Goal: Task Accomplishment & Management: Complete application form

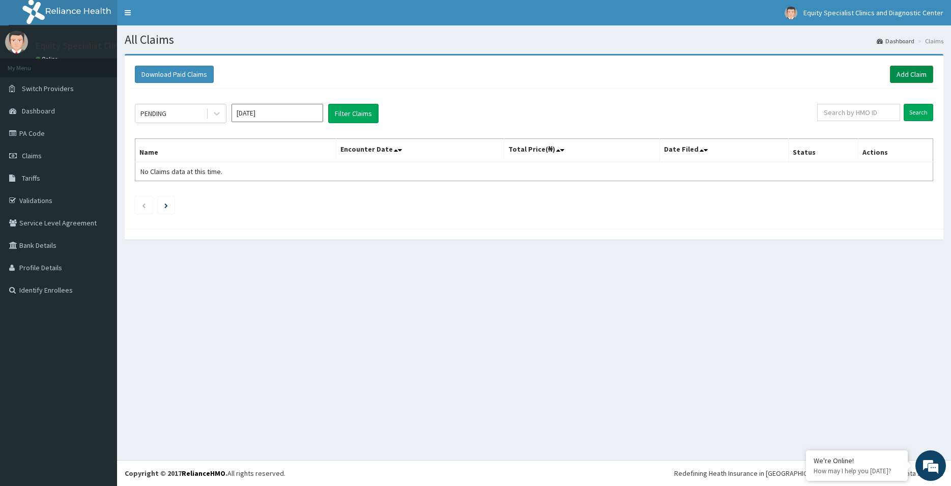
click at [907, 66] on link "Add Claim" at bounding box center [911, 74] width 43 height 17
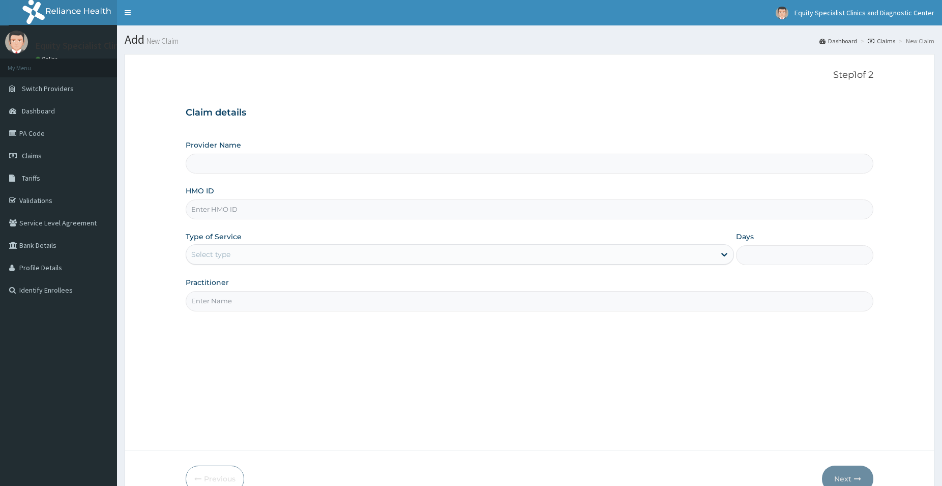
drag, startPoint x: 388, startPoint y: 206, endPoint x: 384, endPoint y: 202, distance: 5.8
click at [389, 205] on input "HMO ID" at bounding box center [530, 209] width 688 height 20
type input "Equity Specialist Clinics and Diagnostic Center"
paste input "LTR/10114/A"
type input "LTR/10114/a"
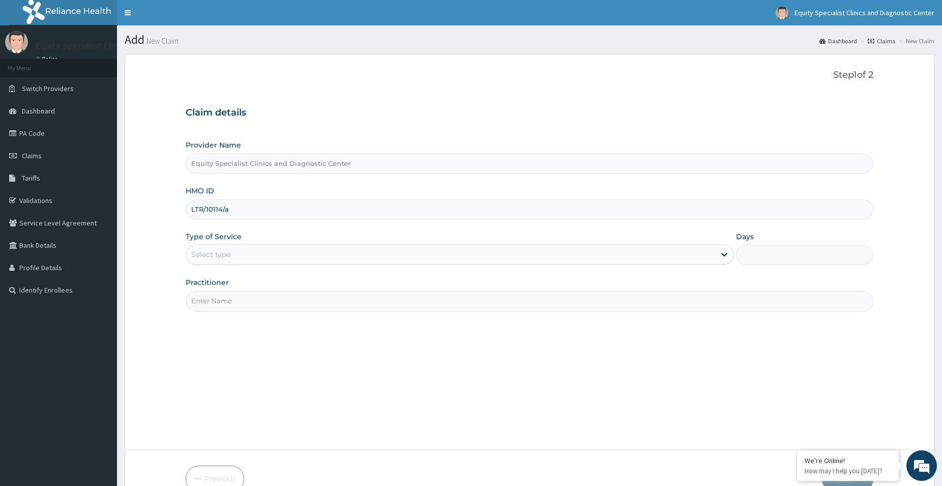
click at [234, 257] on div "Select type" at bounding box center [450, 254] width 529 height 16
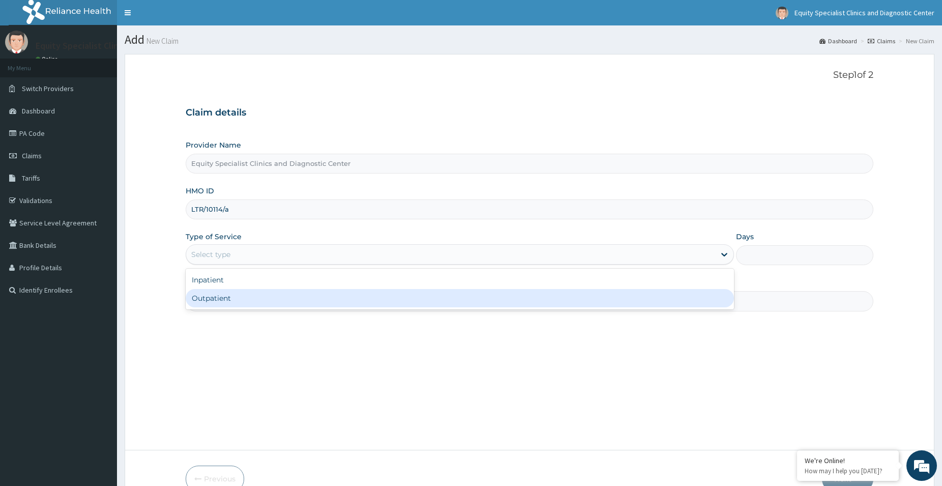
click at [242, 302] on div "Outpatient" at bounding box center [460, 298] width 548 height 18
type input "1"
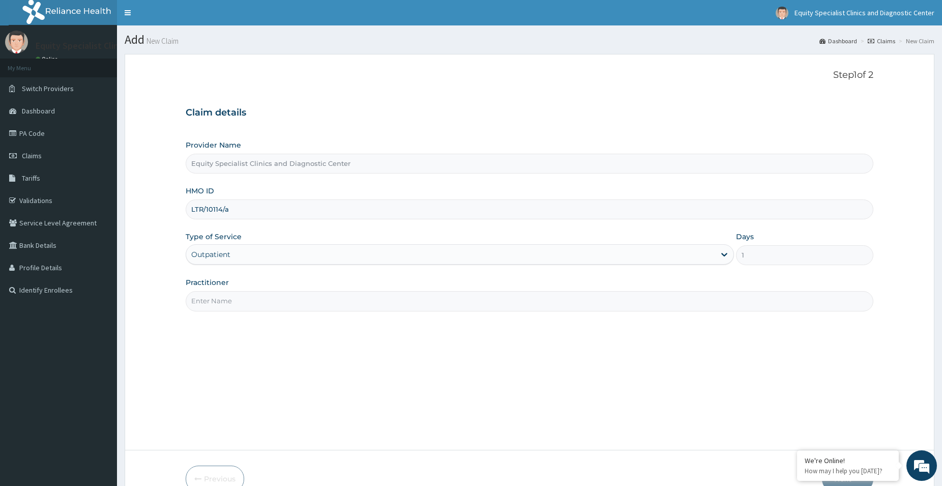
click at [232, 302] on input "Practitioner" at bounding box center [530, 301] width 688 height 20
drag, startPoint x: 315, startPoint y: 308, endPoint x: 322, endPoint y: 307, distance: 7.2
click at [315, 308] on input "Practitioner" at bounding box center [530, 301] width 688 height 20
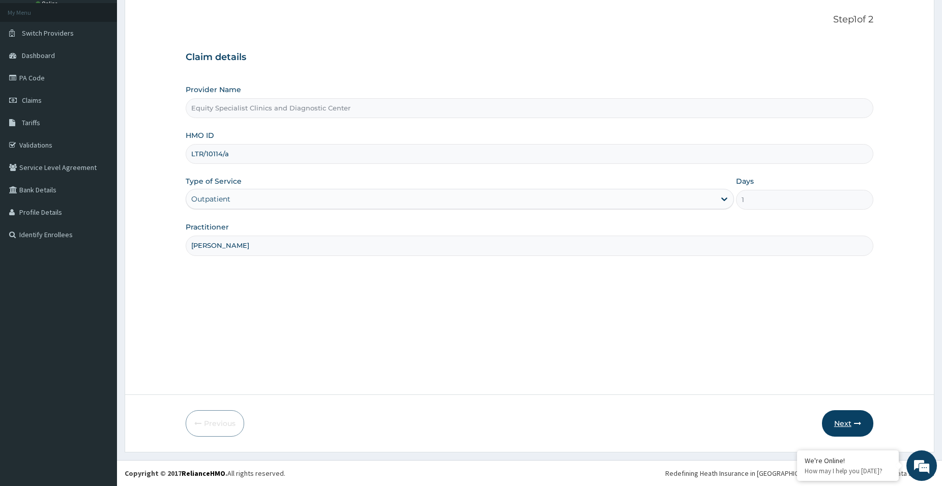
type input "DR CHUKWUDI"
click at [844, 418] on button "Next" at bounding box center [847, 423] width 51 height 26
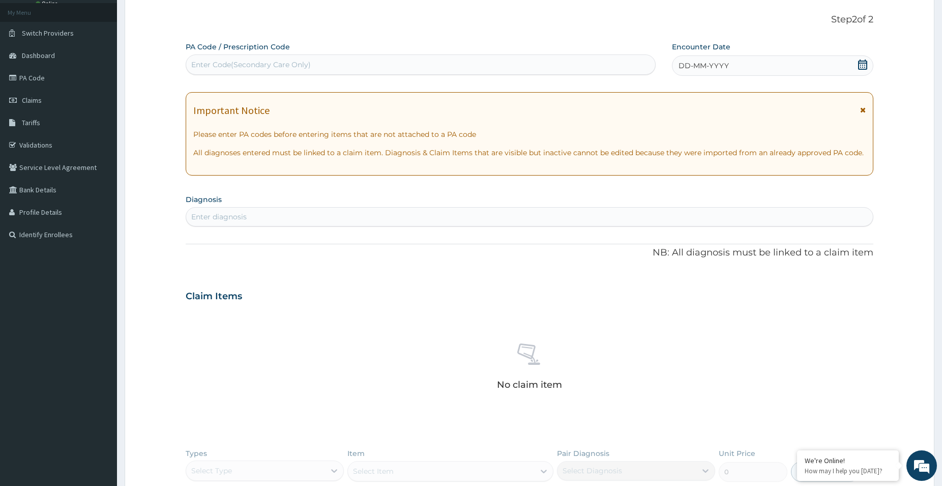
click at [300, 63] on div "Enter Code(Secondary Care Only)" at bounding box center [251, 65] width 120 height 10
paste input "PA/036AD0"
type input "PA/036AD0"
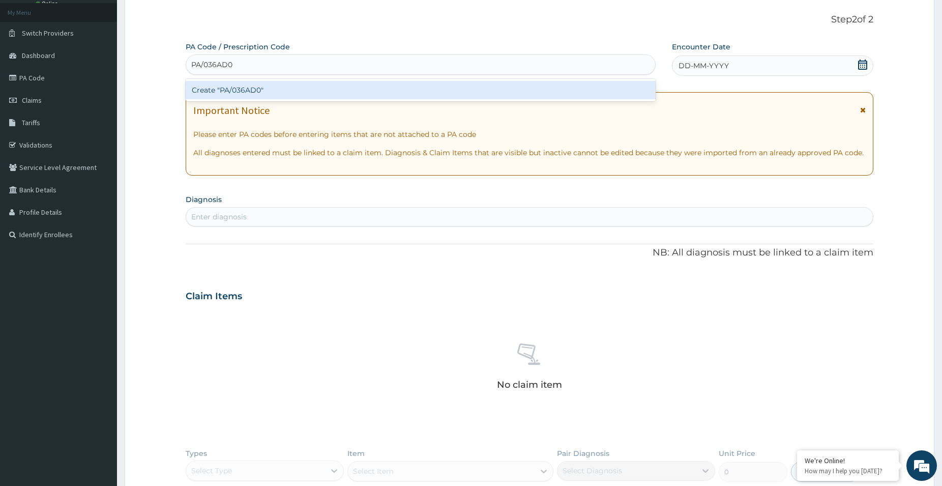
click at [305, 96] on div "Create "PA/036AD0"" at bounding box center [421, 90] width 470 height 18
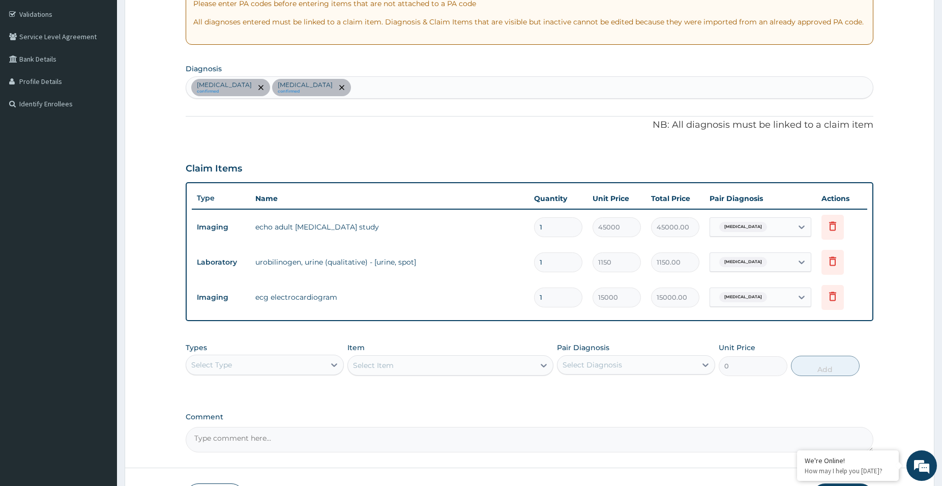
scroll to position [259, 0]
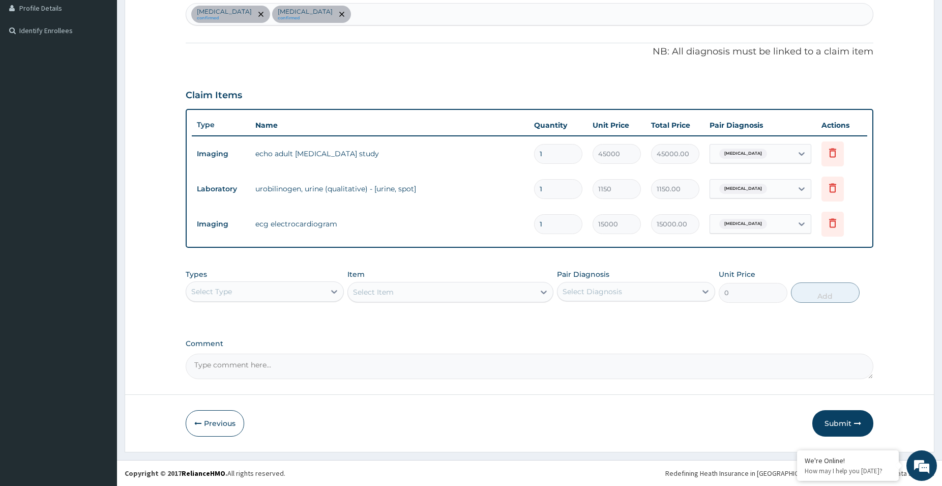
click at [845, 427] on button "Submit" at bounding box center [842, 423] width 61 height 26
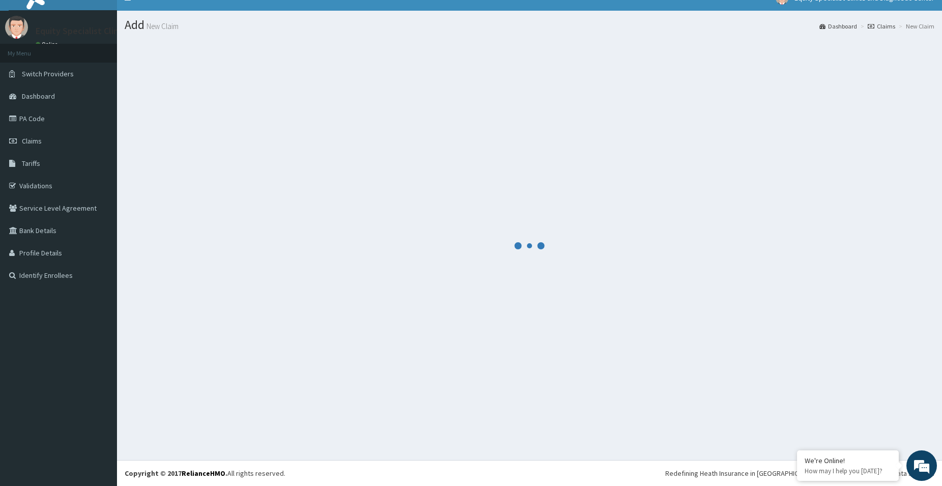
scroll to position [15, 0]
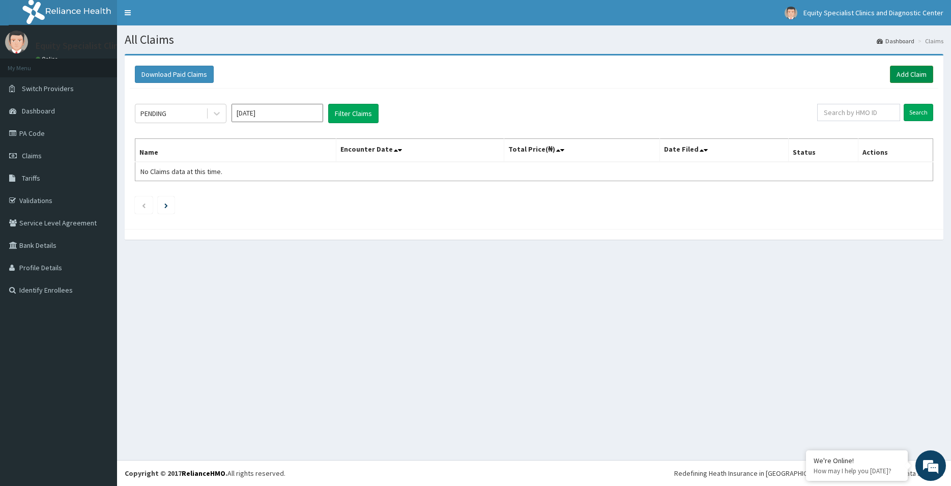
click at [901, 75] on link "Add Claim" at bounding box center [911, 74] width 43 height 17
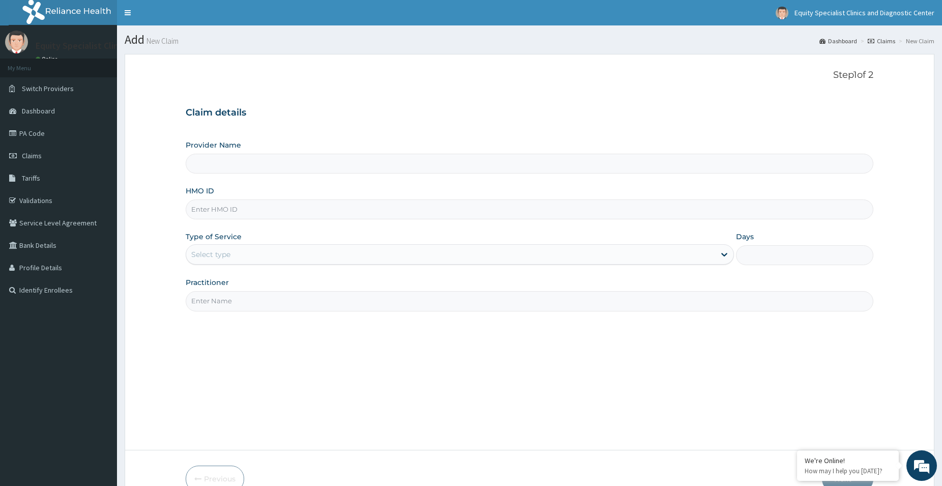
type input "Equity Specialist Clinics and Diagnostic Center"
type input "LTR/10114/a"
click at [299, 271] on div "Provider Name Equity Specialist Clinics and Diagnostic Center HMO ID LTR/10114/…" at bounding box center [530, 225] width 688 height 171
click at [305, 254] on div "Select type" at bounding box center [450, 254] width 529 height 16
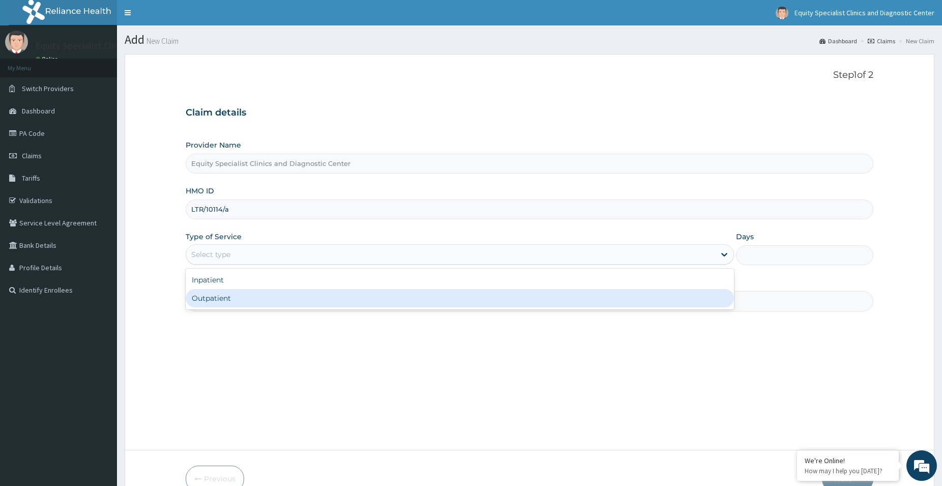
click at [287, 305] on div "Outpatient" at bounding box center [460, 298] width 548 height 18
type input "1"
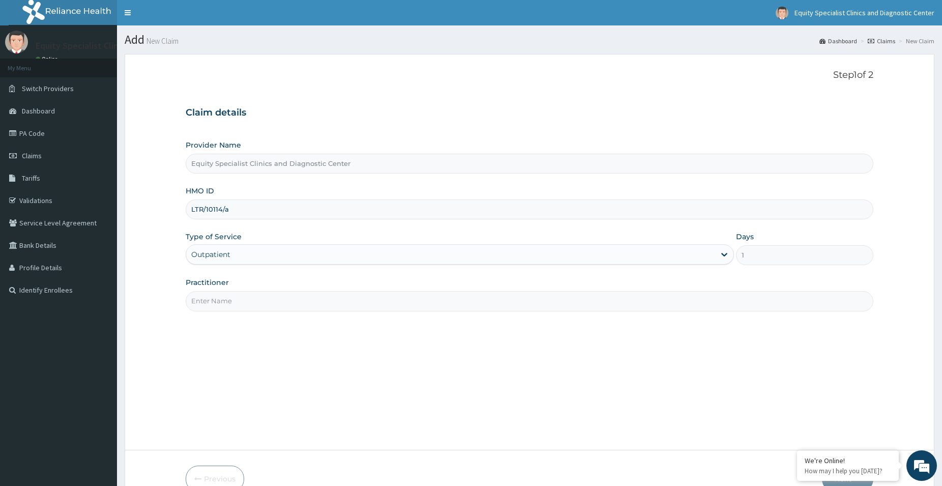
click at [287, 305] on input "Practitioner" at bounding box center [530, 301] width 688 height 20
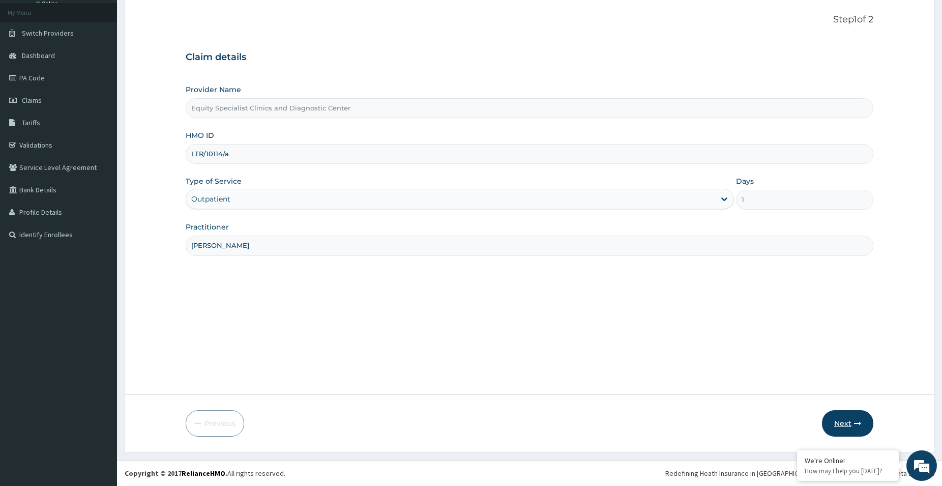
type input "[PERSON_NAME]"
click at [862, 423] on button "Next" at bounding box center [847, 423] width 51 height 26
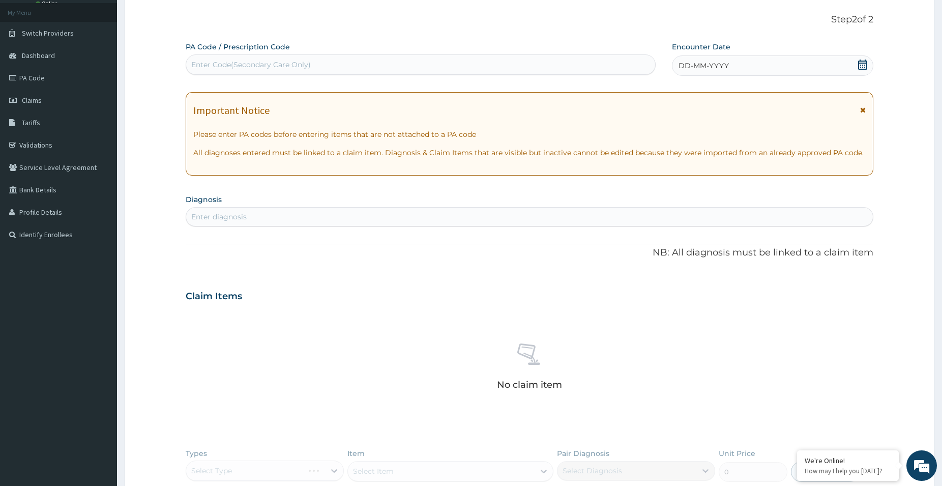
scroll to position [0, 0]
click at [357, 67] on div "Enter Code(Secondary Care Only)" at bounding box center [420, 64] width 469 height 16
paste input "PA/7419D2"
type input "PA/7419D2"
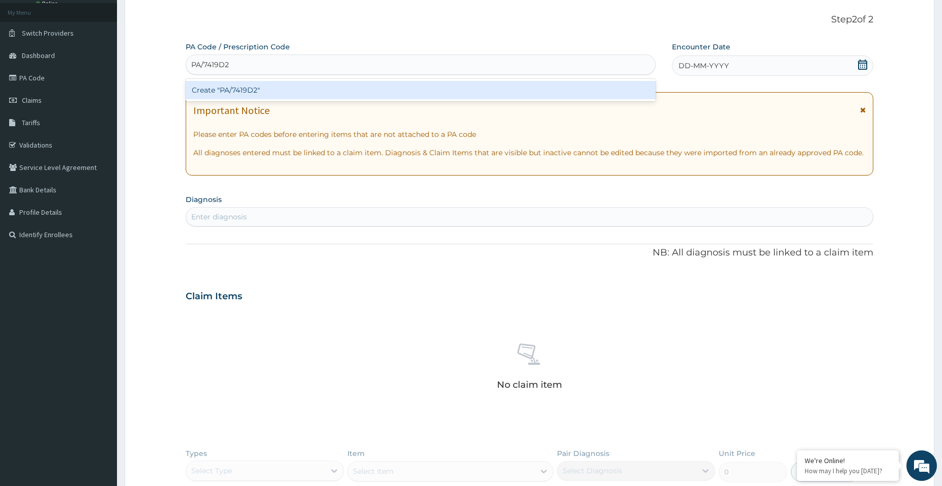
click at [312, 92] on div "Create "PA/7419D2"" at bounding box center [421, 90] width 470 height 18
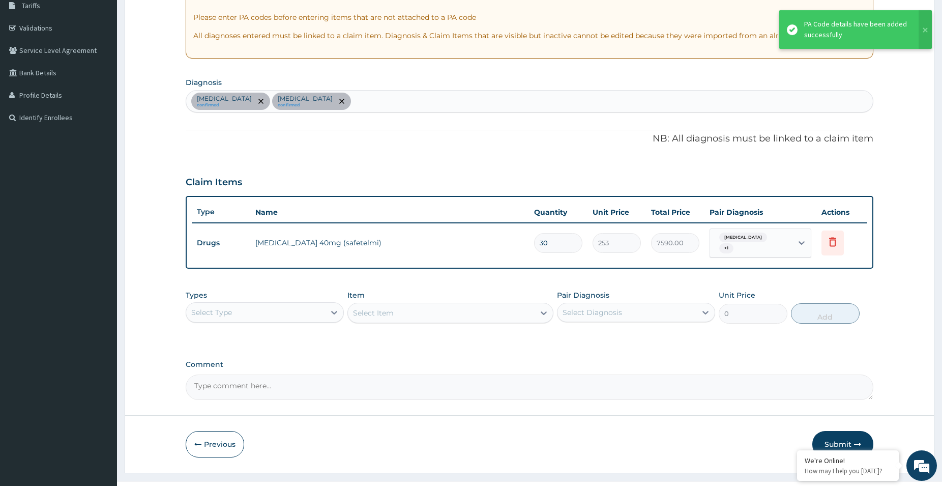
scroll to position [193, 0]
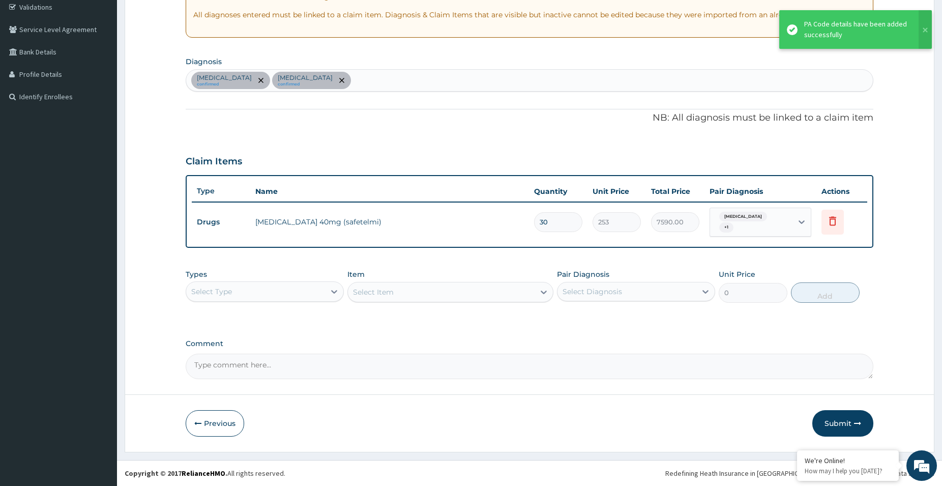
click at [848, 418] on button "Submit" at bounding box center [842, 423] width 61 height 26
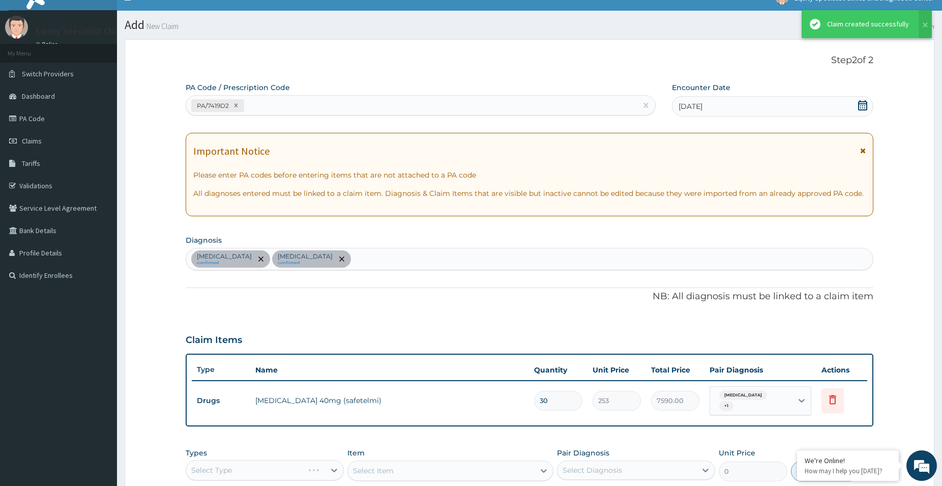
scroll to position [0, 0]
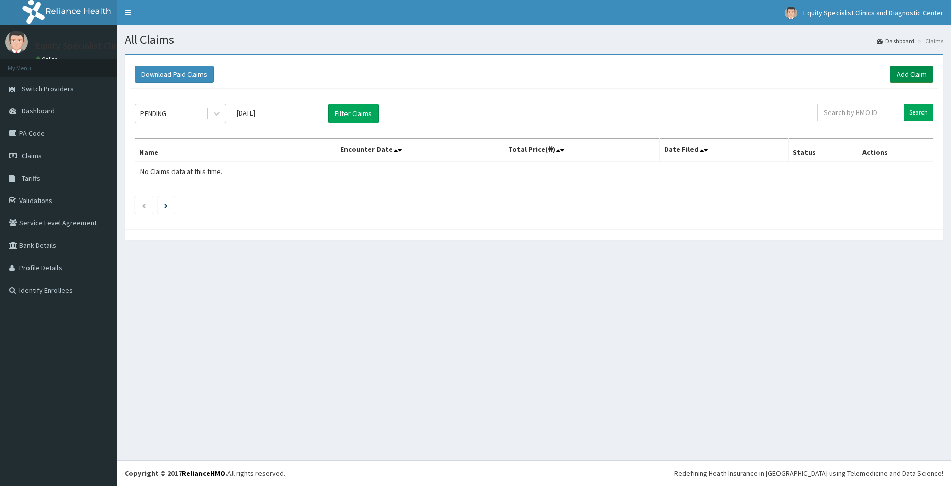
click at [900, 78] on link "Add Claim" at bounding box center [911, 74] width 43 height 17
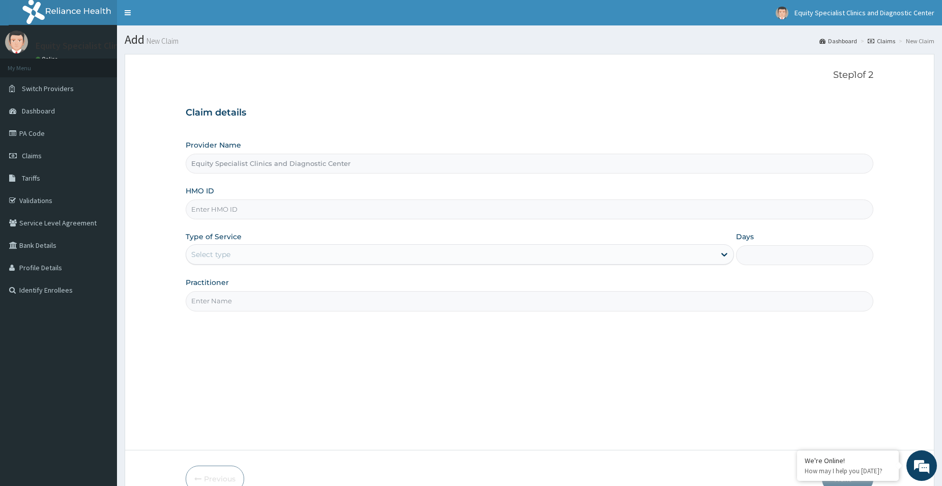
click at [302, 214] on input "HMO ID" at bounding box center [530, 209] width 688 height 20
paste input "CHUKWUMA EGWUEKWE"
type input "CHUKWUMA EGWUEKWE"
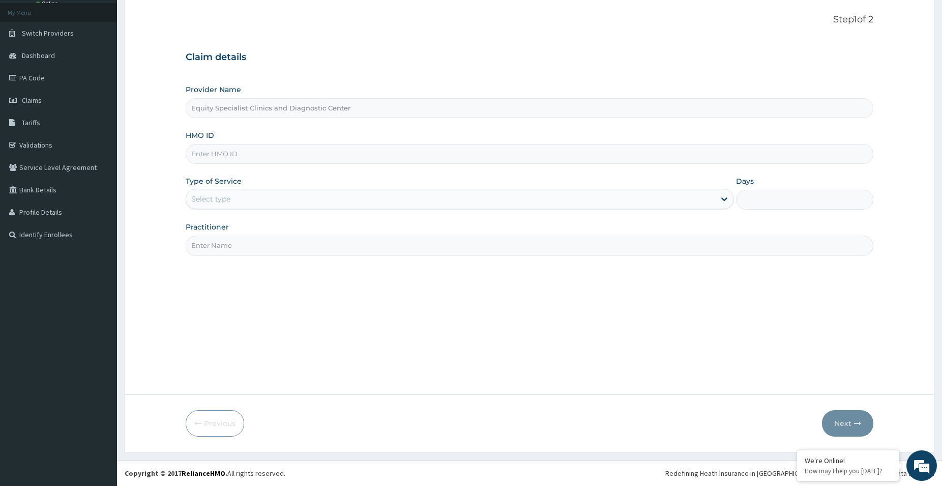
click at [413, 154] on input "HMO ID" at bounding box center [530, 154] width 688 height 20
paste input "LTR/10032/A"
type input "ltr/10032/a"
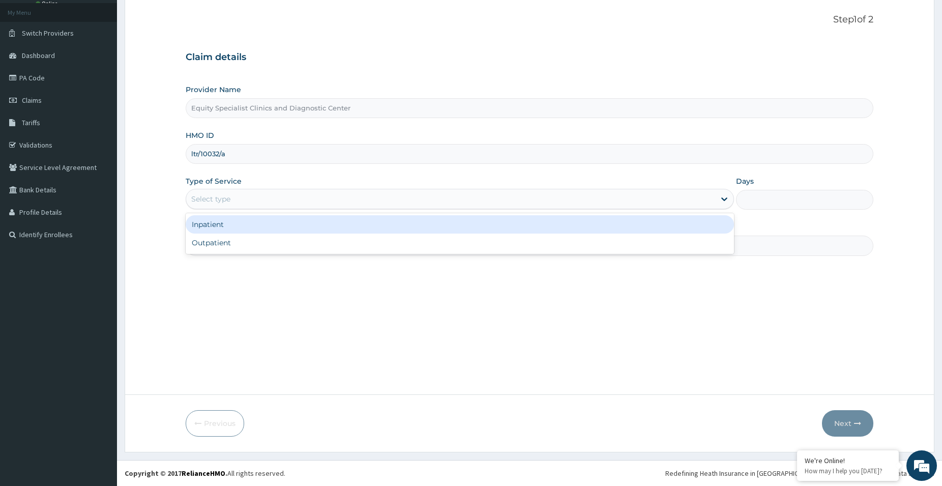
click at [243, 195] on div "Select type" at bounding box center [450, 199] width 529 height 16
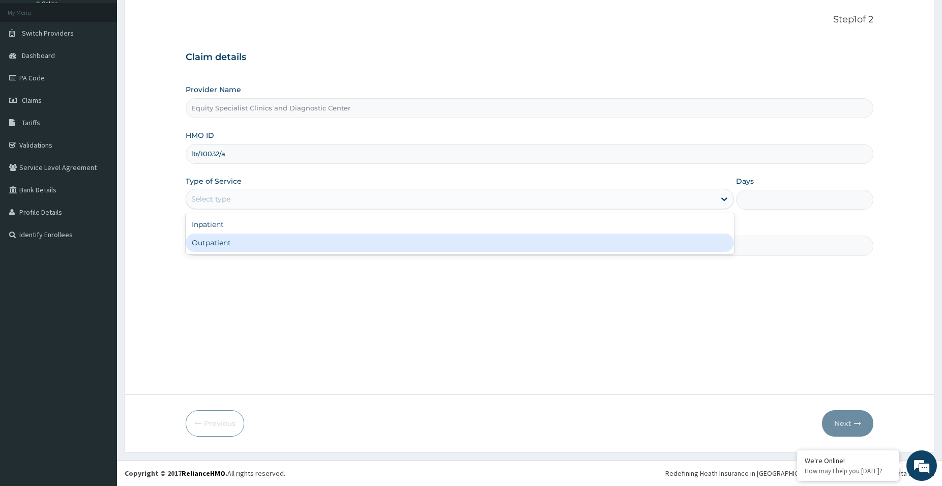
click at [234, 243] on div "Outpatient" at bounding box center [460, 242] width 548 height 18
type input "1"
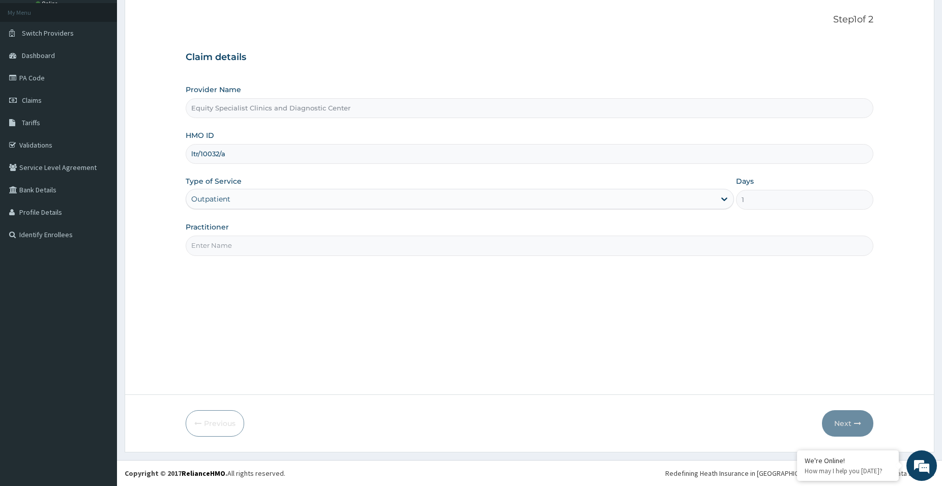
click at [246, 242] on input "Practitioner" at bounding box center [530, 245] width 688 height 20
click at [284, 254] on input "Practitioner" at bounding box center [530, 245] width 688 height 20
type input "DR CHUKWUDI"
click at [843, 416] on button "Next" at bounding box center [847, 423] width 51 height 26
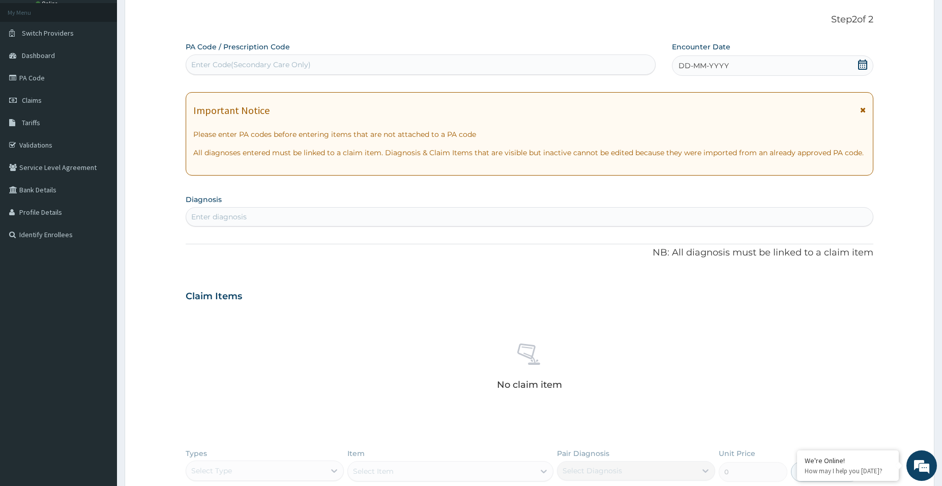
click at [272, 62] on div "Enter Code(Secondary Care Only)" at bounding box center [251, 65] width 120 height 10
click at [282, 64] on div "Enter Code(Secondary Care Only)" at bounding box center [251, 65] width 120 height 10
paste input "PA/898B22"
type input "PA/898B22"
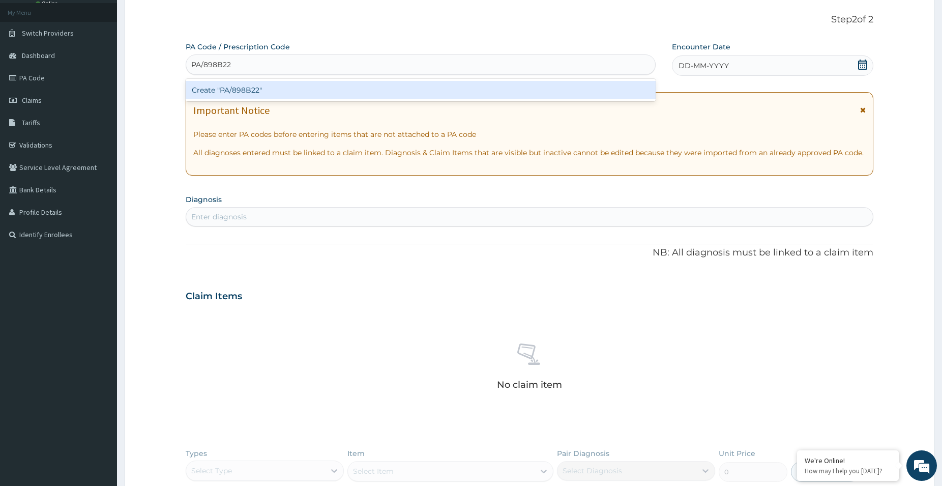
click at [252, 83] on div "Create "PA/898B22"" at bounding box center [421, 90] width 470 height 18
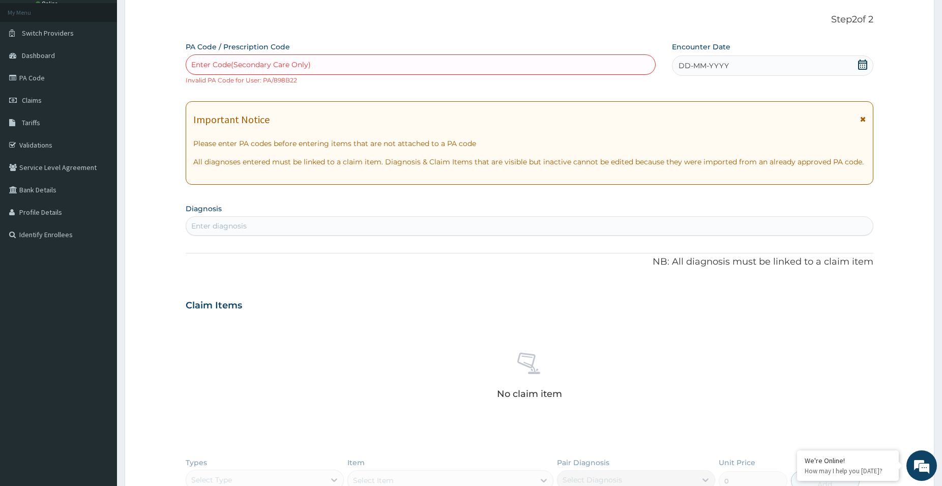
click at [300, 68] on div "Enter Code(Secondary Care Only)" at bounding box center [420, 64] width 469 height 16
paste input "PA/2ECA61"
type input "PA/2ECA61"
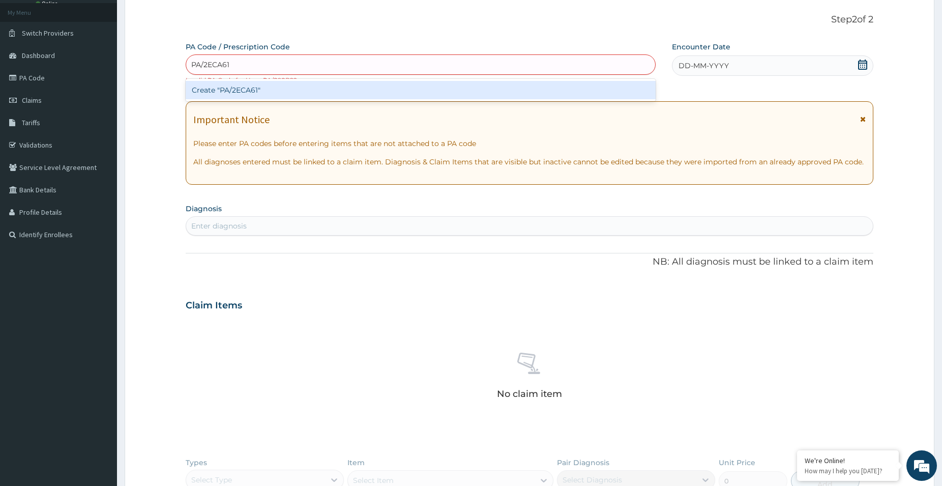
click at [259, 94] on div "Create "PA/2ECA61"" at bounding box center [421, 90] width 470 height 18
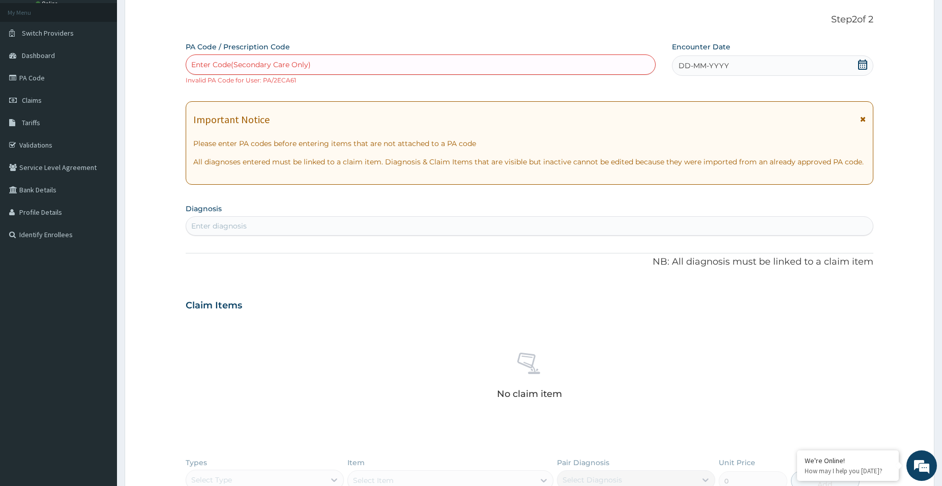
click at [332, 56] on div "Enter Code(Secondary Care Only)" at bounding box center [421, 64] width 470 height 20
paste input "PA/036AD0"
type input "PA/036AD0"
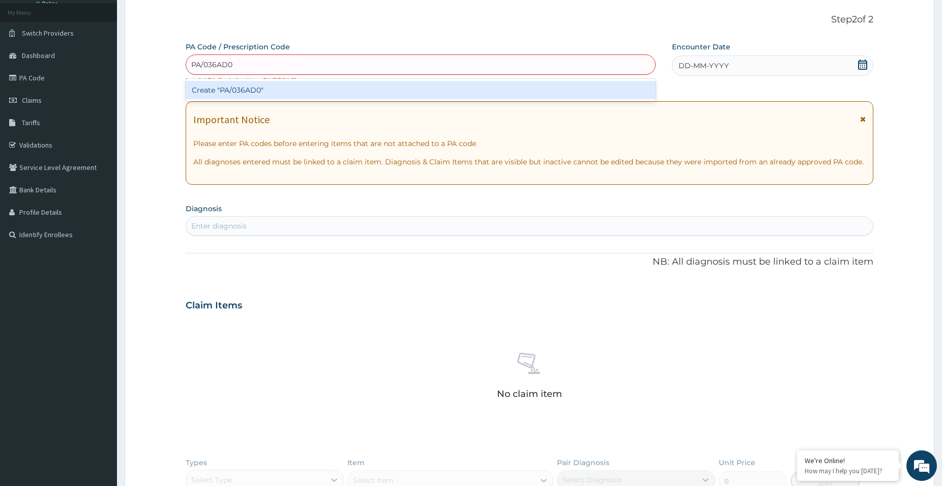
click at [288, 84] on div "Create "PA/036AD0"" at bounding box center [421, 90] width 470 height 18
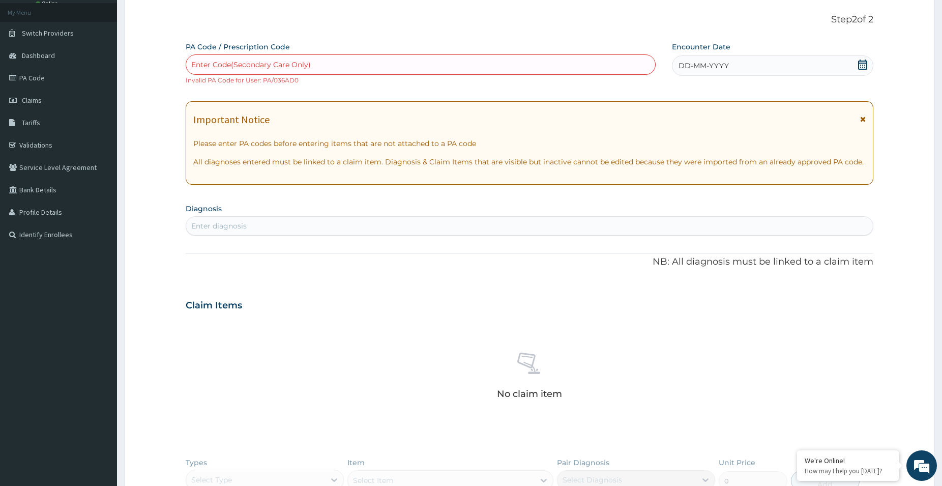
click at [269, 62] on div "Enter Code(Secondary Care Only)" at bounding box center [251, 65] width 120 height 10
paste input "PA/7419D2"
type input "PA/7419D2"
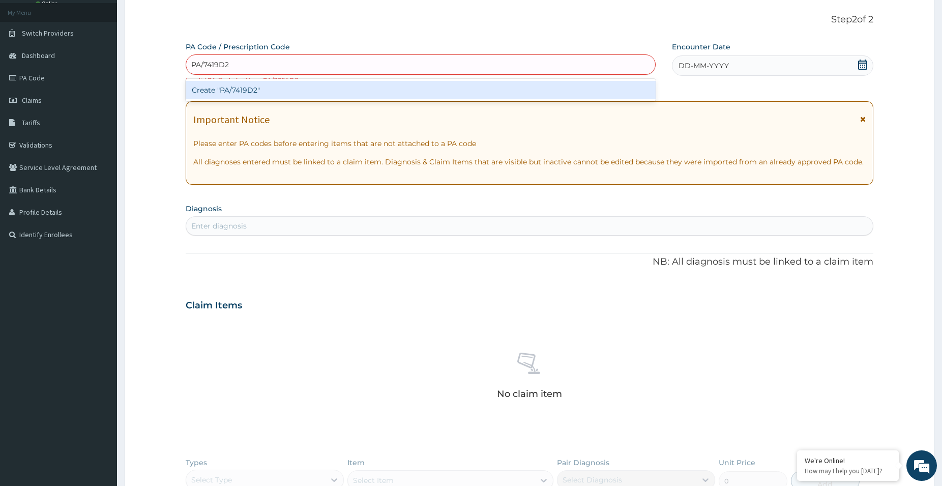
click at [309, 94] on div "Create "PA/7419D2"" at bounding box center [421, 90] width 470 height 18
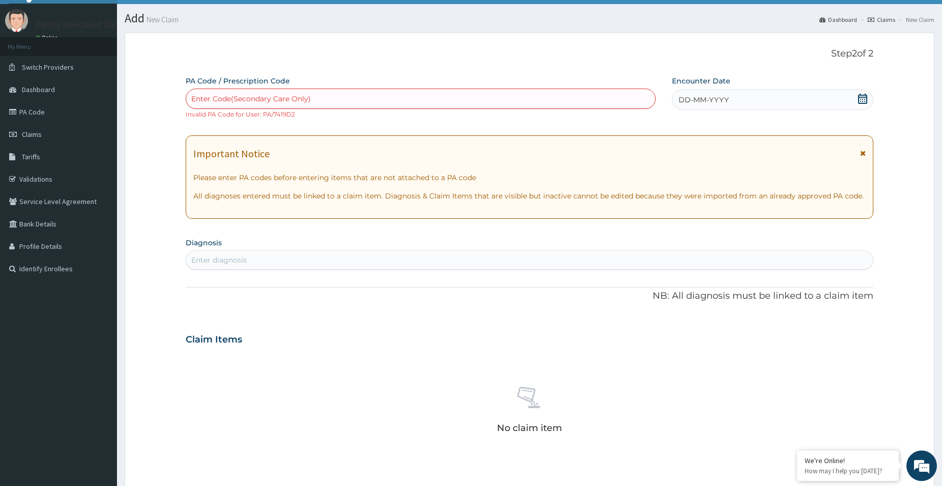
scroll to position [4, 0]
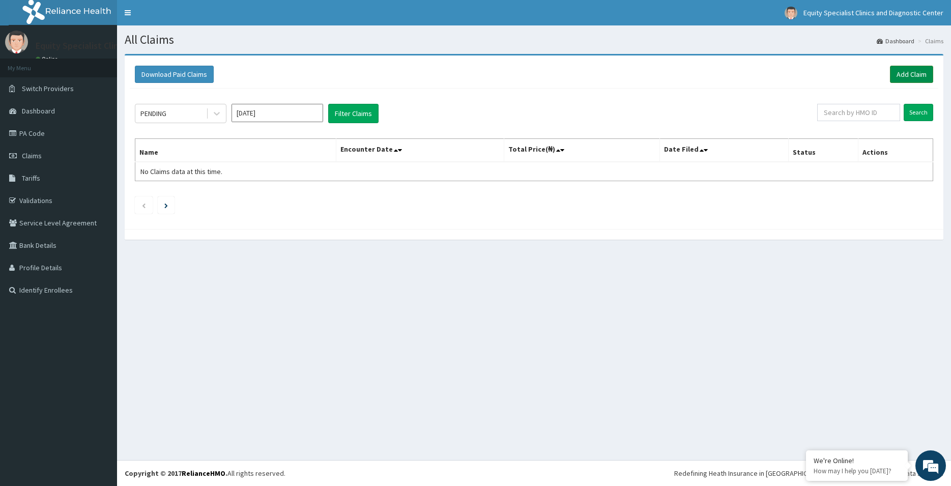
click at [905, 75] on link "Add Claim" at bounding box center [911, 74] width 43 height 17
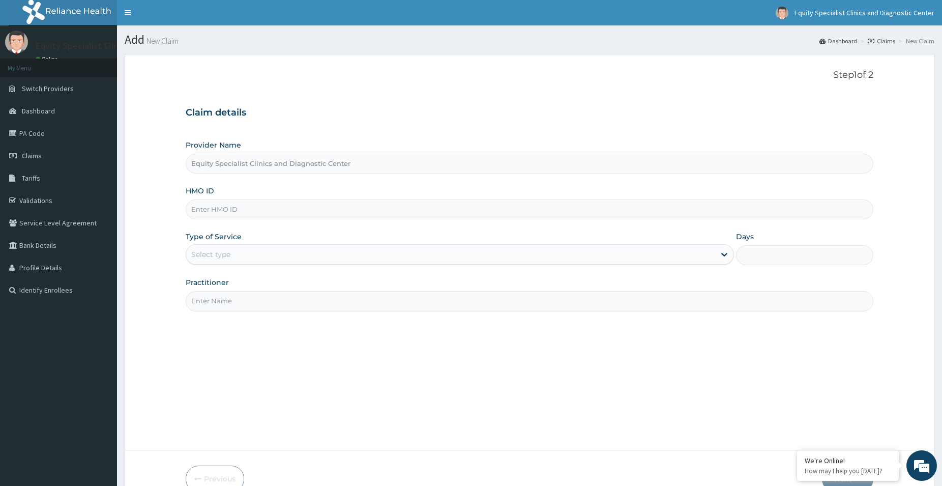
type input "Equity Specialist Clinics and Diagnostic Center"
click at [220, 215] on input "HMO ID" at bounding box center [530, 209] width 688 height 20
paste input "LTR/10114/A"
click at [234, 212] on input "LTR/10114/A" at bounding box center [530, 209] width 688 height 20
type input "LTR/10114/a"
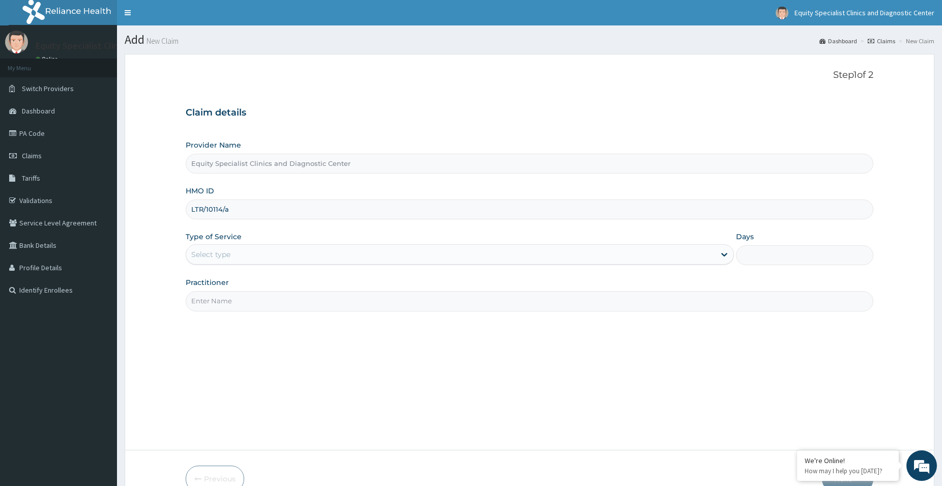
click at [220, 302] on input "Practitioner" at bounding box center [530, 301] width 688 height 20
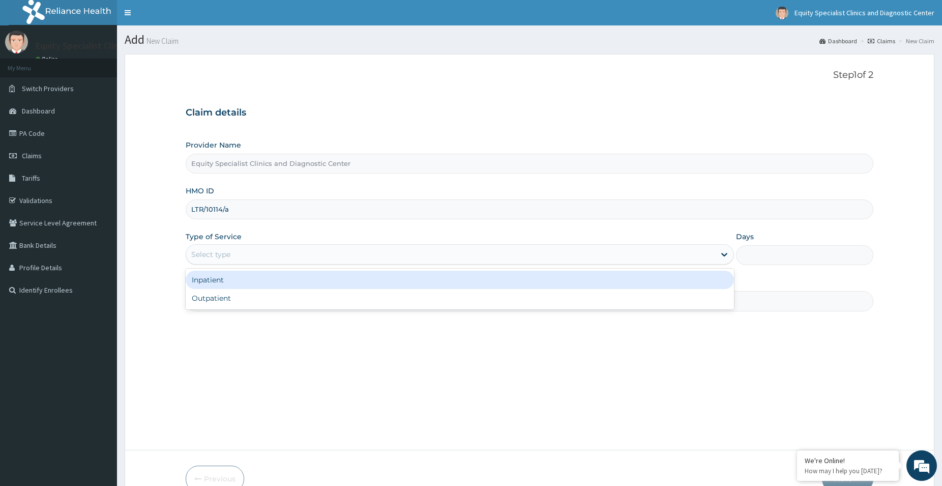
click at [231, 250] on div "Select type" at bounding box center [450, 254] width 529 height 16
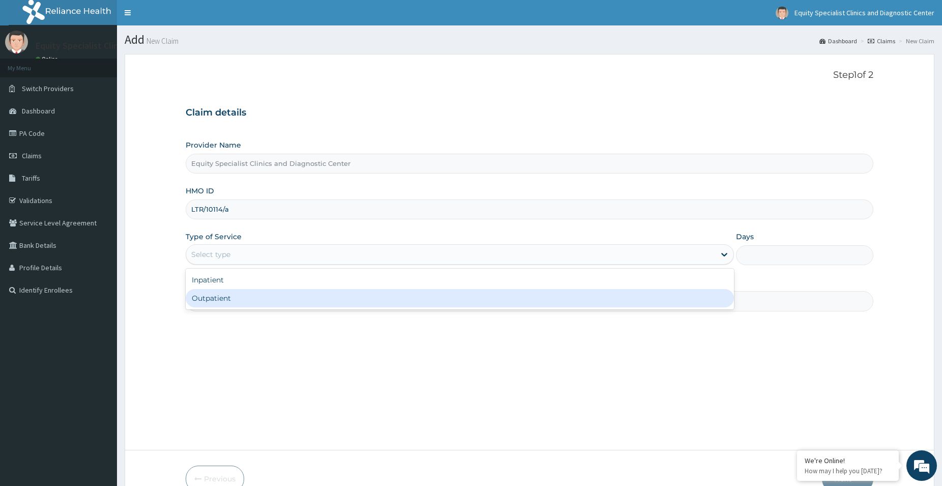
click at [218, 303] on div "Outpatient" at bounding box center [460, 298] width 548 height 18
type input "1"
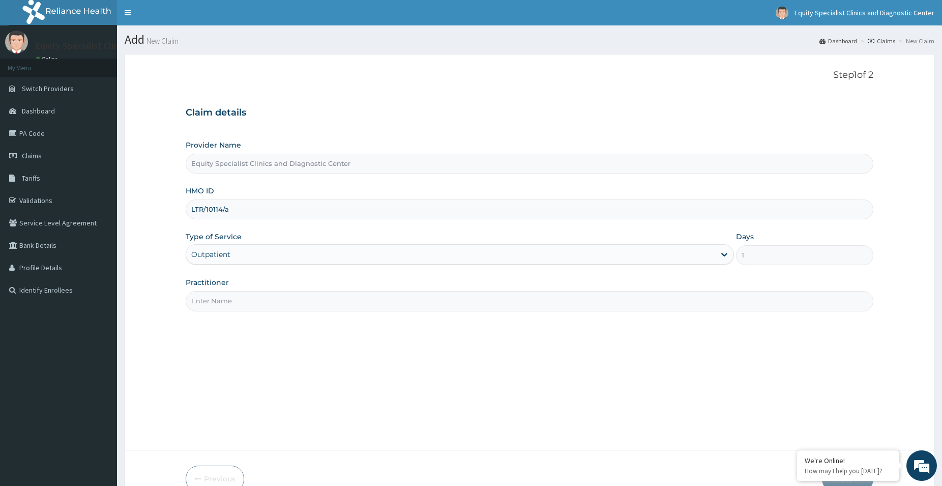
click at [218, 303] on input "Practitioner" at bounding box center [530, 301] width 688 height 20
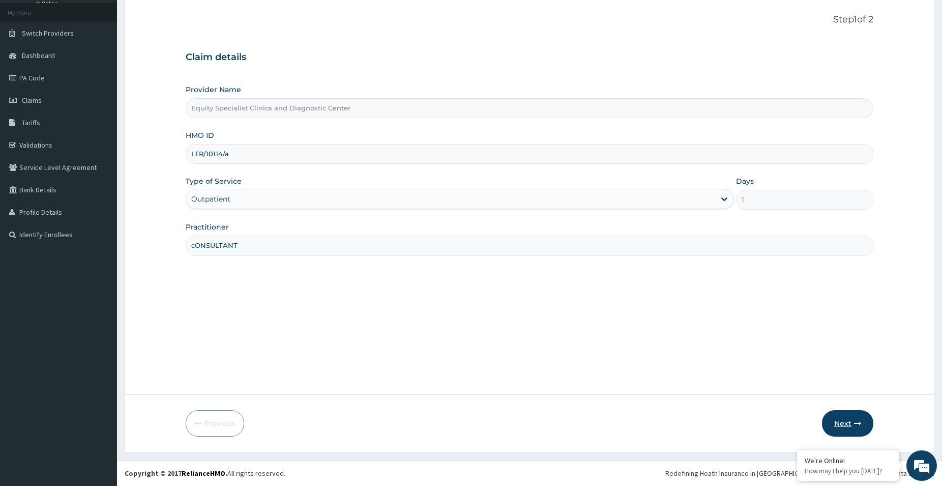
type input "cONSULTANT"
click at [842, 424] on button "Next" at bounding box center [847, 423] width 51 height 26
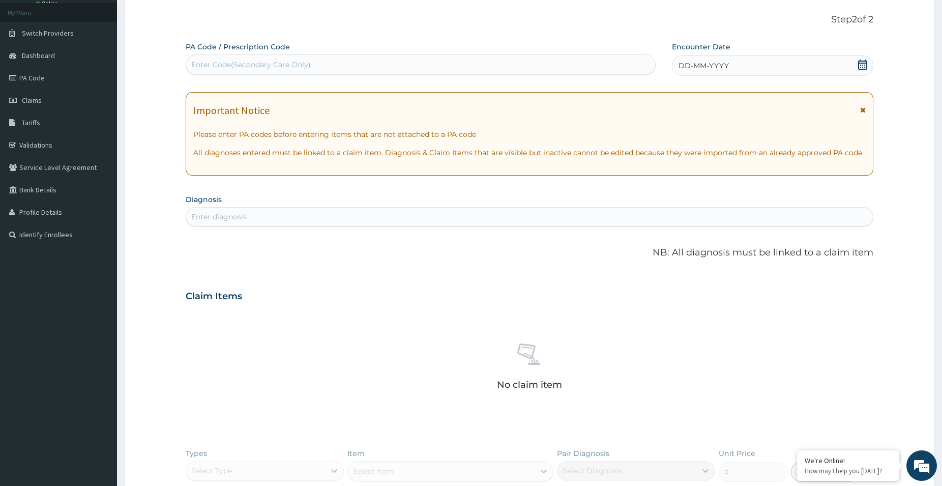
click at [287, 72] on div "Enter Code(Secondary Care Only)" at bounding box center [420, 64] width 469 height 16
paste input "PA/898B22"
type input "PA/898B22"
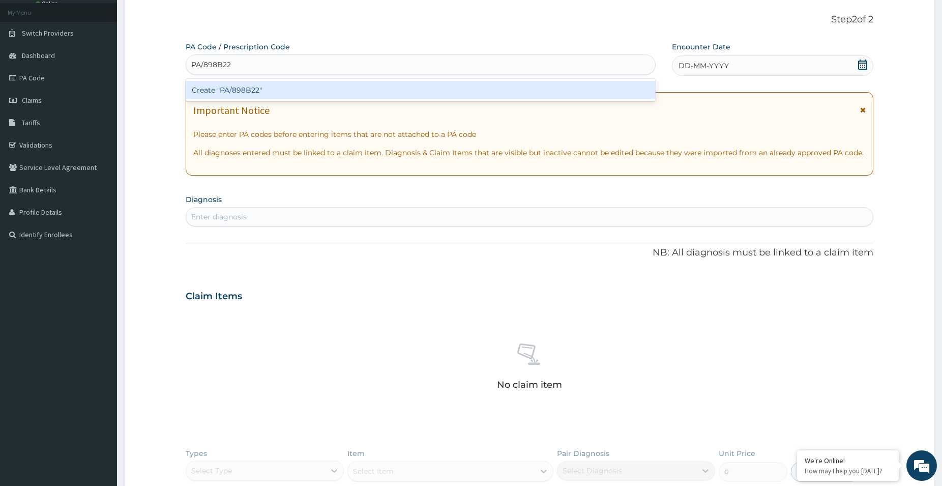
click at [283, 93] on div "Create "PA/898B22"" at bounding box center [421, 90] width 470 height 18
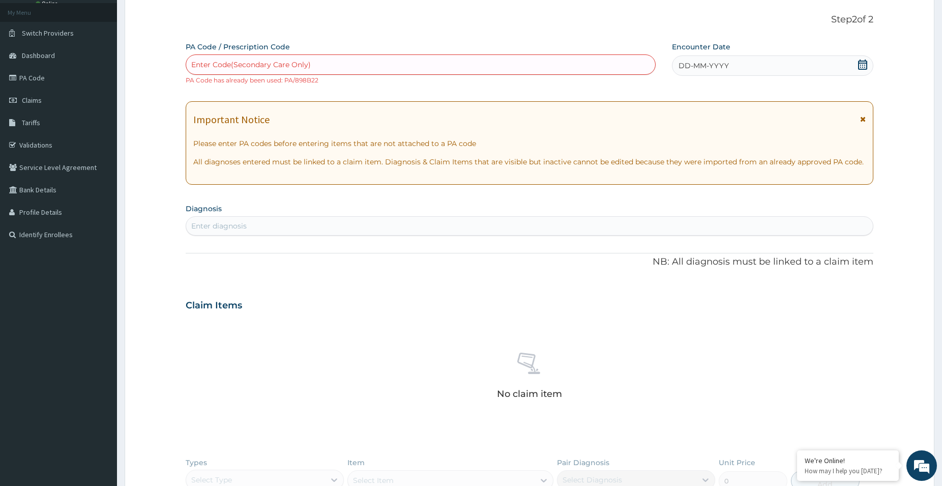
click at [327, 54] on div "PA Code / Prescription Code Enter Code(Secondary Care Only) PA Code has already…" at bounding box center [421, 63] width 470 height 43
click at [325, 62] on div "Enter Code(Secondary Care Only)" at bounding box center [420, 64] width 469 height 16
paste input "PA/2ECA61"
type input "PA/2ECA61"
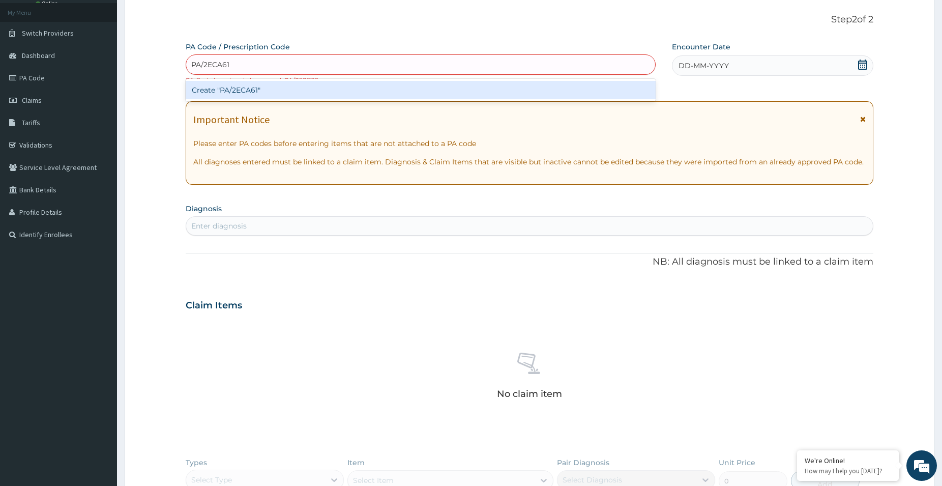
click at [297, 94] on div "Create "PA/2ECA61"" at bounding box center [421, 90] width 470 height 18
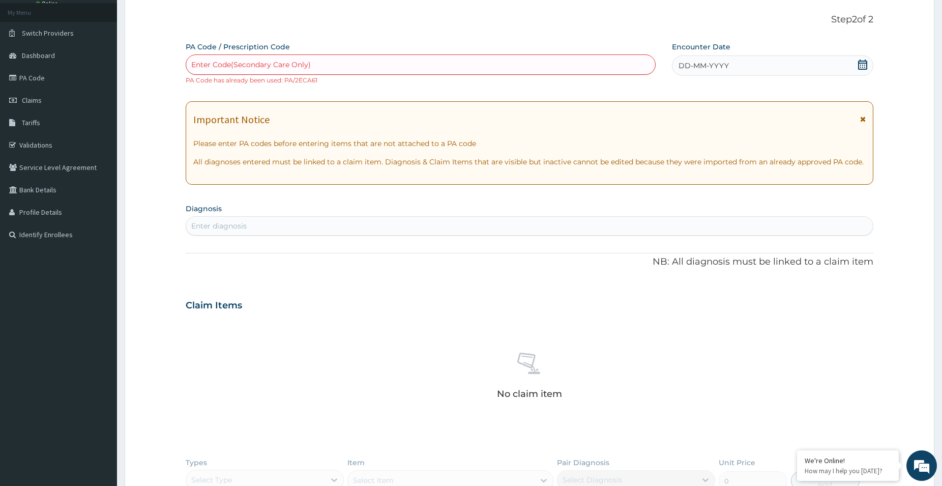
click at [310, 66] on div "Enter Code(Secondary Care Only)" at bounding box center [251, 65] width 120 height 10
paste input "PA/036AD0"
type input "PA/036AD0"
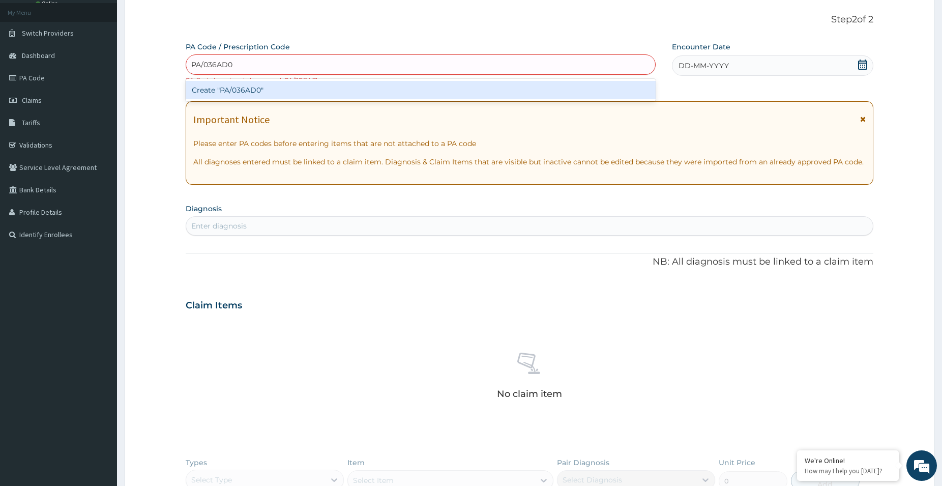
click at [278, 92] on div "Create "PA/036AD0"" at bounding box center [421, 90] width 470 height 18
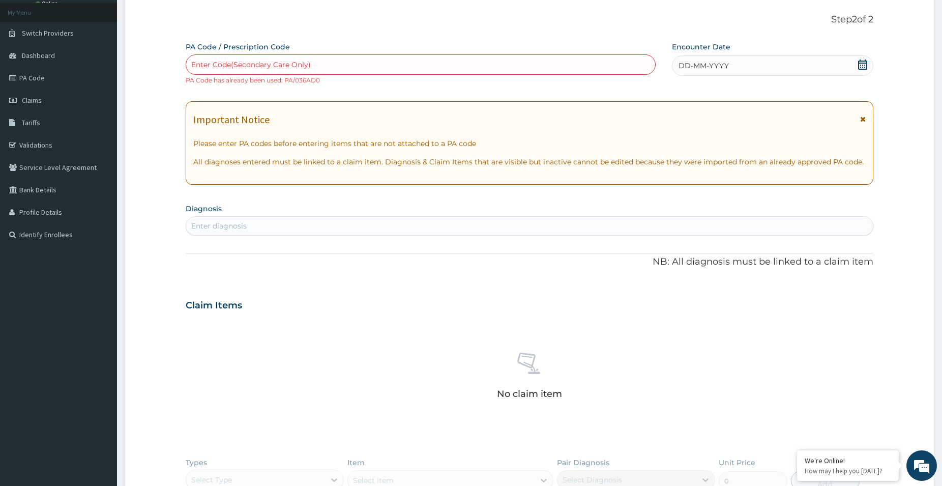
click at [303, 60] on div "Enter Code(Secondary Care Only)" at bounding box center [420, 64] width 469 height 16
paste input "PA/7419D2"
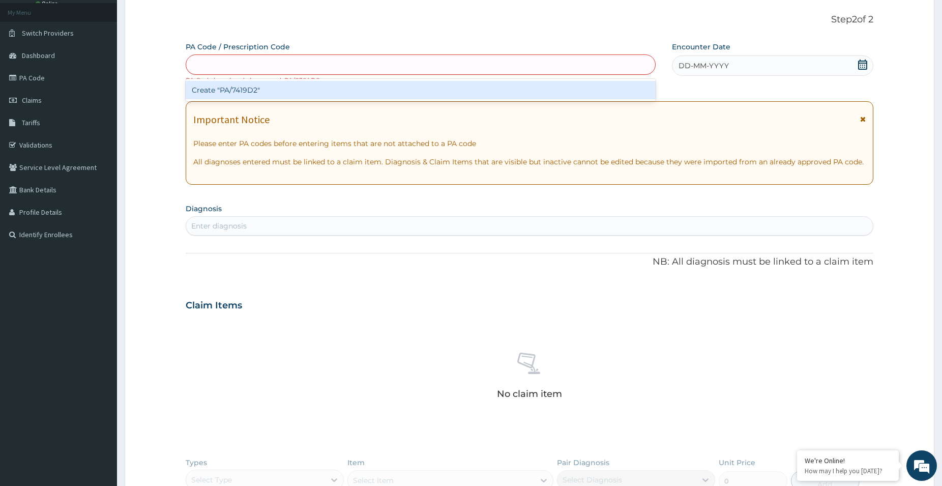
type input "PA/7419D2"
click at [300, 86] on div "Create "PA/7419D2"" at bounding box center [421, 90] width 470 height 18
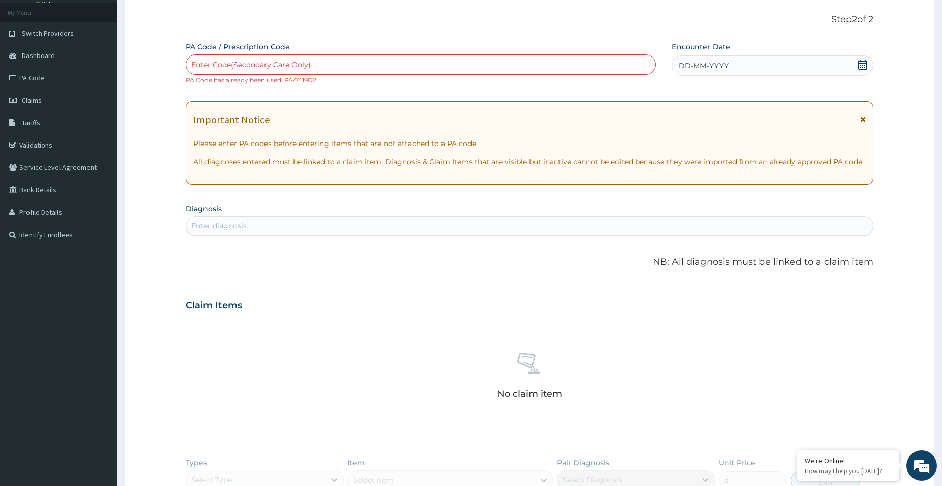
scroll to position [0, 0]
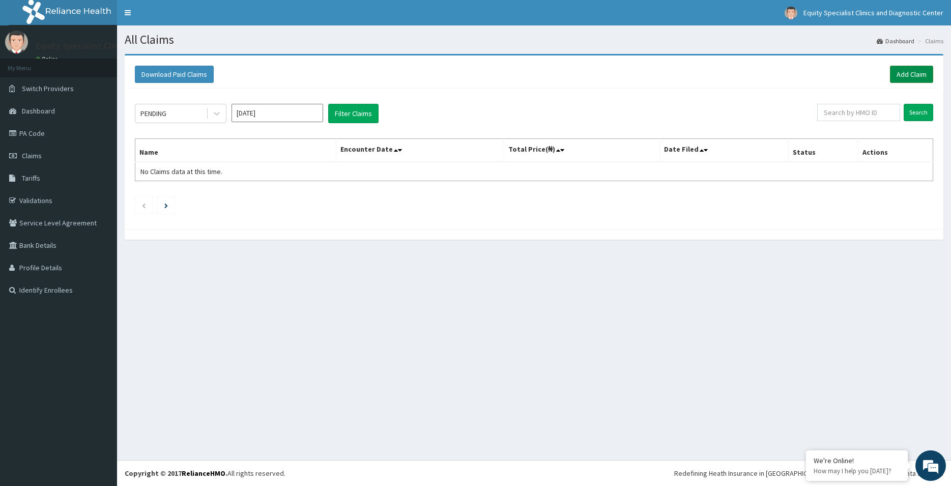
click at [919, 75] on link "Add Claim" at bounding box center [911, 74] width 43 height 17
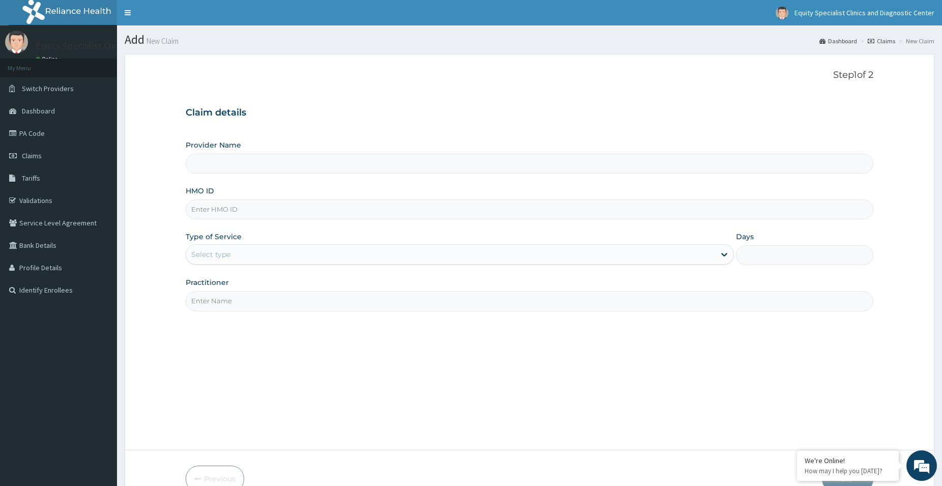
click at [282, 210] on input "HMO ID" at bounding box center [530, 209] width 688 height 20
type input "LTR/10012/A"
type input "Equity Specialist Clinics and Diagnostic Center"
type input "LTR/10012/a"
click at [262, 249] on div "Select type" at bounding box center [450, 254] width 529 height 16
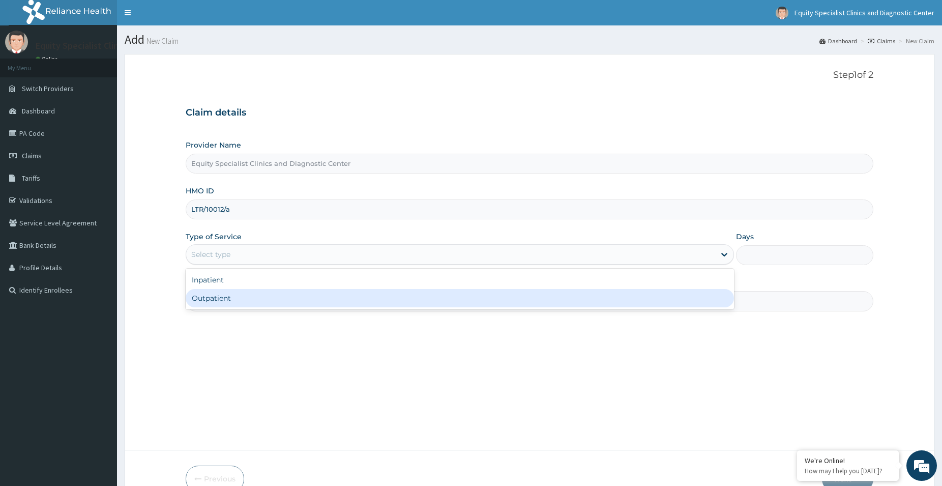
click at [259, 294] on div "Outpatient" at bounding box center [460, 298] width 548 height 18
type input "1"
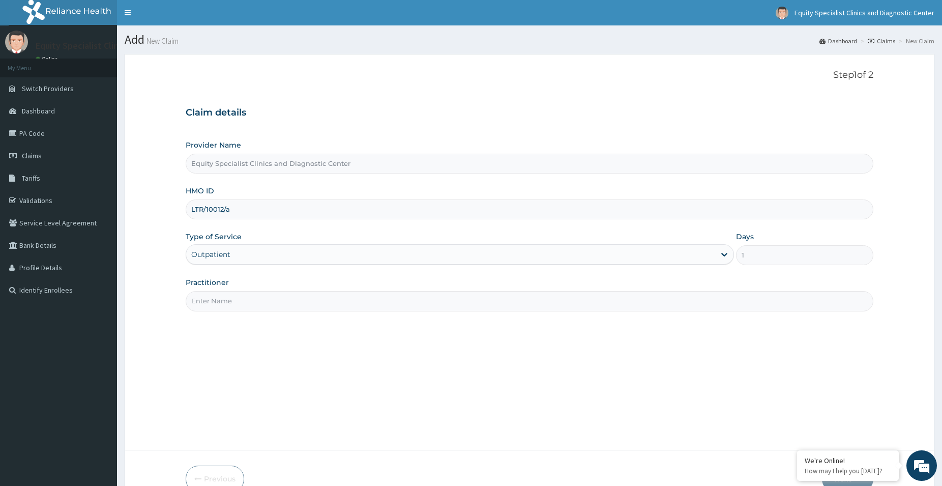
click at [260, 292] on input "Practitioner" at bounding box center [530, 301] width 688 height 20
click at [255, 299] on input "Practitioner" at bounding box center [530, 301] width 688 height 20
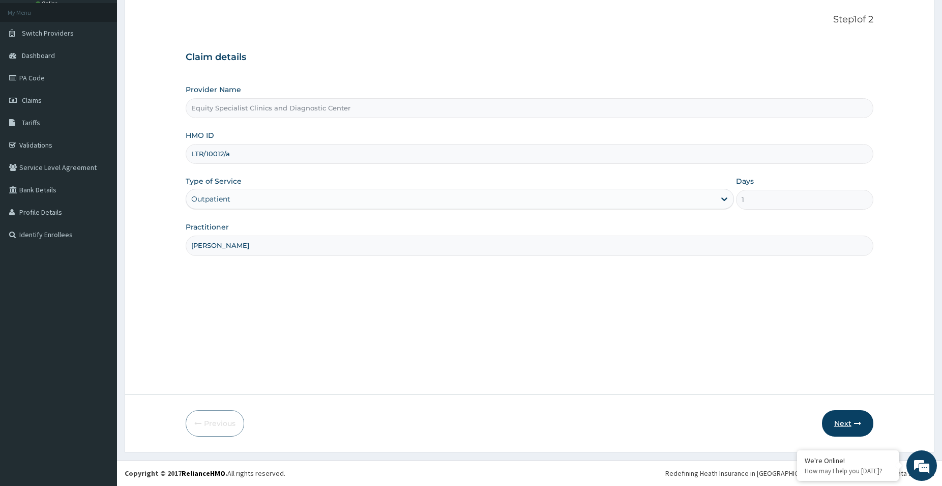
type input "Dr CHUKWUDI"
click at [835, 424] on button "Next" at bounding box center [847, 423] width 51 height 26
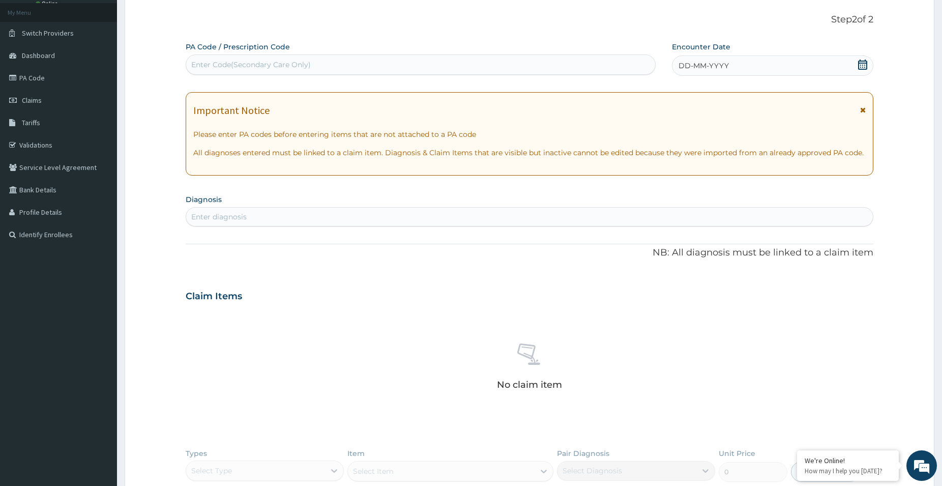
click at [284, 62] on div "Enter Code(Secondary Care Only)" at bounding box center [251, 65] width 120 height 10
paste input "PA/6815EC"
type input "PA/6815EC"
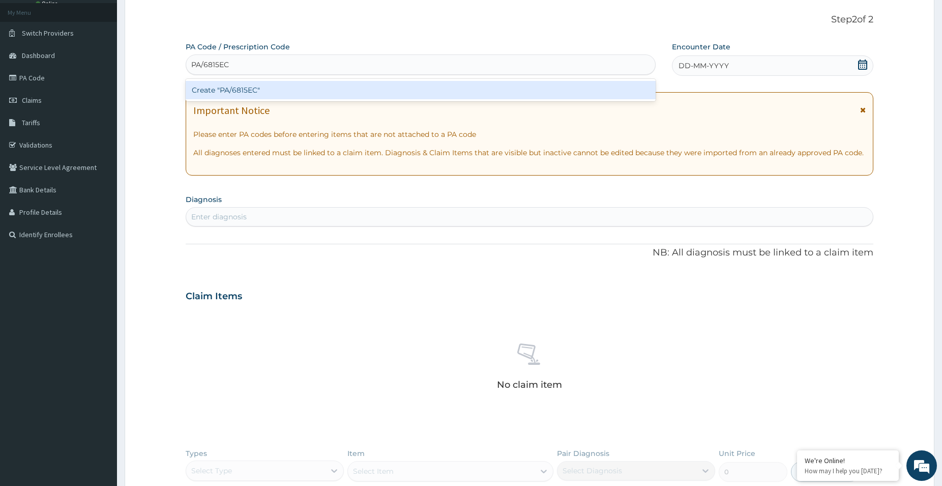
click at [266, 92] on div "Create "PA/6815EC"" at bounding box center [421, 90] width 470 height 18
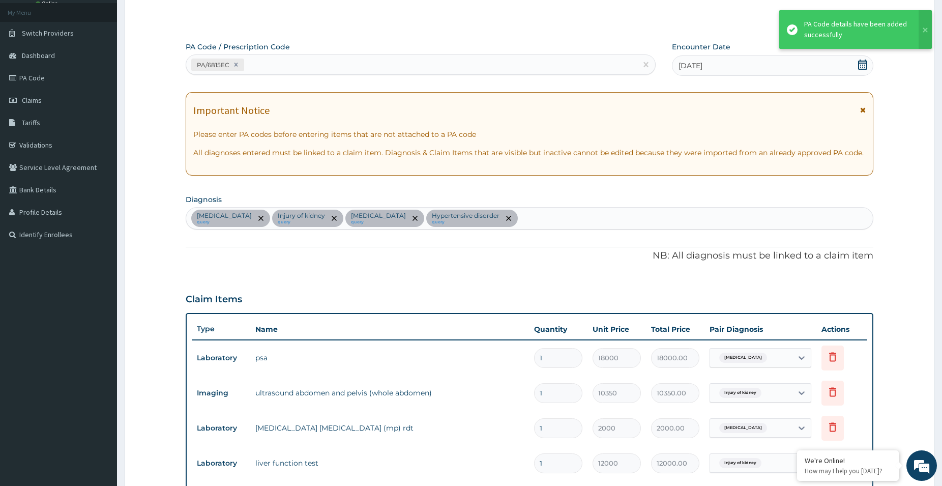
scroll to position [346, 0]
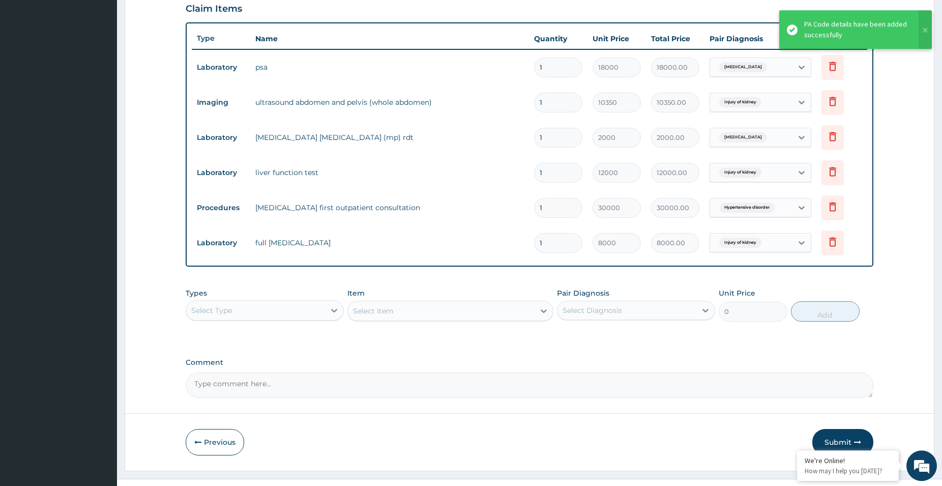
click at [295, 303] on div "Select Type" at bounding box center [255, 310] width 139 height 16
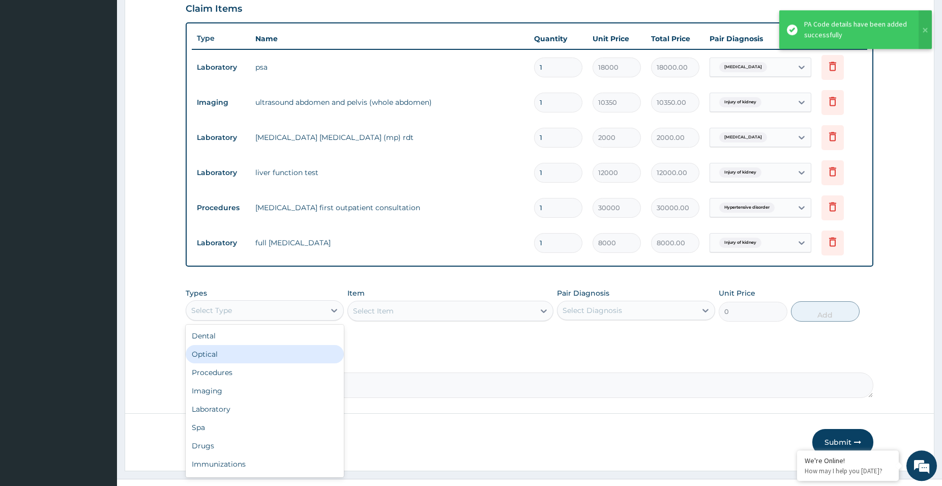
click at [239, 362] on div "Optical" at bounding box center [265, 354] width 158 height 18
click at [261, 317] on div "Optical" at bounding box center [255, 310] width 139 height 16
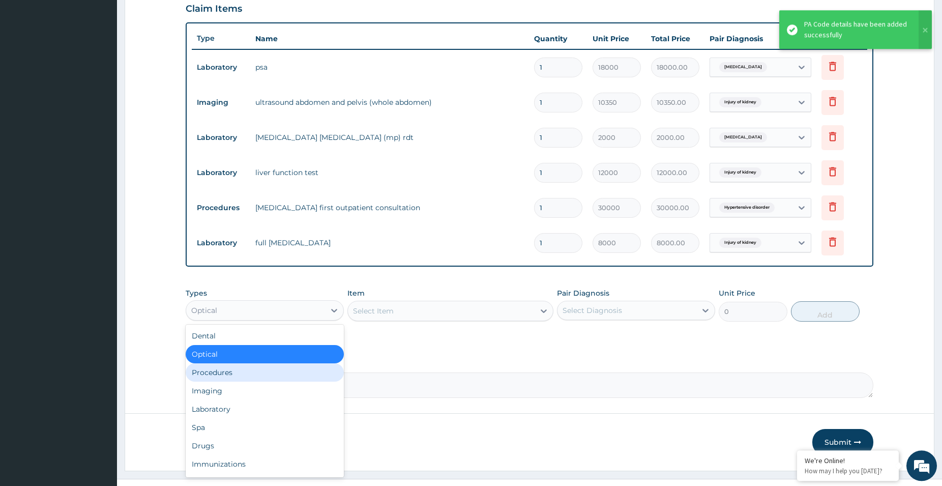
click at [238, 378] on div "Procedures" at bounding box center [265, 372] width 158 height 18
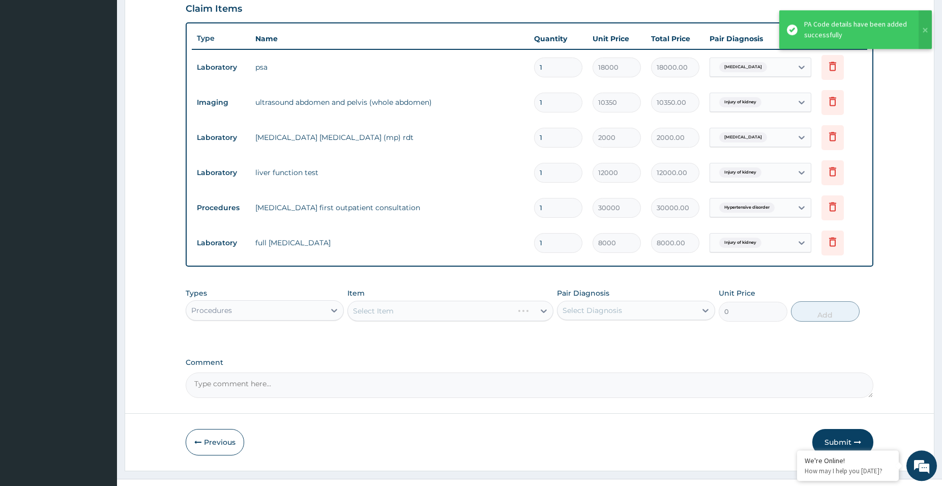
click at [417, 307] on div "Select Item" at bounding box center [450, 311] width 206 height 20
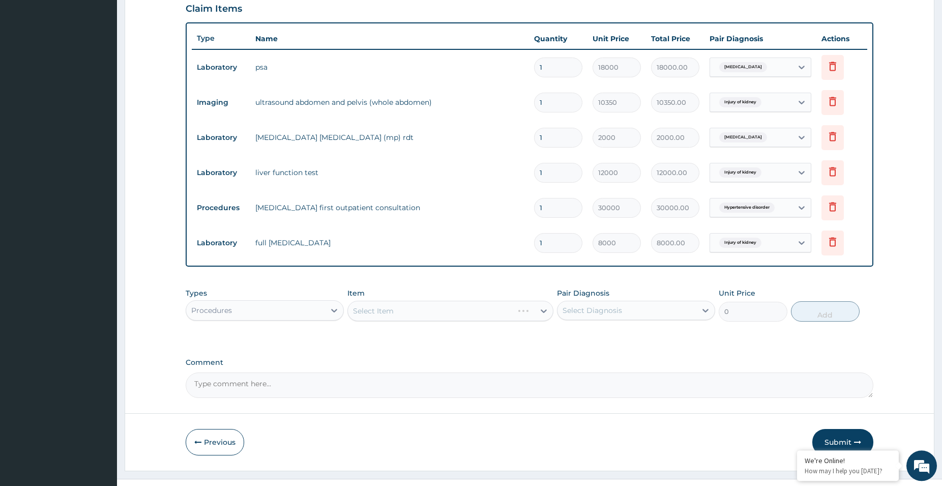
click at [418, 314] on div "Select Item" at bounding box center [450, 311] width 206 height 20
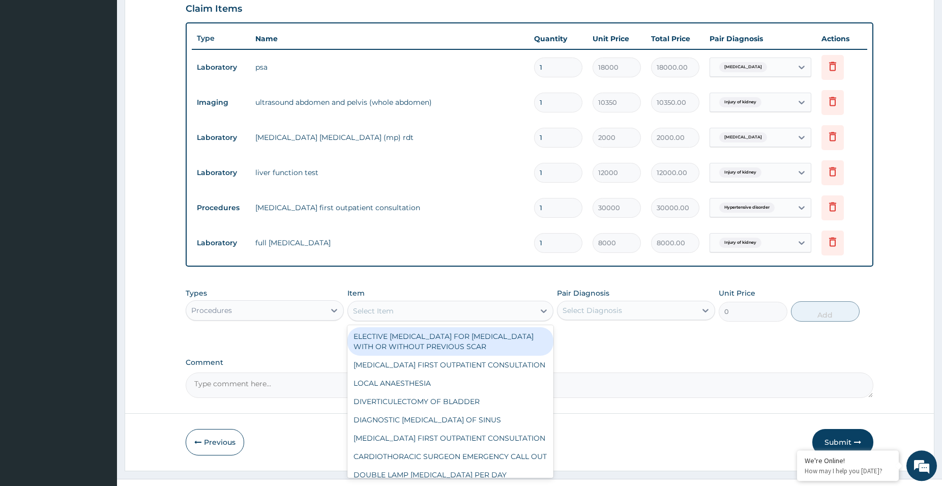
click at [422, 307] on div "Select Item" at bounding box center [441, 311] width 187 height 16
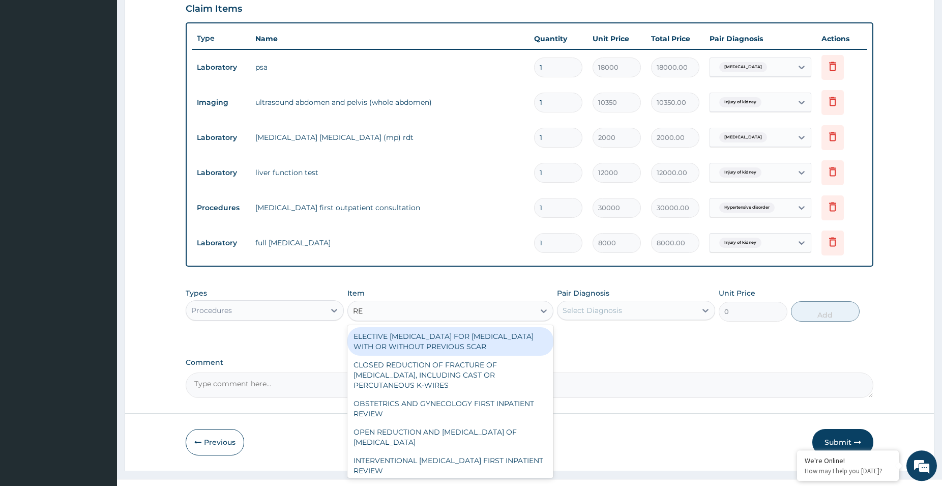
type input "REG"
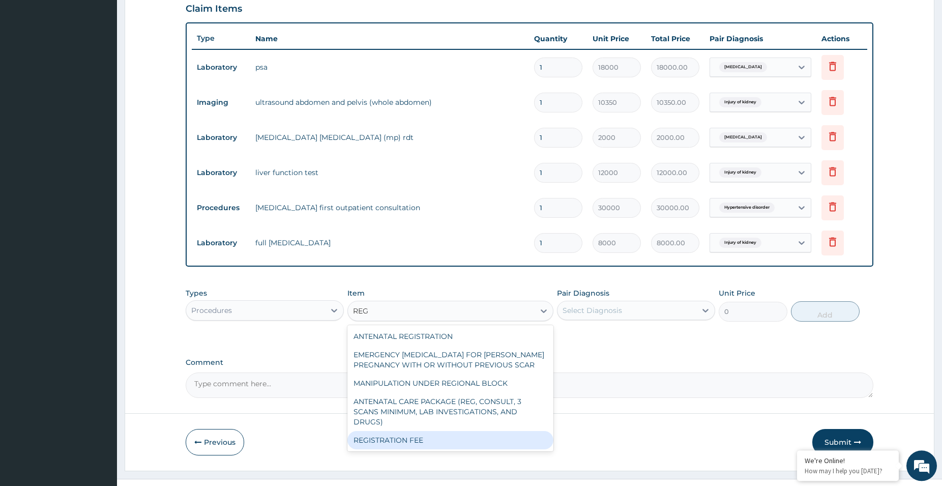
drag, startPoint x: 471, startPoint y: 429, endPoint x: 485, endPoint y: 425, distance: 14.3
click at [472, 431] on div "REGISTRATION FEE" at bounding box center [450, 440] width 206 height 18
type input "2300"
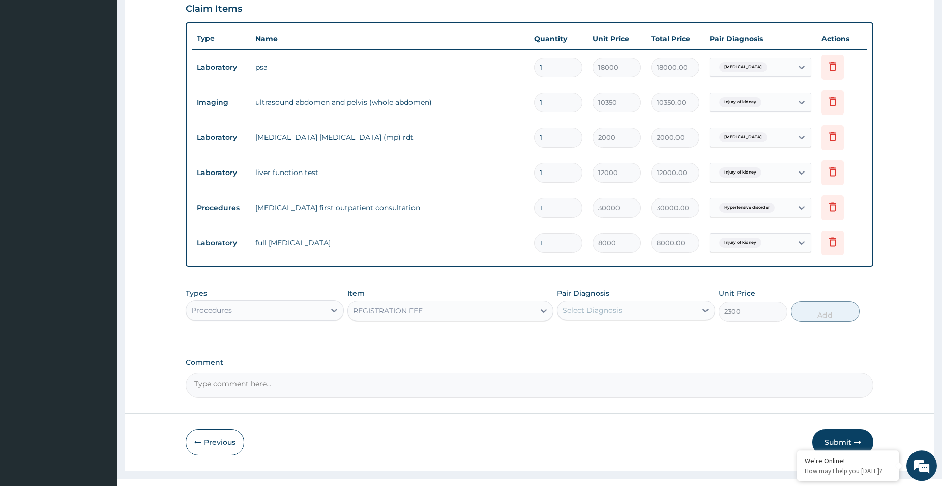
click at [610, 305] on div "Select Diagnosis" at bounding box center [626, 310] width 139 height 16
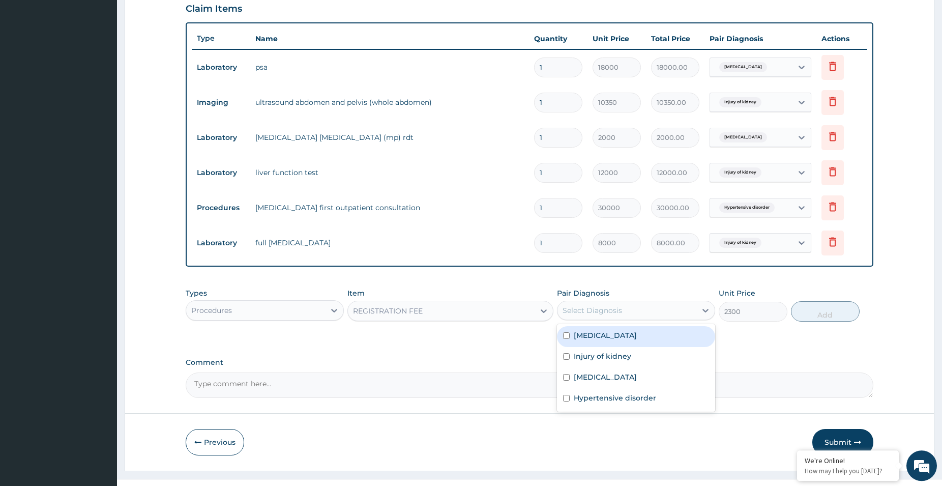
click at [607, 336] on label "Prostatism" at bounding box center [605, 335] width 63 height 10
checkbox input "true"
click at [827, 314] on button "Add" at bounding box center [825, 311] width 69 height 20
type input "0"
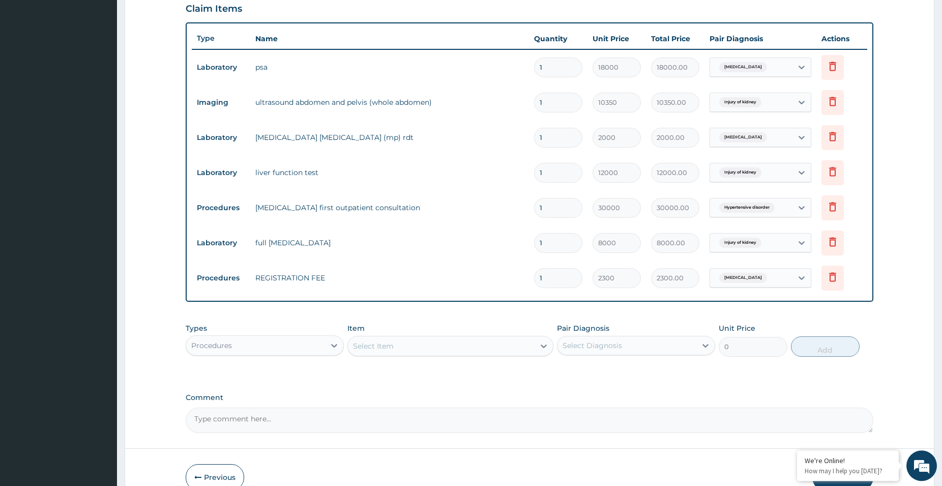
click at [398, 343] on div "Select Item" at bounding box center [441, 346] width 187 height 16
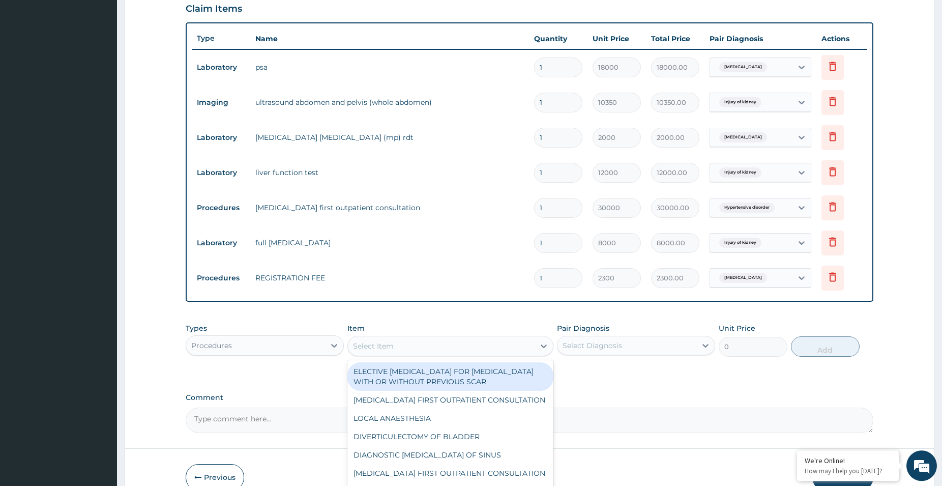
click at [391, 346] on div "Select Item" at bounding box center [373, 346] width 41 height 10
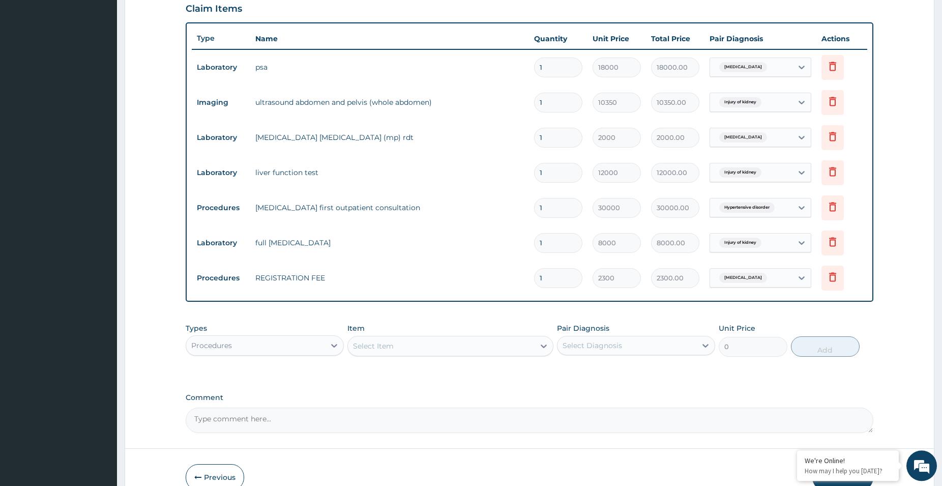
type input "P"
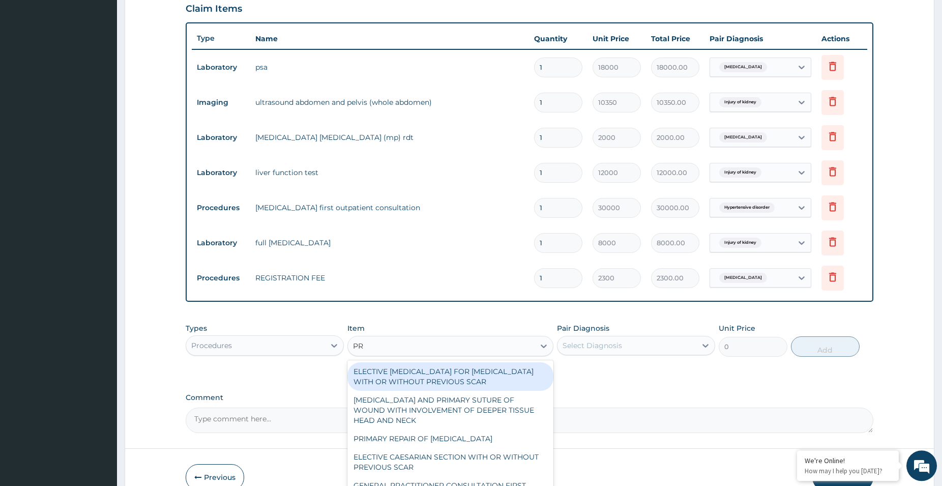
type input "P"
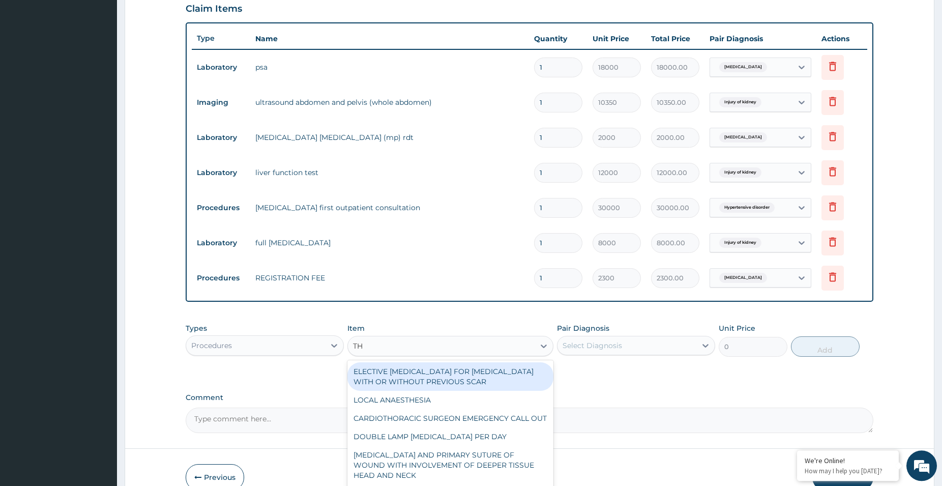
type input "T"
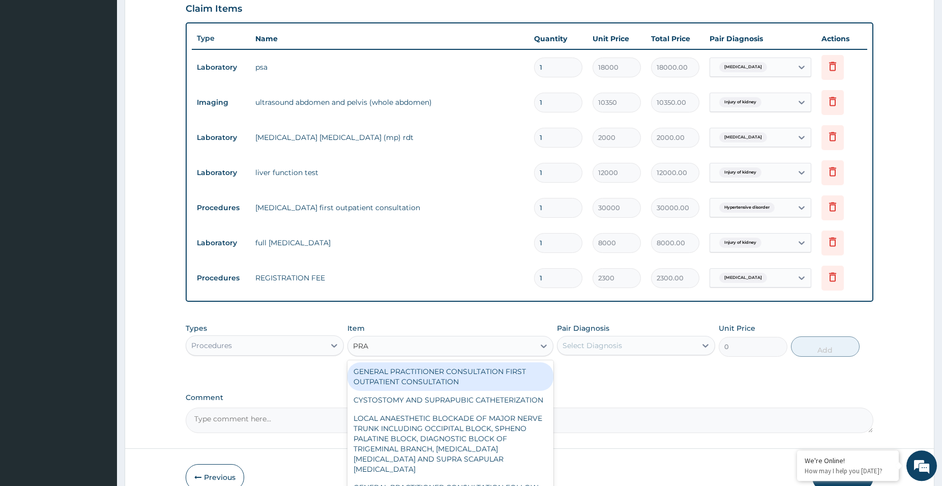
type input "PRAC"
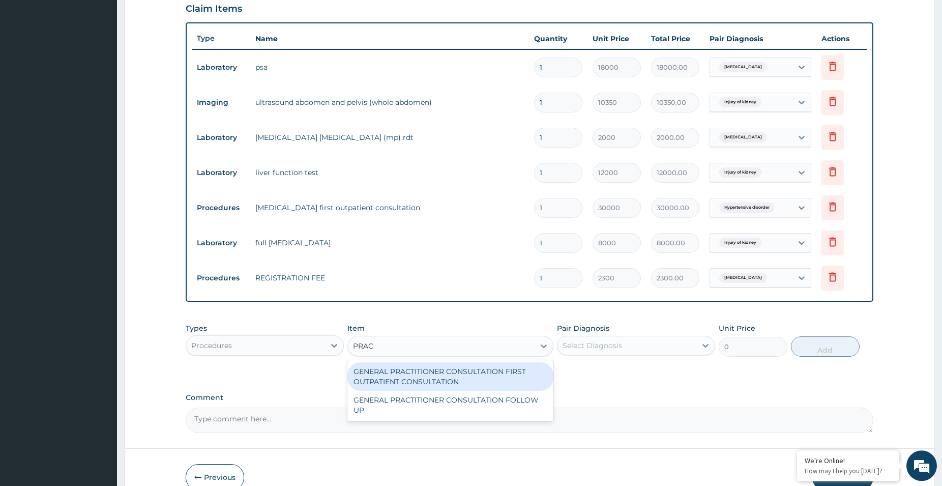
click at [450, 372] on div "GENERAL PRACTITIONER CONSULTATION FIRST OUTPATIENT CONSULTATION" at bounding box center [450, 376] width 206 height 28
type input "5000"
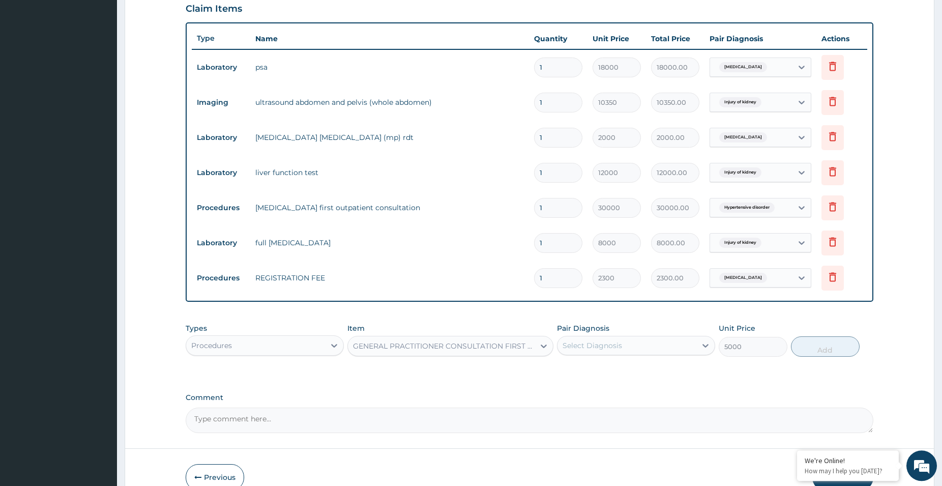
click at [572, 348] on div "Select Diagnosis" at bounding box center [592, 345] width 60 height 10
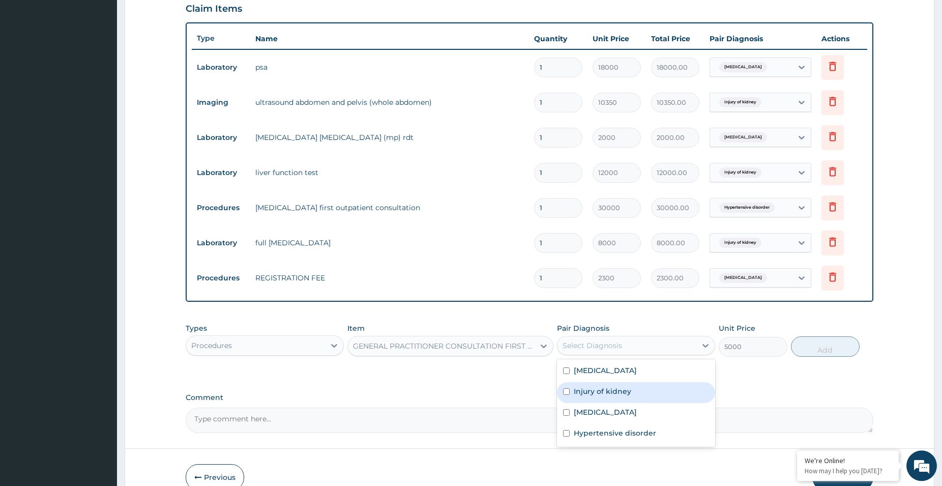
click at [575, 392] on label "Injury of kidney" at bounding box center [602, 391] width 57 height 10
checkbox input "true"
click at [820, 348] on button "Add" at bounding box center [825, 346] width 69 height 20
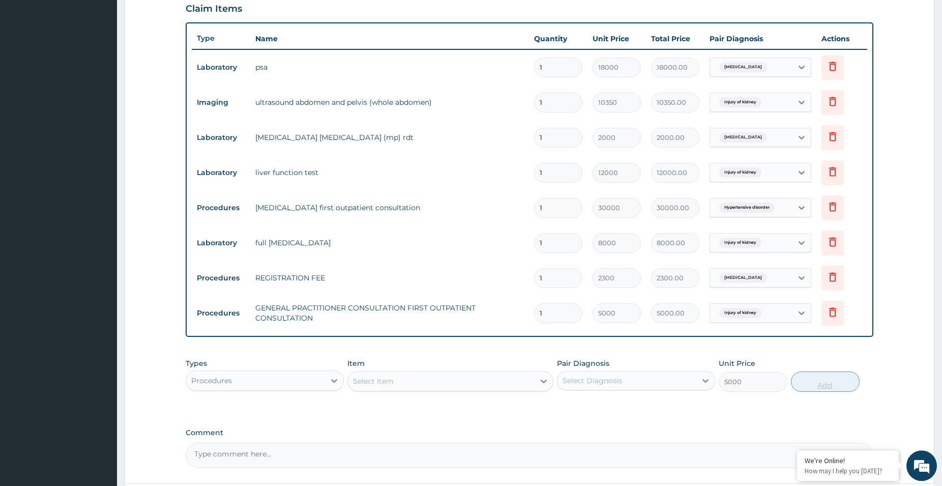
type input "0"
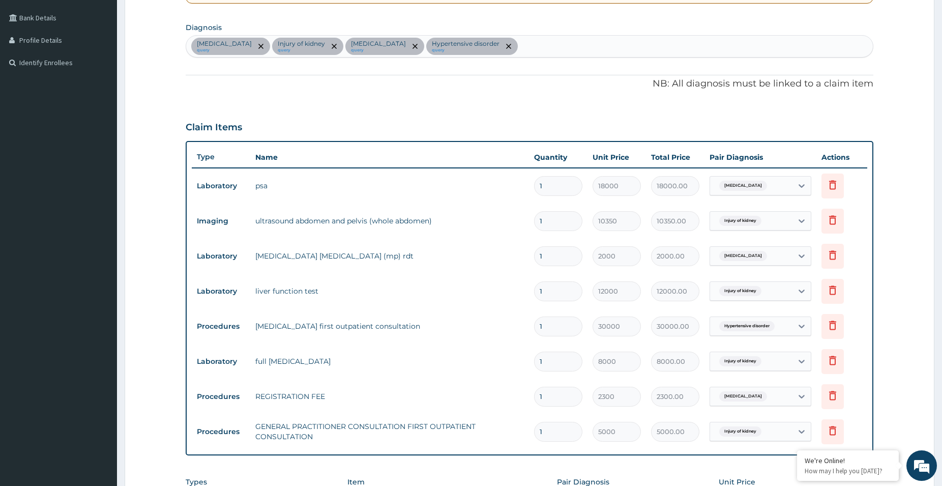
scroll to position [435, 0]
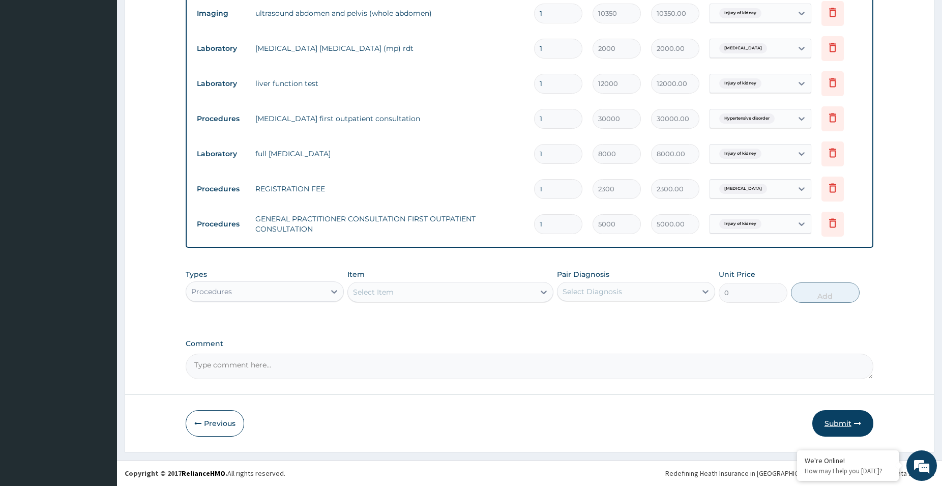
click at [838, 430] on button "Submit" at bounding box center [842, 423] width 61 height 26
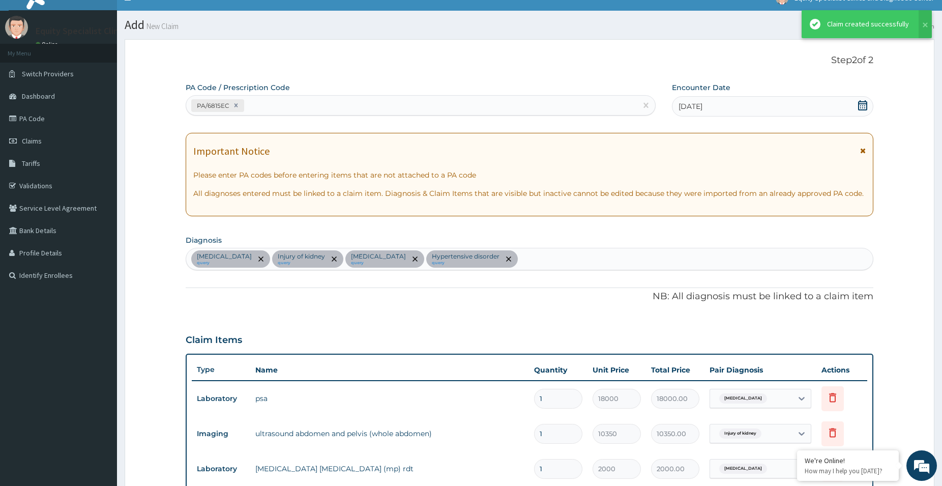
scroll to position [1, 0]
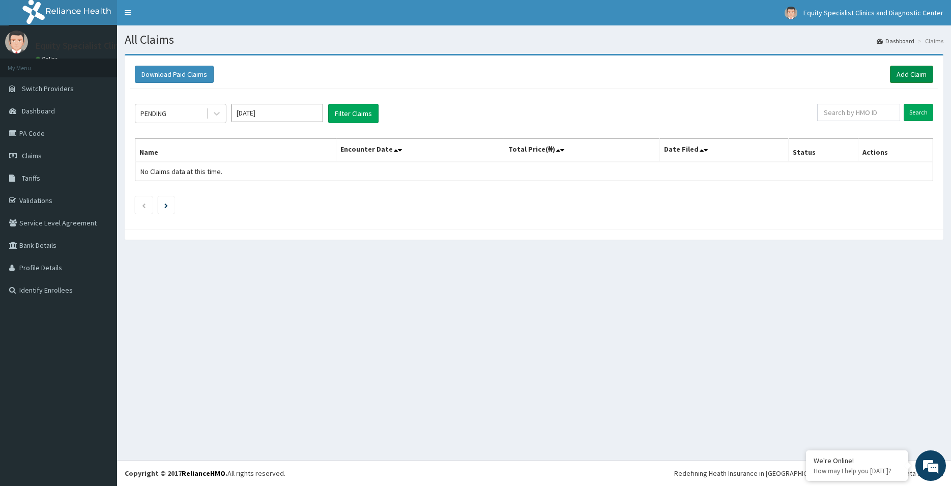
click at [907, 73] on link "Add Claim" at bounding box center [911, 74] width 43 height 17
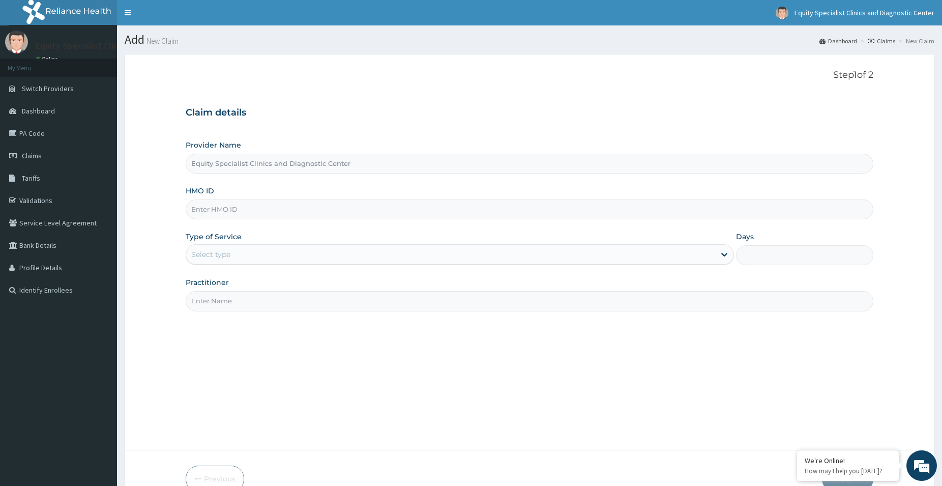
click at [290, 200] on input "HMO ID" at bounding box center [530, 209] width 688 height 20
paste input "LTR/10012/A"
type input "LTR/10012/a"
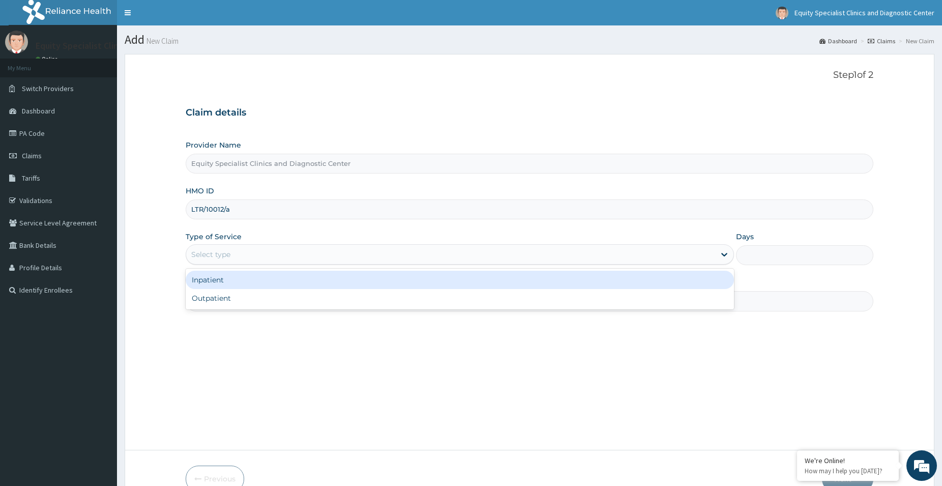
click at [269, 257] on div "Select type" at bounding box center [450, 254] width 529 height 16
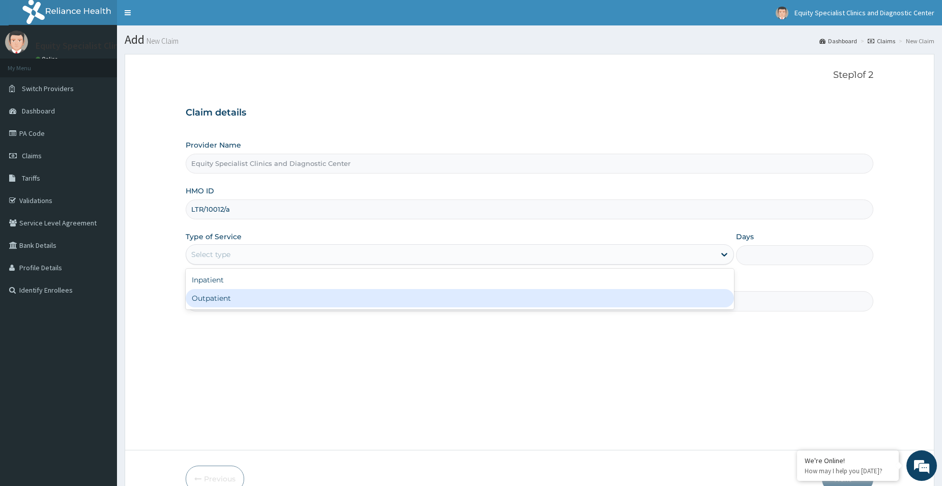
click at [253, 297] on div "Outpatient" at bounding box center [460, 298] width 548 height 18
type input "1"
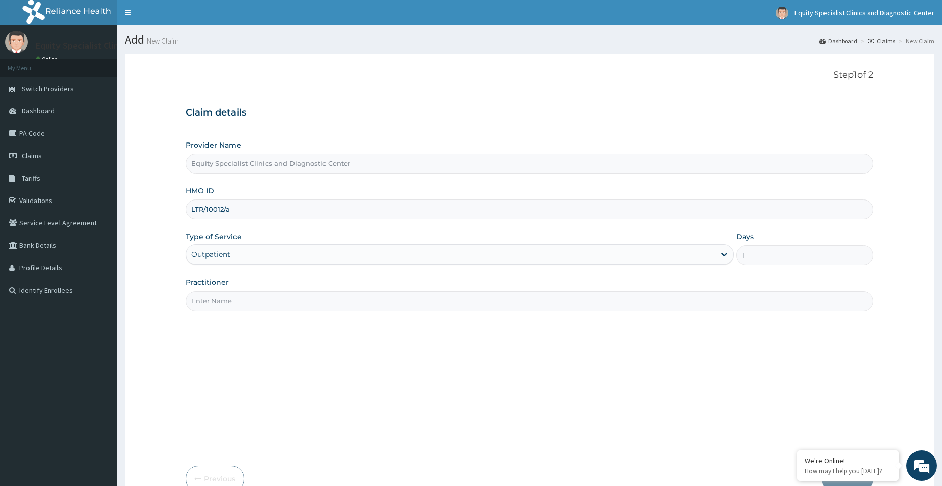
click at [253, 297] on input "Practitioner" at bounding box center [530, 301] width 688 height 20
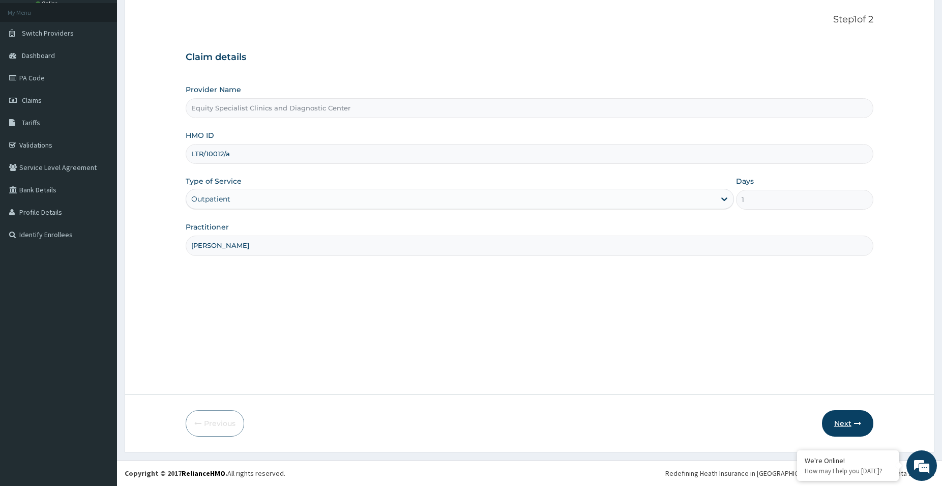
type input "[PERSON_NAME]"
click at [836, 427] on button "Next" at bounding box center [847, 423] width 51 height 26
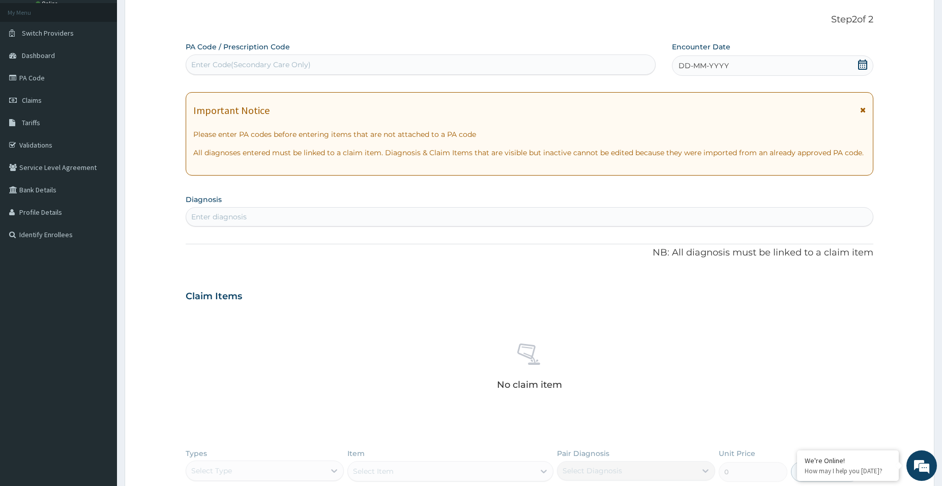
click at [279, 64] on div "Enter Code(Secondary Care Only)" at bounding box center [251, 65] width 120 height 10
paste input "PA/828289"
type input "PA/828289"
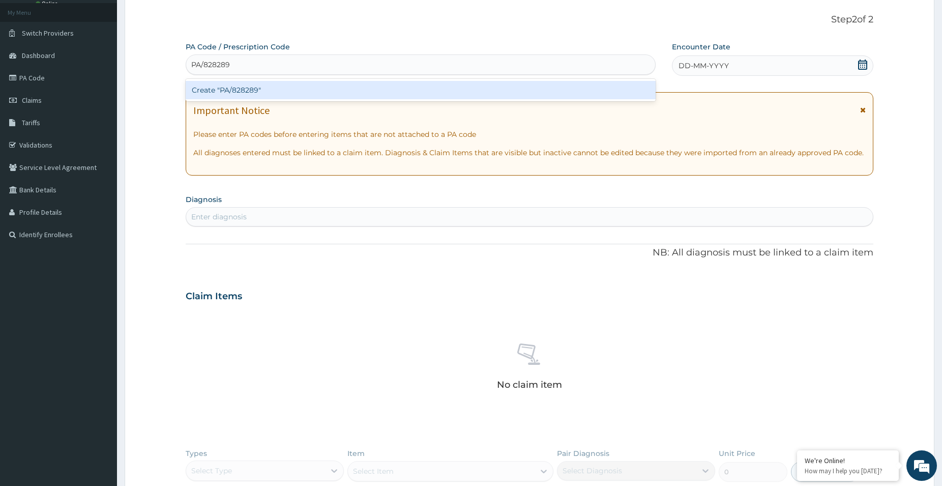
click at [310, 84] on div "Create "PA/828289"" at bounding box center [421, 90] width 470 height 18
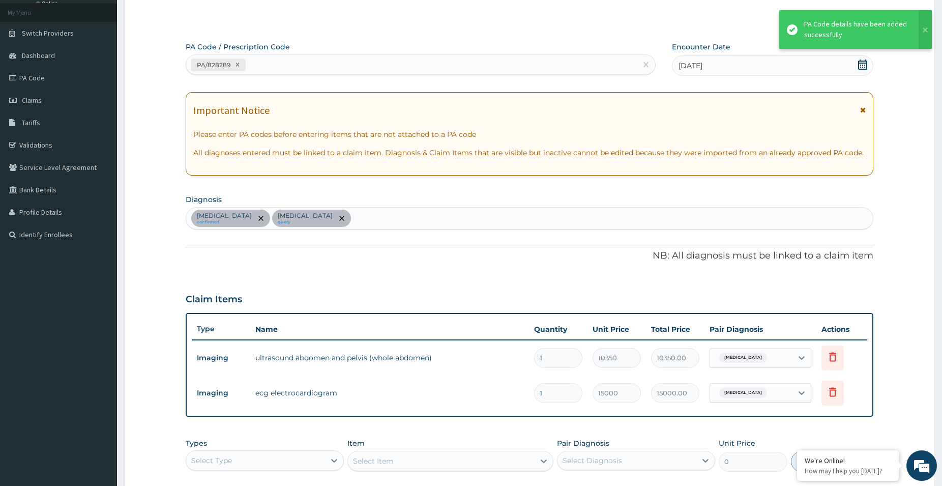
scroll to position [224, 0]
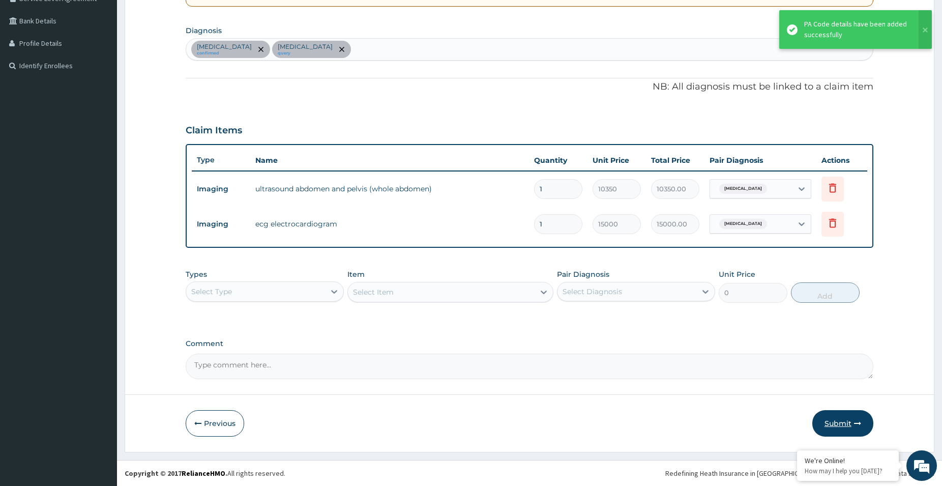
click at [844, 422] on button "Submit" at bounding box center [842, 423] width 61 height 26
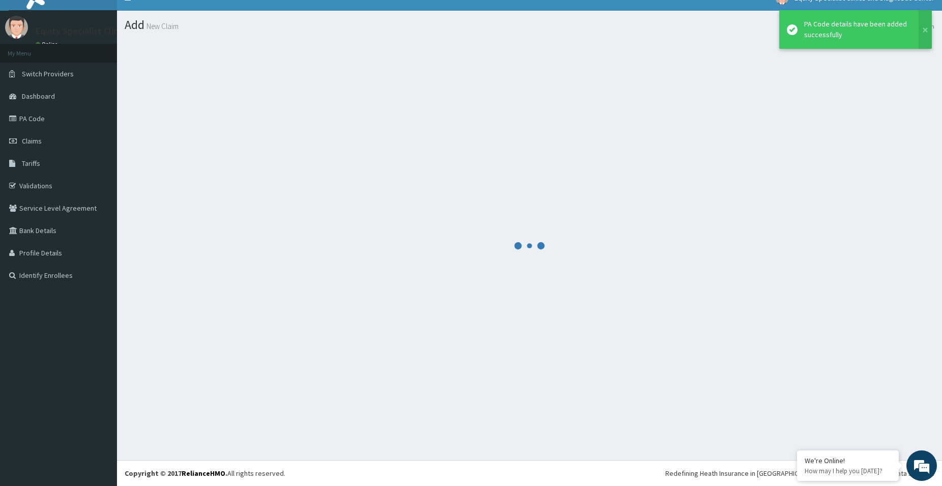
scroll to position [15, 0]
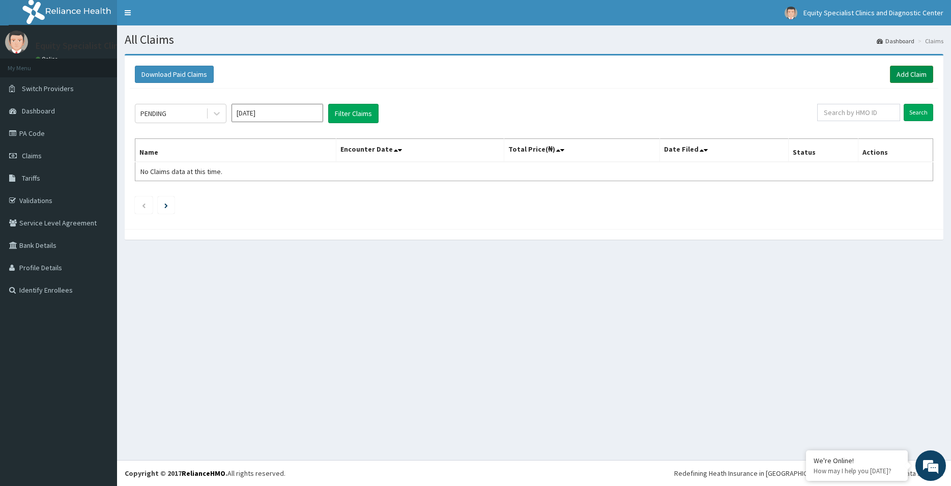
click at [912, 72] on link "Add Claim" at bounding box center [911, 74] width 43 height 17
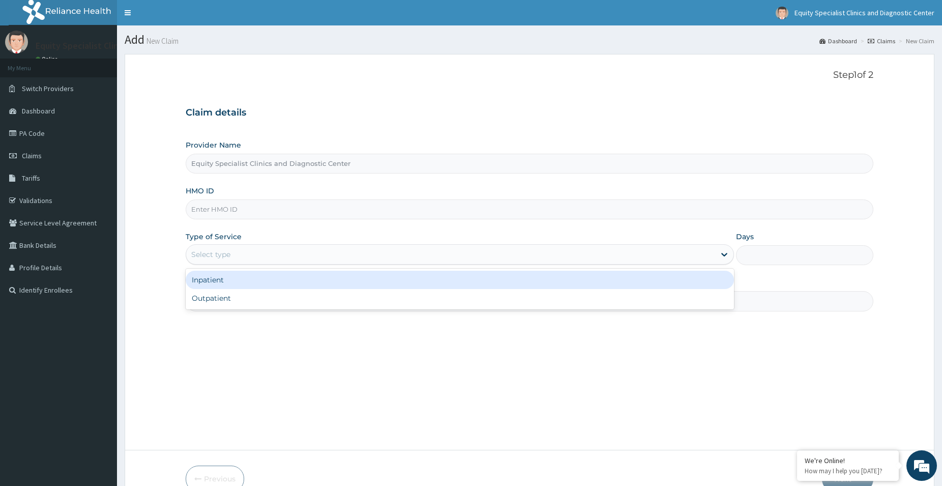
click at [245, 248] on div "Select type" at bounding box center [450, 254] width 529 height 16
click at [250, 221] on div "Provider Name Equity Specialist Clinics and Diagnostic Center HMO ID Type of Se…" at bounding box center [530, 225] width 688 height 171
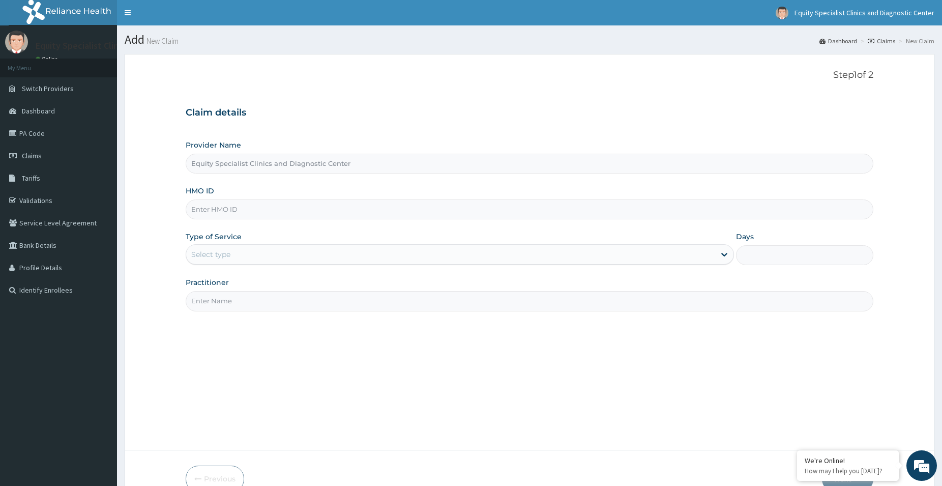
click at [251, 211] on input "HMO ID" at bounding box center [530, 209] width 688 height 20
paste input "LTR/10173/A"
type input "LTR/10173/A"
click at [241, 254] on div "Select type" at bounding box center [450, 254] width 529 height 16
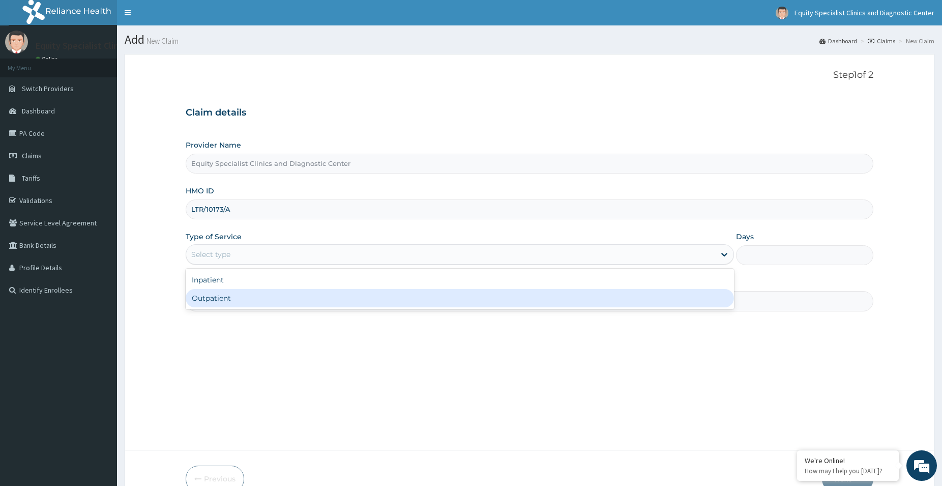
click at [245, 303] on div "Outpatient" at bounding box center [460, 298] width 548 height 18
type input "1"
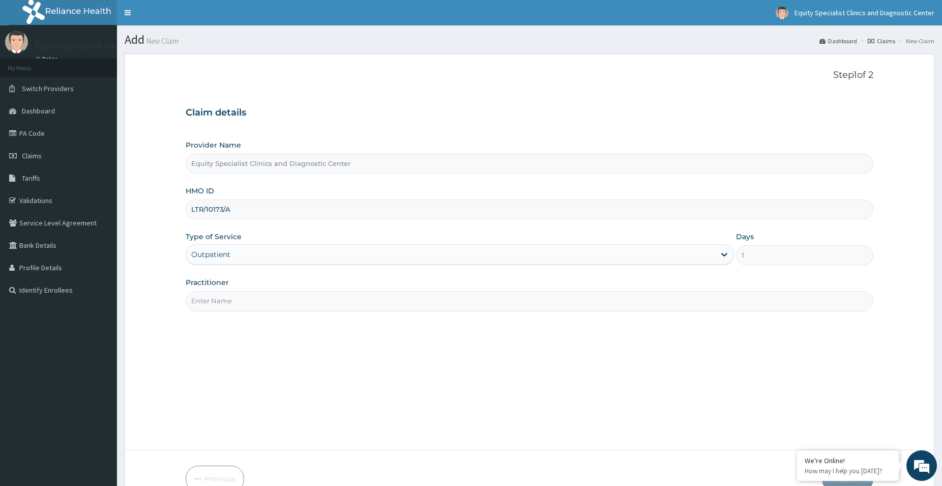
click at [243, 302] on input "Practitioner" at bounding box center [530, 301] width 688 height 20
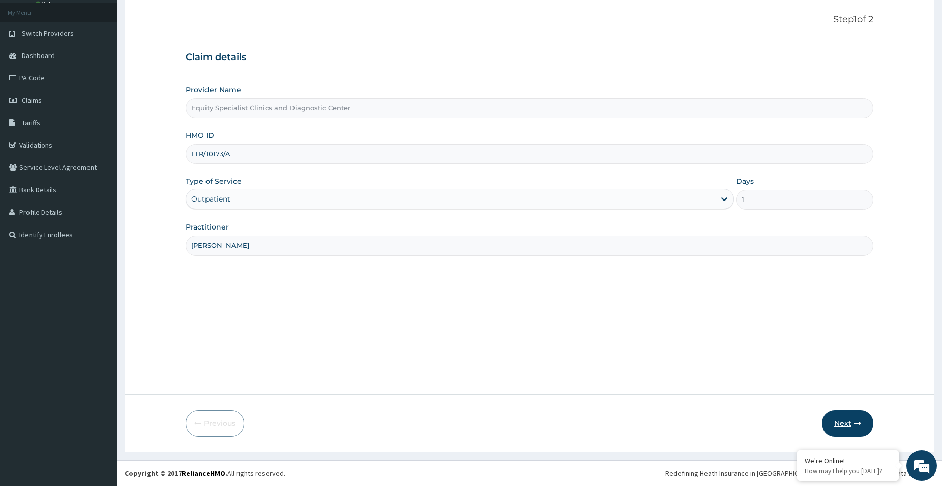
type input "DR GERALD"
click at [847, 419] on button "Next" at bounding box center [847, 423] width 51 height 26
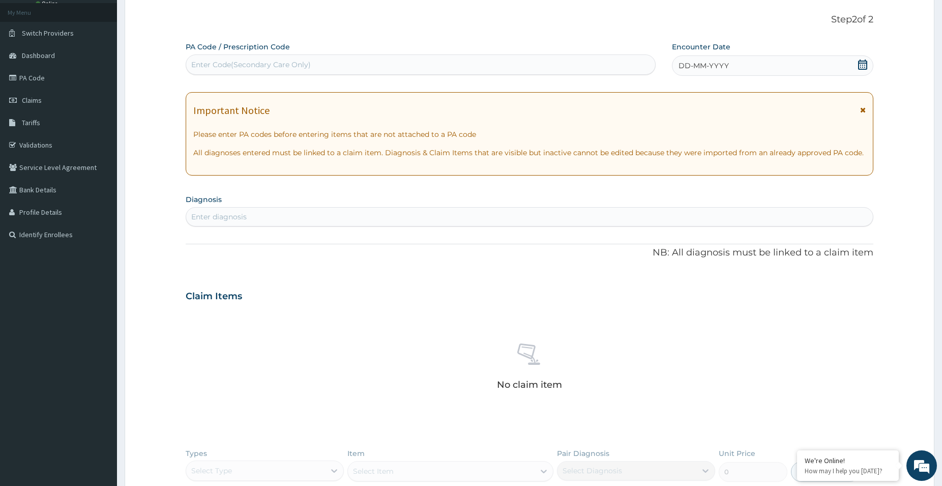
click at [282, 61] on div "Enter Code(Secondary Care Only)" at bounding box center [251, 65] width 120 height 10
click at [324, 66] on div "Enter Code(Secondary Care Only)" at bounding box center [420, 64] width 469 height 16
paste input "PA/FAF970"
type input "PA/FAF970"
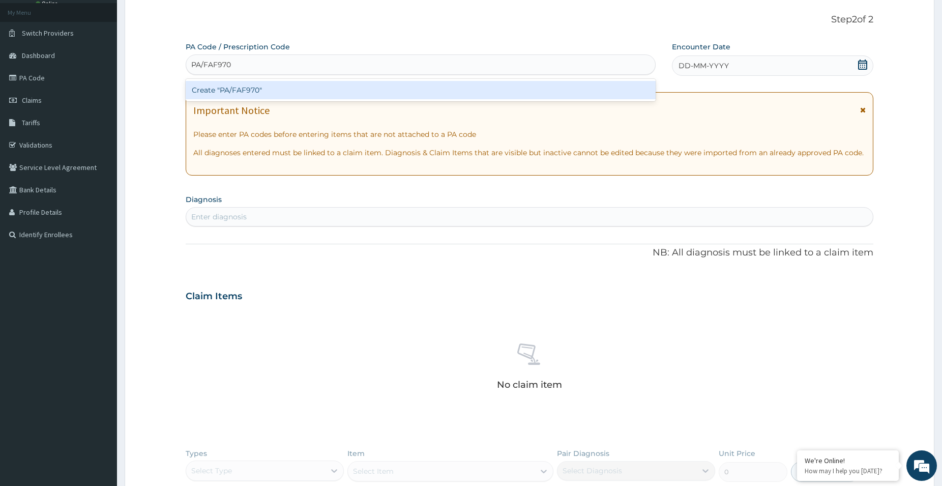
click at [276, 93] on div "Create "PA/FAF970"" at bounding box center [421, 90] width 470 height 18
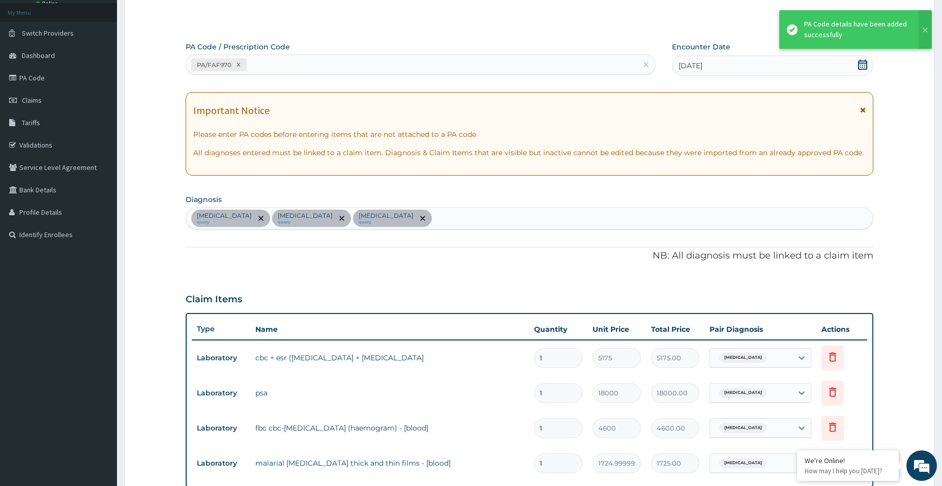
scroll to position [294, 0]
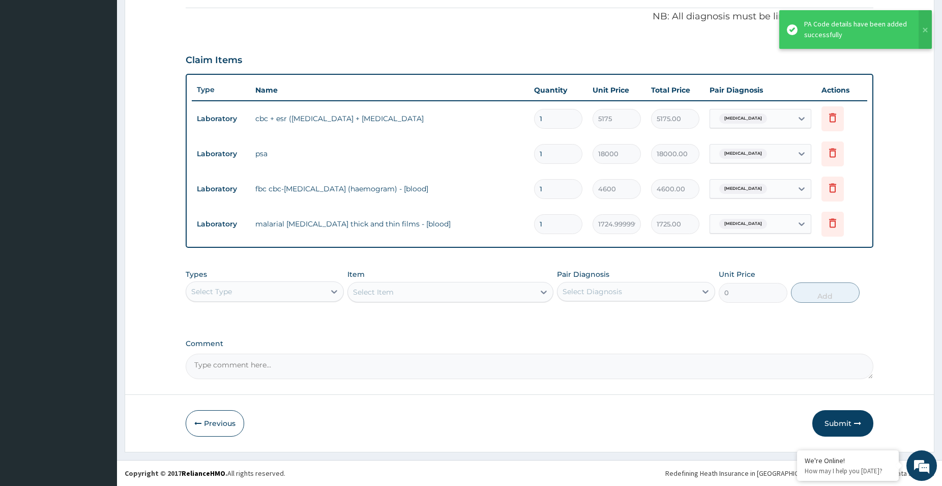
click at [330, 281] on div "Types Select Type" at bounding box center [265, 286] width 158 height 34
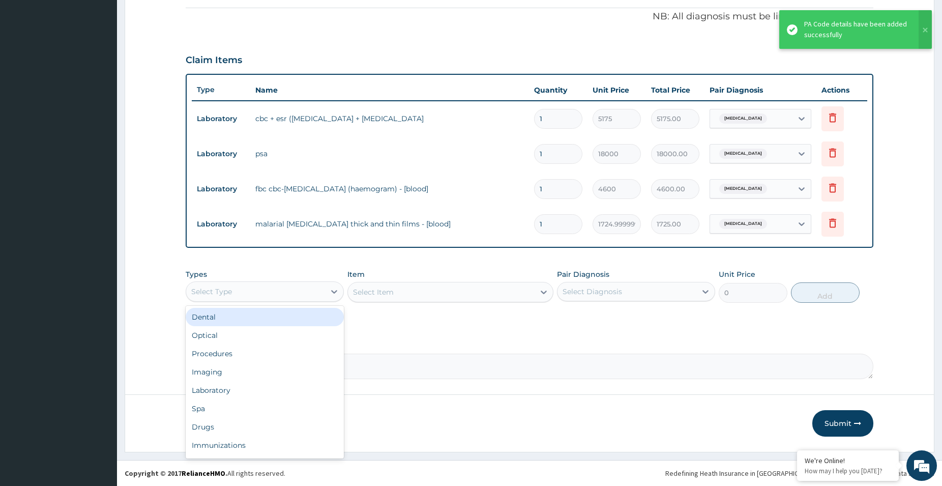
click at [282, 294] on div "Select Type" at bounding box center [255, 291] width 139 height 16
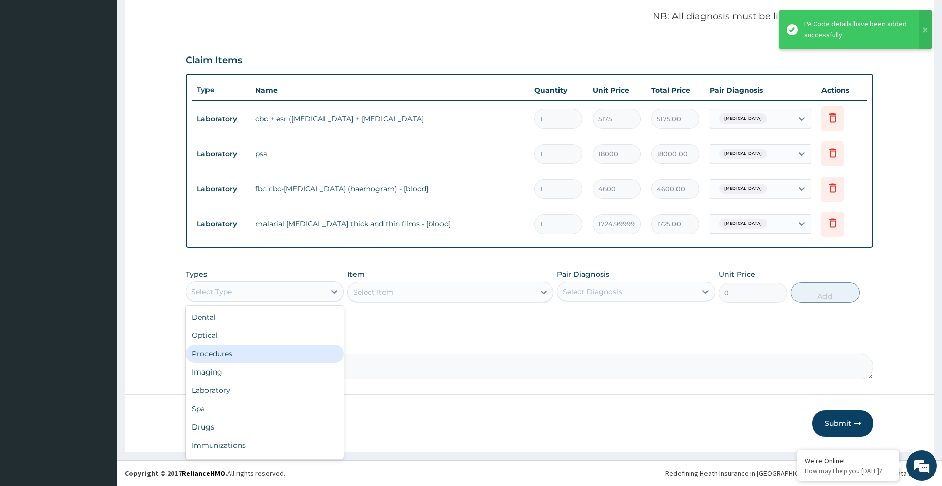
click at [258, 344] on div "Procedures" at bounding box center [265, 353] width 158 height 18
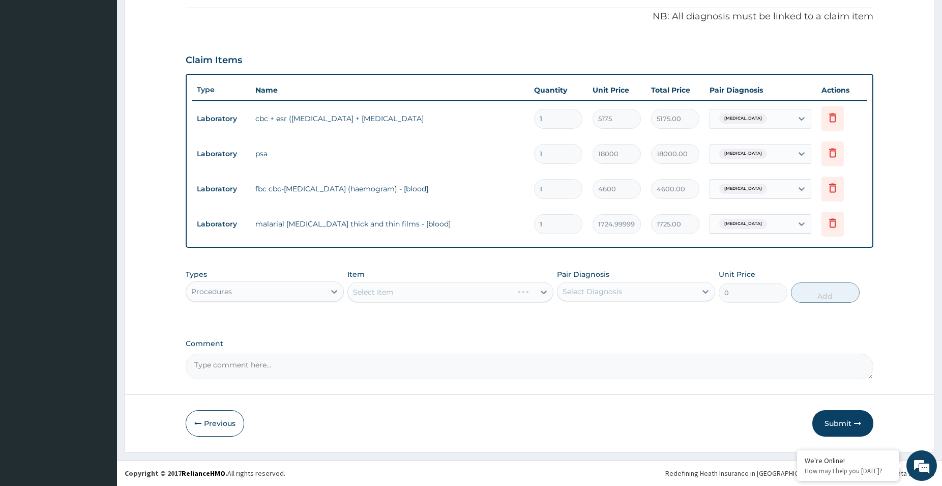
click at [440, 296] on div "Select Item" at bounding box center [450, 292] width 206 height 20
click at [429, 295] on div "Select Item" at bounding box center [450, 292] width 206 height 20
click at [428, 287] on div "Select Item" at bounding box center [450, 292] width 206 height 20
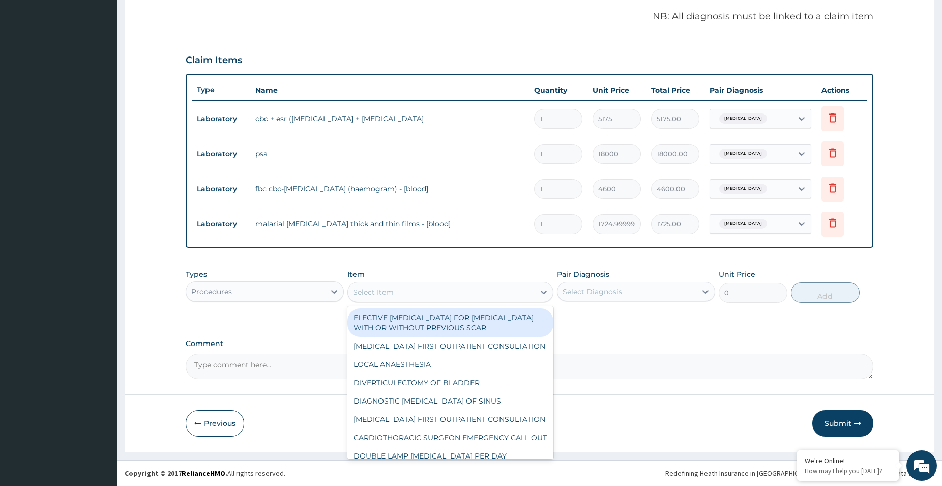
click at [418, 289] on div "Select Item" at bounding box center [441, 292] width 187 height 16
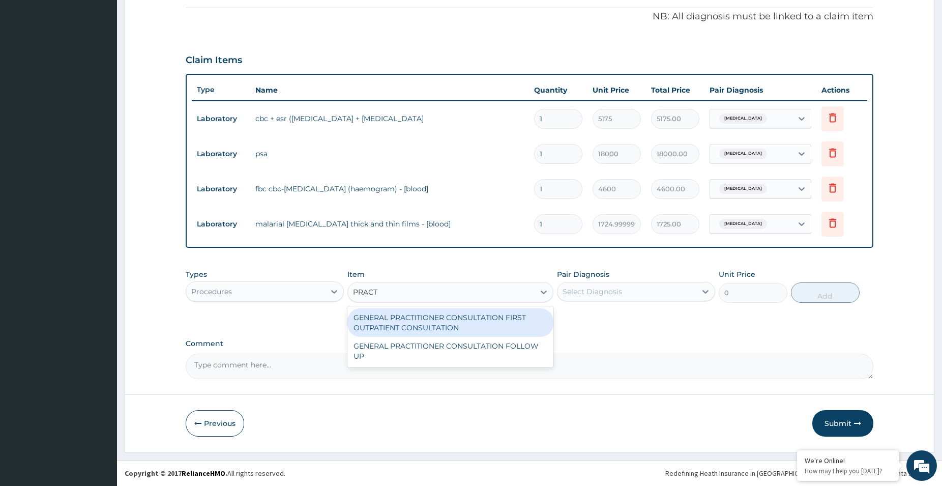
type input "PRACTI"
click at [496, 323] on div "GENERAL PRACTITIONER CONSULTATION FIRST OUTPATIENT CONSULTATION" at bounding box center [450, 322] width 206 height 28
type input "5000"
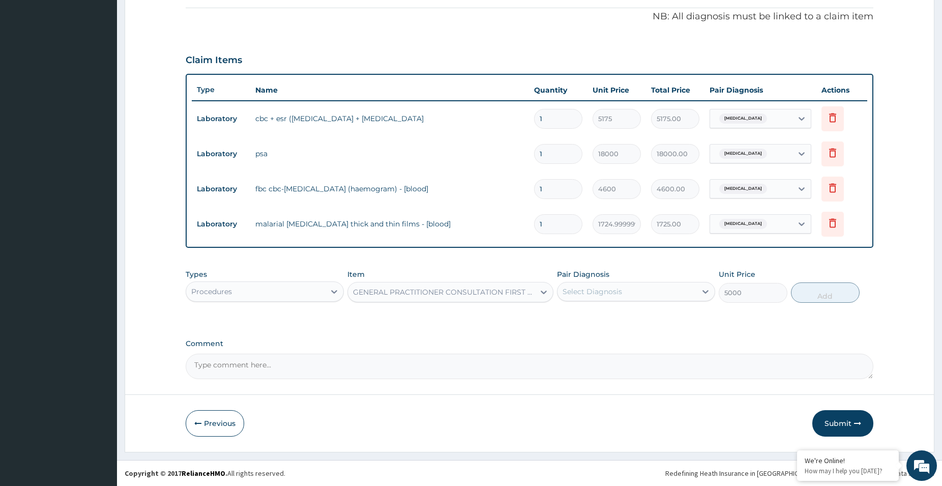
click at [590, 288] on div "Select Diagnosis" at bounding box center [592, 291] width 60 height 10
click at [575, 324] on div "Sepsis" at bounding box center [636, 317] width 158 height 21
checkbox input "true"
click at [821, 292] on button "Add" at bounding box center [825, 292] width 69 height 20
type input "0"
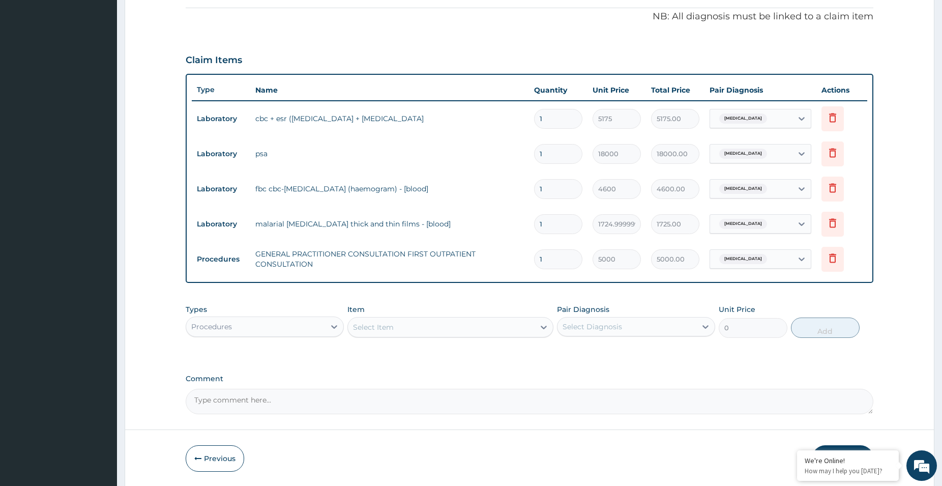
click at [427, 324] on div "Select Item" at bounding box center [441, 327] width 187 height 16
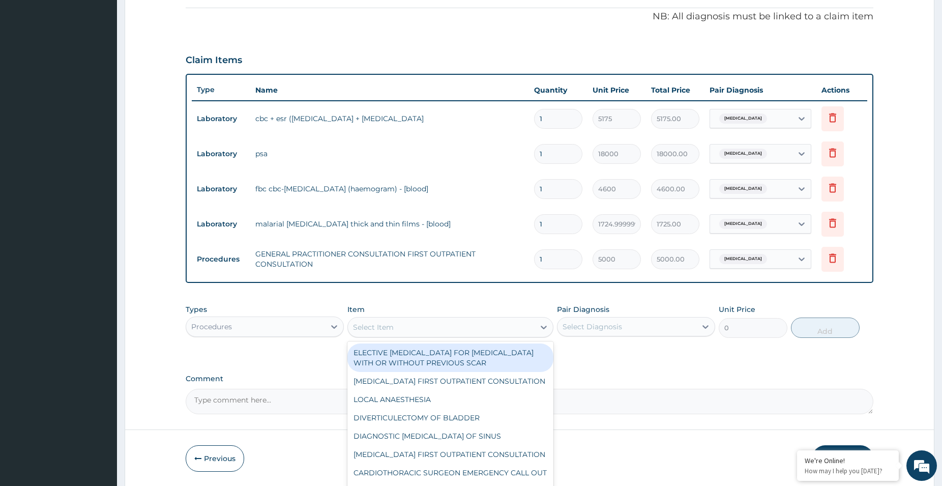
click at [426, 327] on div "Select Item" at bounding box center [441, 327] width 187 height 16
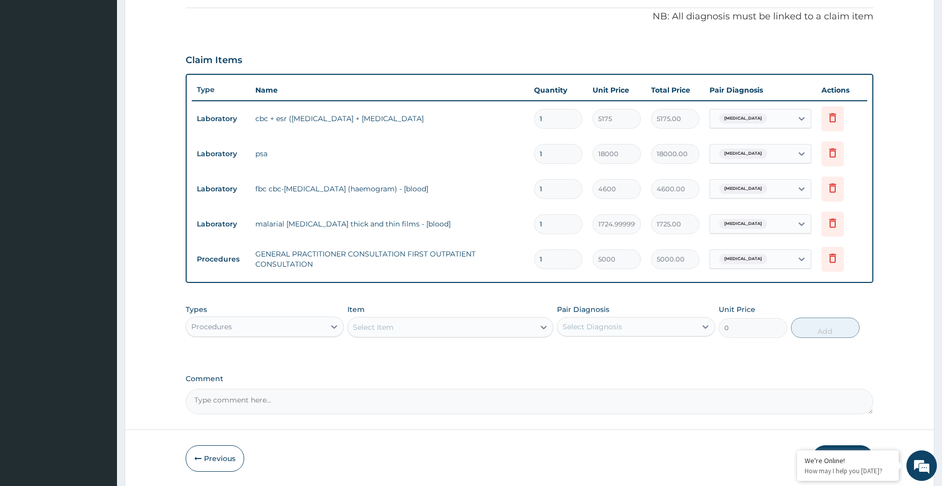
click at [420, 325] on div "Select Item" at bounding box center [441, 327] width 187 height 16
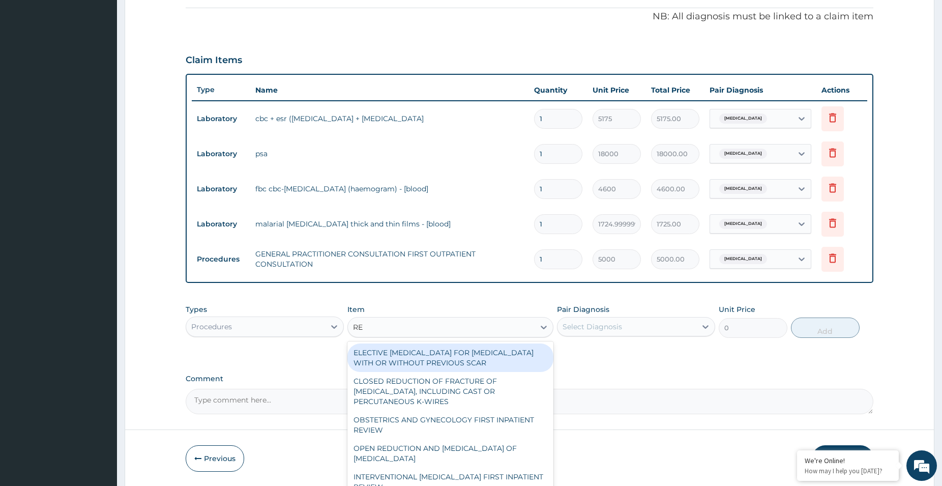
type input "REG"
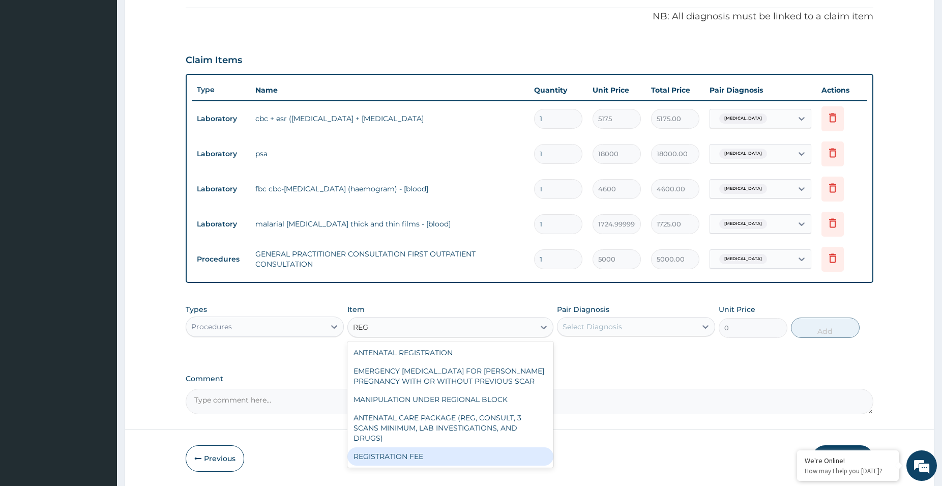
click at [512, 447] on div "REGISTRATION FEE" at bounding box center [450, 456] width 206 height 18
type input "2300"
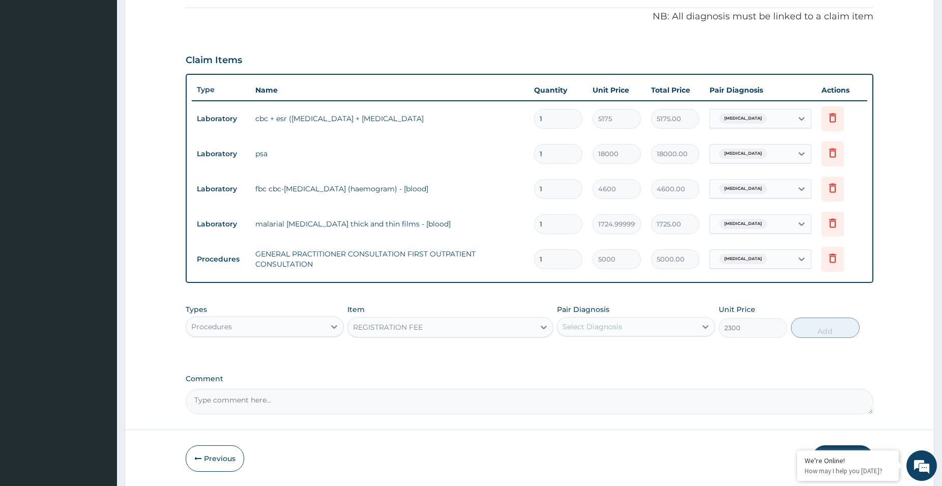
click at [654, 327] on div "Select Diagnosis" at bounding box center [626, 326] width 139 height 16
click at [637, 370] on label "Benign prostatic hyperplasia" at bounding box center [605, 372] width 63 height 10
checkbox input "true"
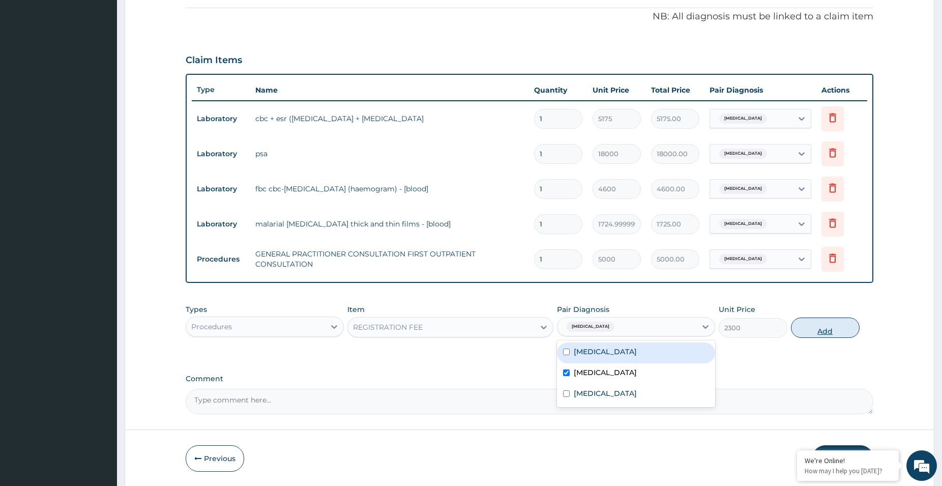
click at [830, 333] on button "Add" at bounding box center [825, 327] width 69 height 20
type input "0"
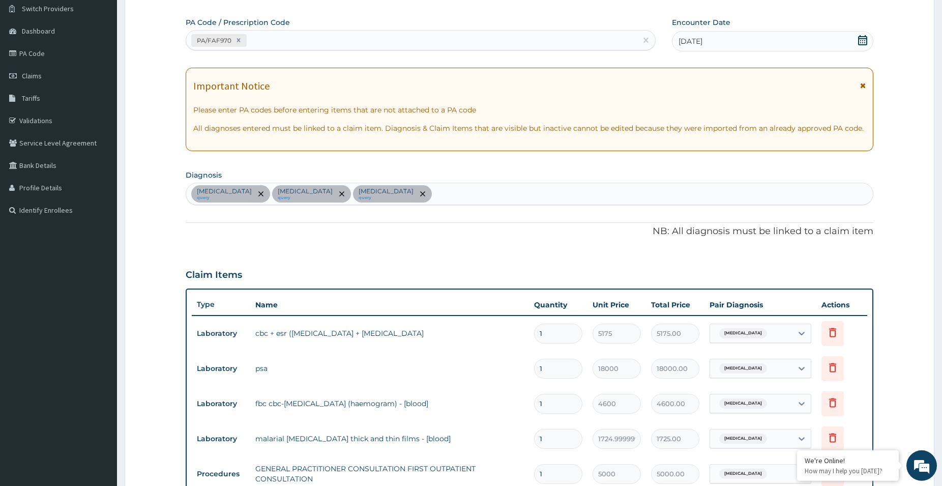
scroll to position [0, 0]
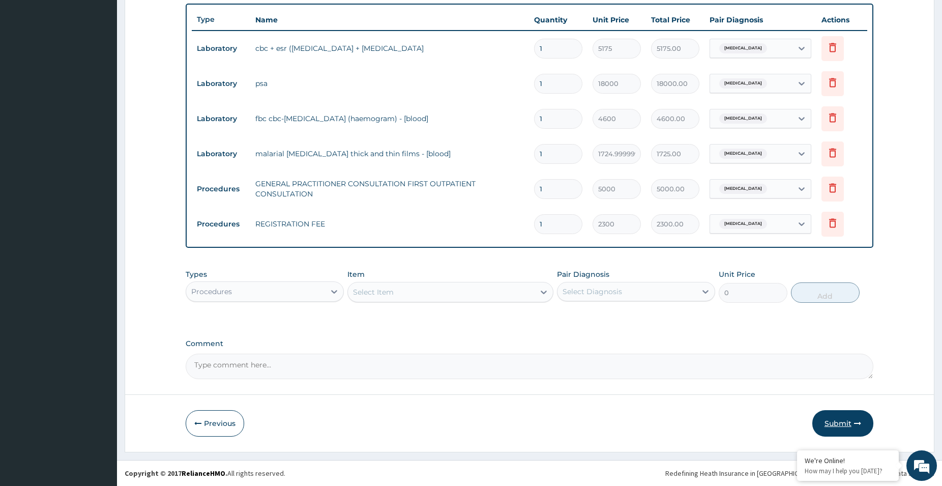
click at [848, 423] on button "Submit" at bounding box center [842, 423] width 61 height 26
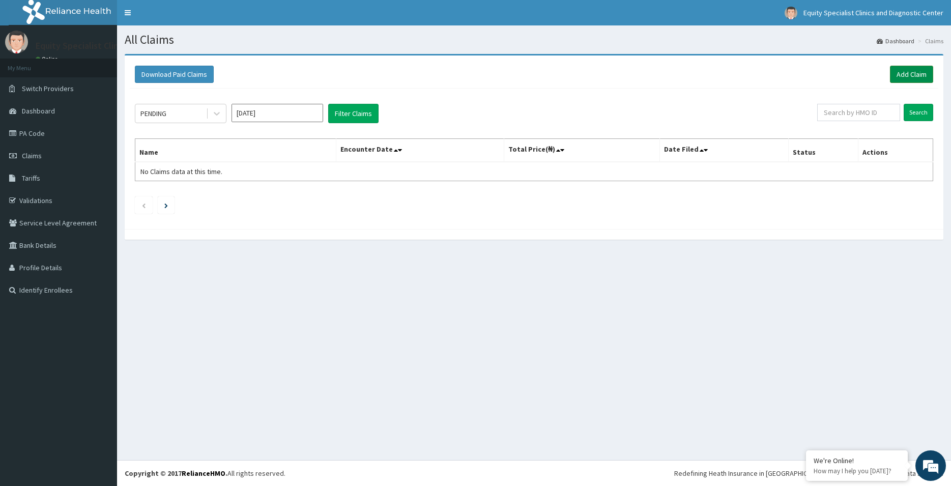
click at [916, 72] on link "Add Claim" at bounding box center [911, 74] width 43 height 17
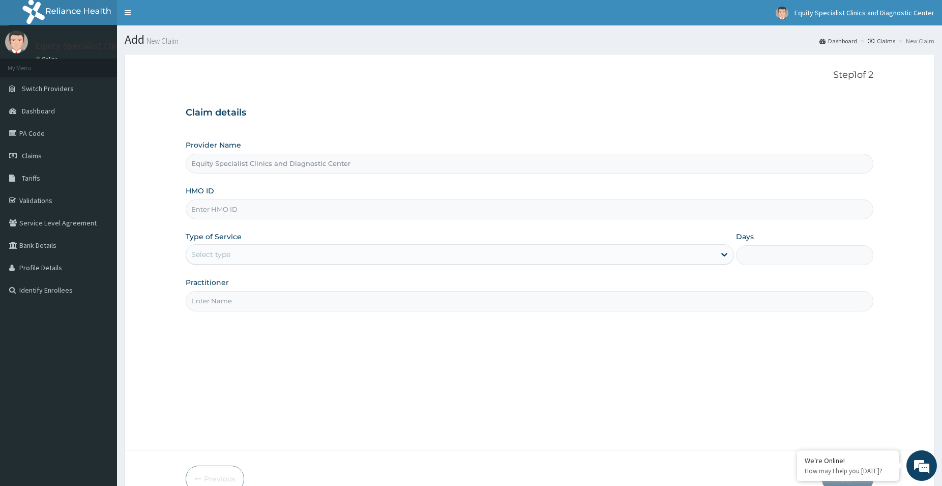
type input "Equity Specialist Clinics and Diagnostic Center"
click at [242, 211] on input "HMO ID" at bounding box center [530, 209] width 688 height 20
paste input "LTR/10173/A"
type input "LTR/10173/A"
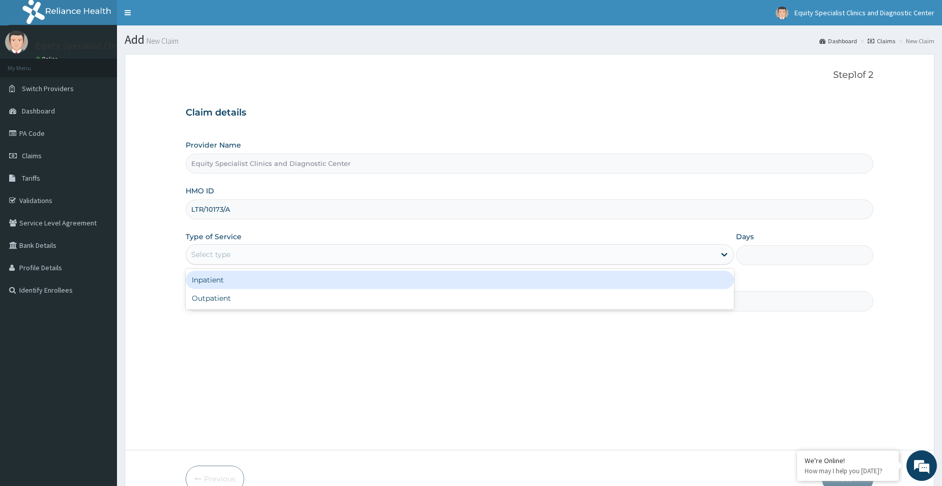
click at [225, 246] on div "Select type" at bounding box center [460, 254] width 548 height 20
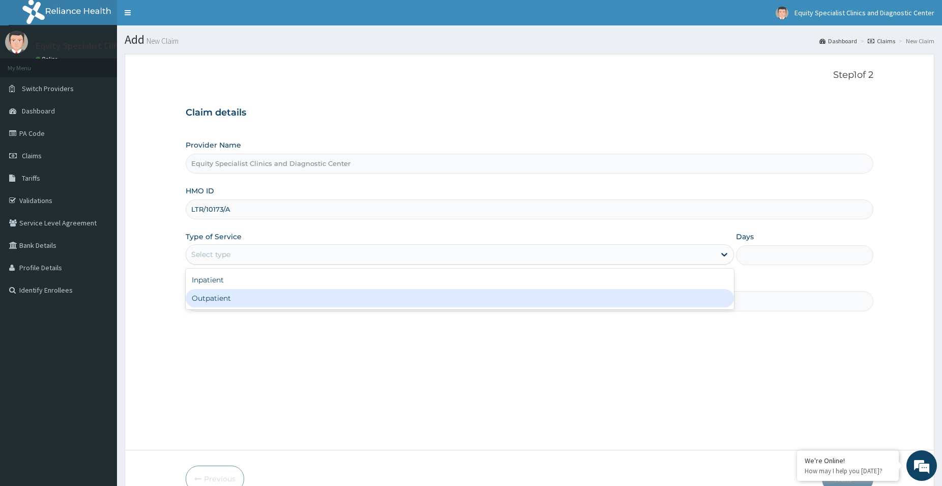
click at [220, 303] on div "Outpatient" at bounding box center [460, 298] width 548 height 18
type input "1"
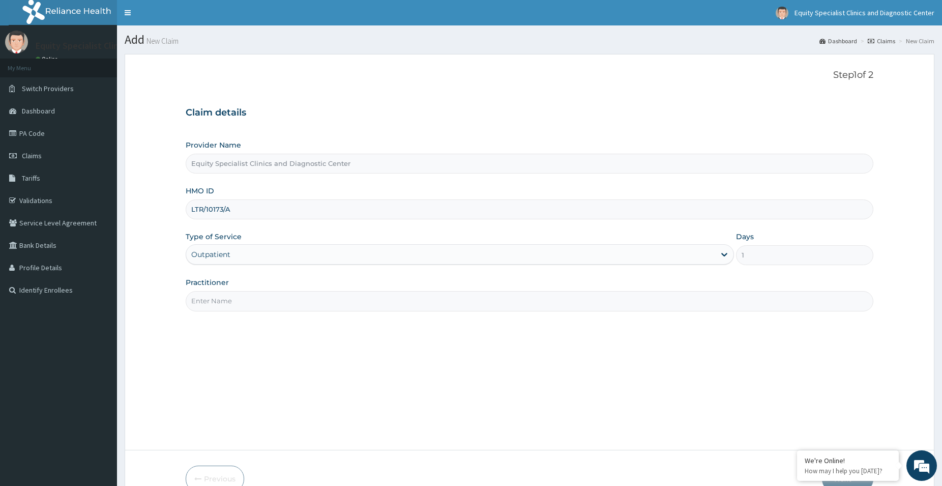
click at [222, 299] on input "Practitioner" at bounding box center [530, 301] width 688 height 20
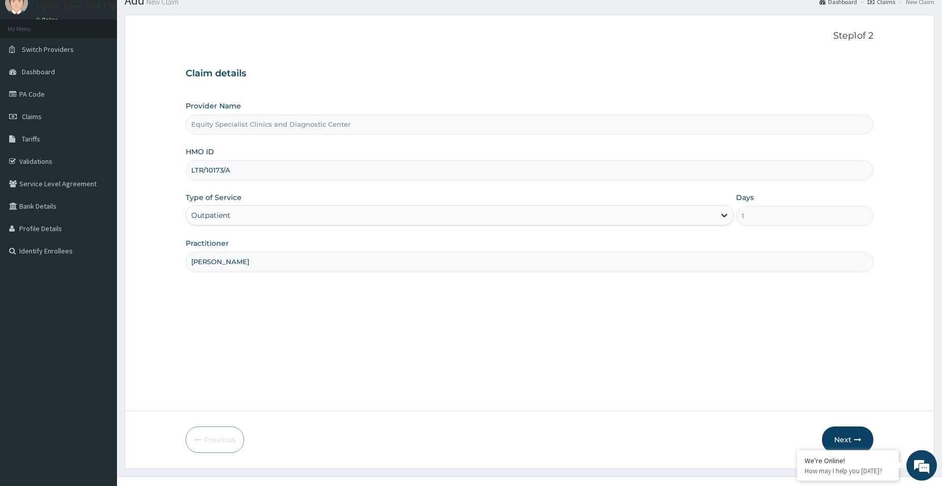
scroll to position [55, 0]
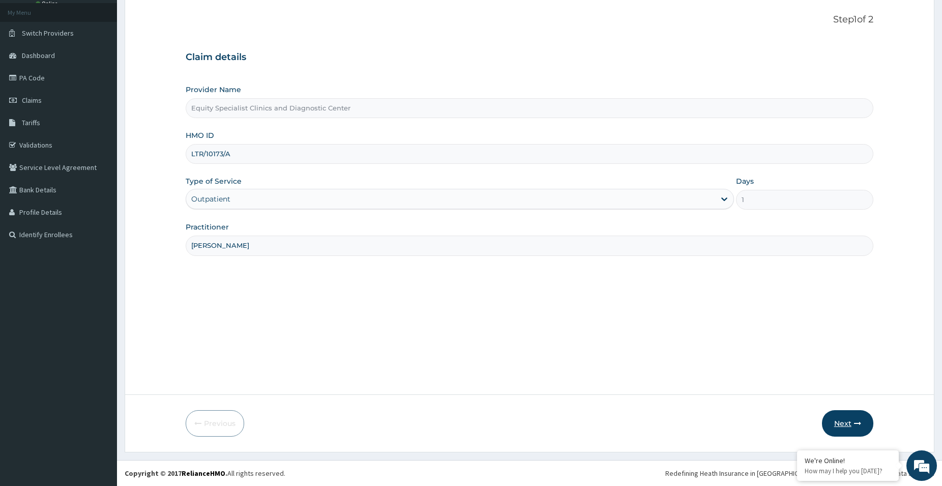
type input "DR CHUKWUDI"
click at [847, 423] on button "Next" at bounding box center [847, 423] width 51 height 26
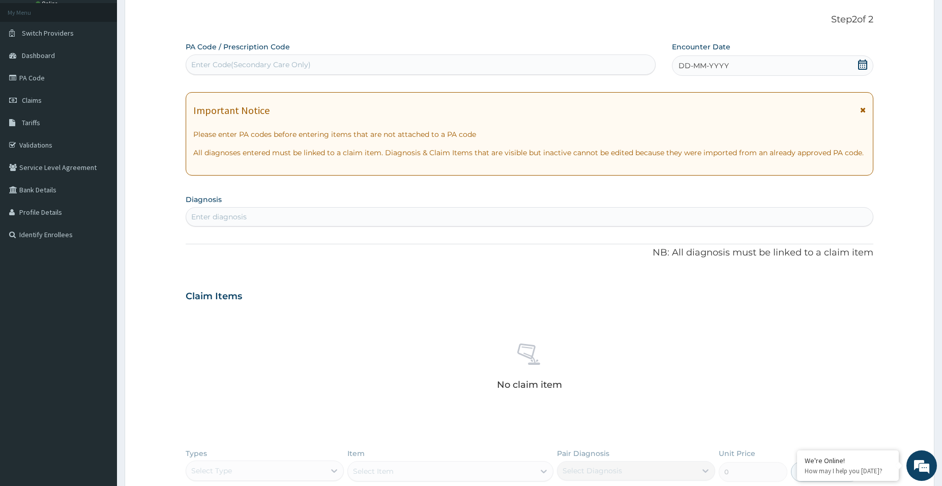
click at [381, 62] on div "Enter Code(Secondary Care Only)" at bounding box center [420, 64] width 469 height 16
paste input "PA/1D1461"
type input "PA/1D1461"
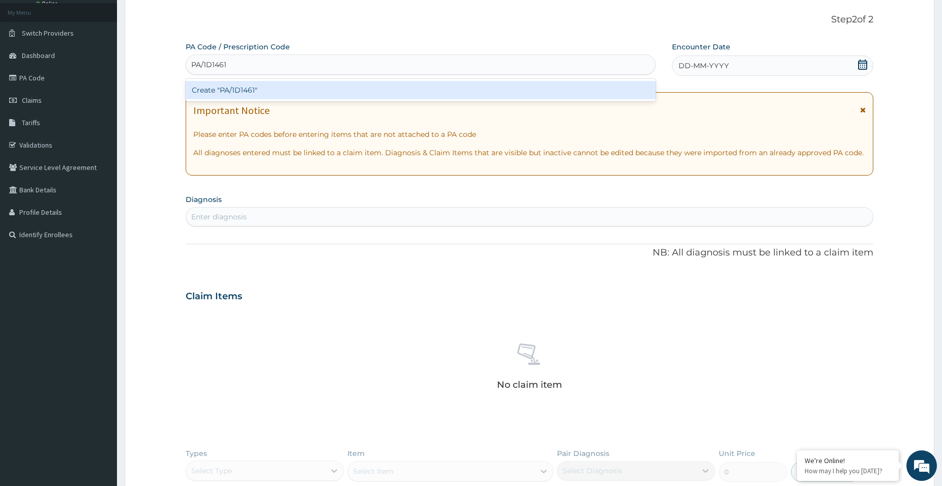
click at [384, 82] on div "Create "PA/1D1461"" at bounding box center [421, 90] width 470 height 18
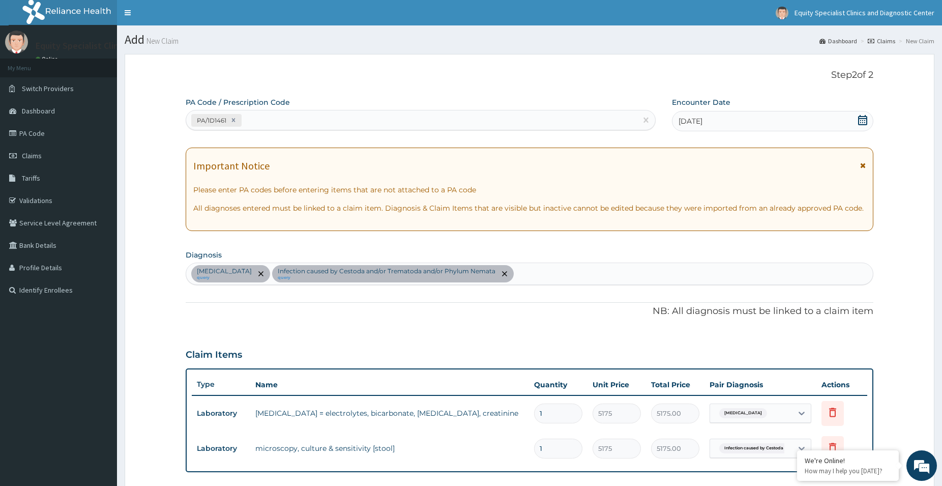
scroll to position [224, 0]
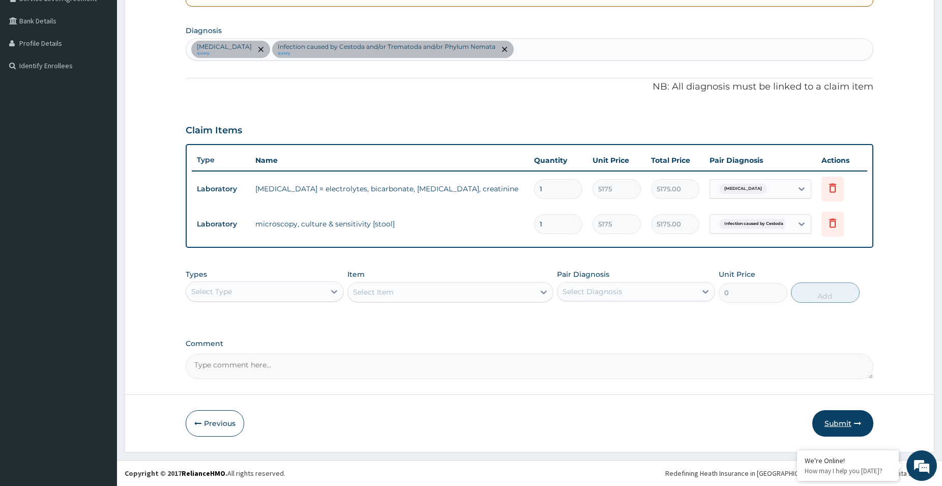
click at [842, 422] on button "Submit" at bounding box center [842, 423] width 61 height 26
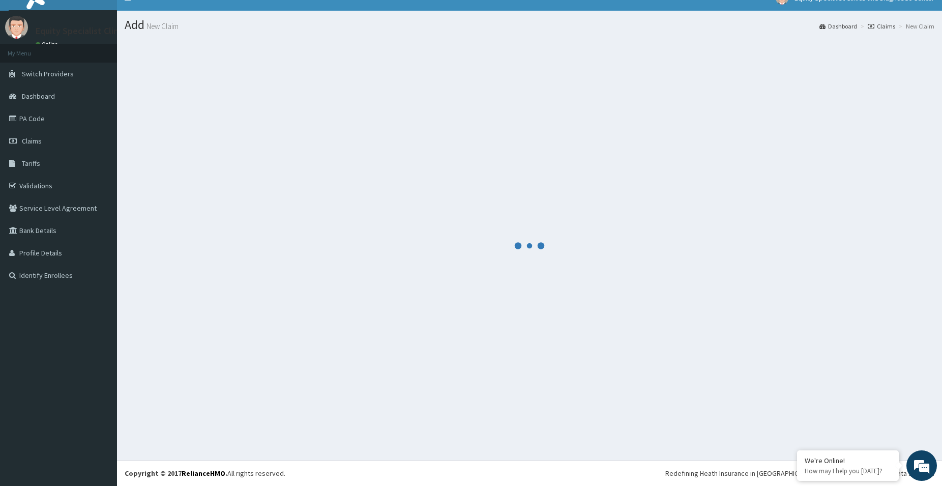
scroll to position [15, 0]
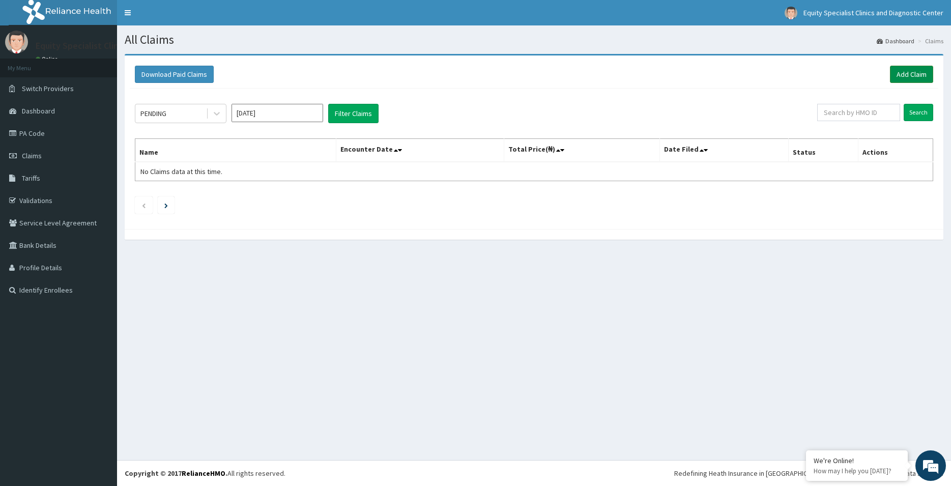
click at [900, 74] on link "Add Claim" at bounding box center [911, 74] width 43 height 17
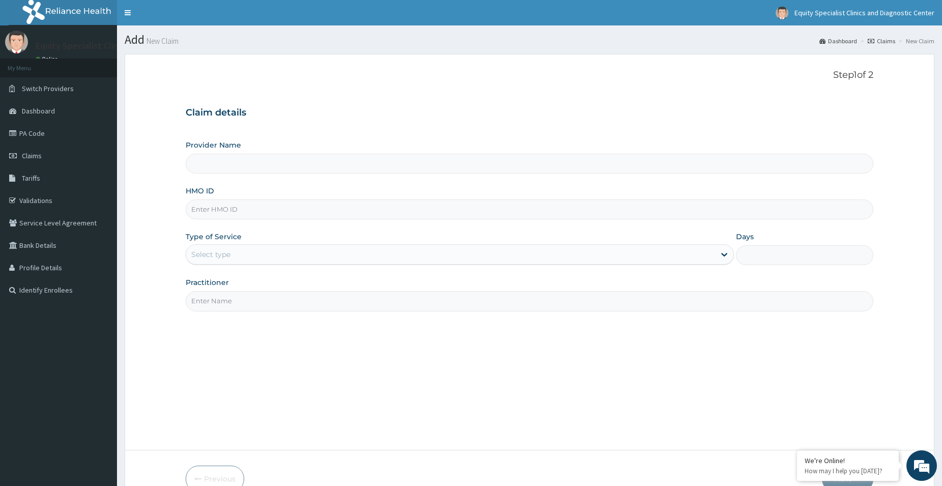
type input "Equity Specialist Clinics and Diagnostic Center"
click at [322, 197] on div "HMO ID" at bounding box center [530, 203] width 688 height 34
click at [321, 205] on input "HMO ID" at bounding box center [530, 209] width 688 height 20
paste input "ltr/10173/a"
type input "LTR/10173/A"
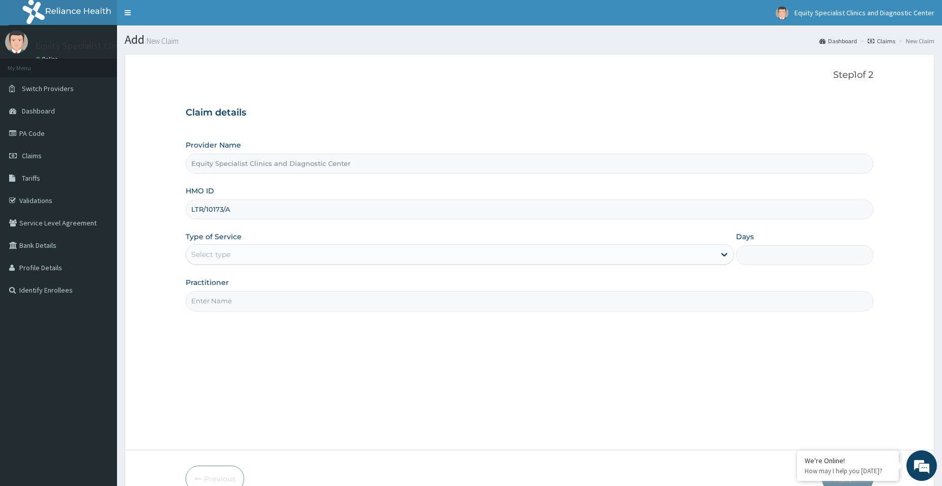
click at [269, 256] on div "Select type" at bounding box center [450, 254] width 529 height 16
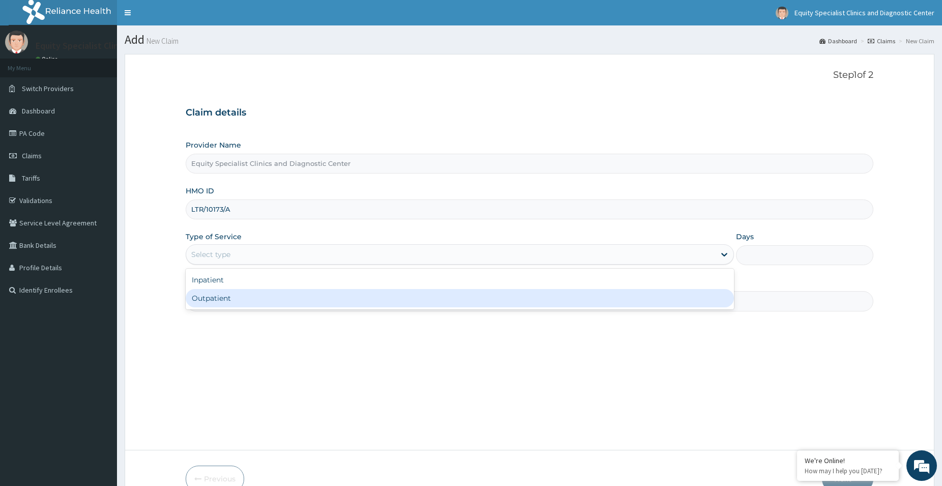
click at [258, 297] on div "Outpatient" at bounding box center [460, 298] width 548 height 18
type input "1"
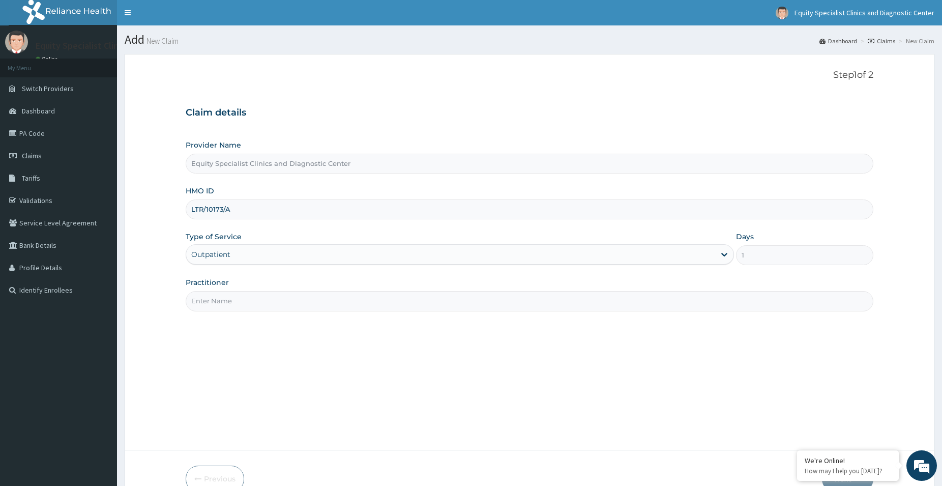
click at [246, 303] on input "Practitioner" at bounding box center [530, 301] width 688 height 20
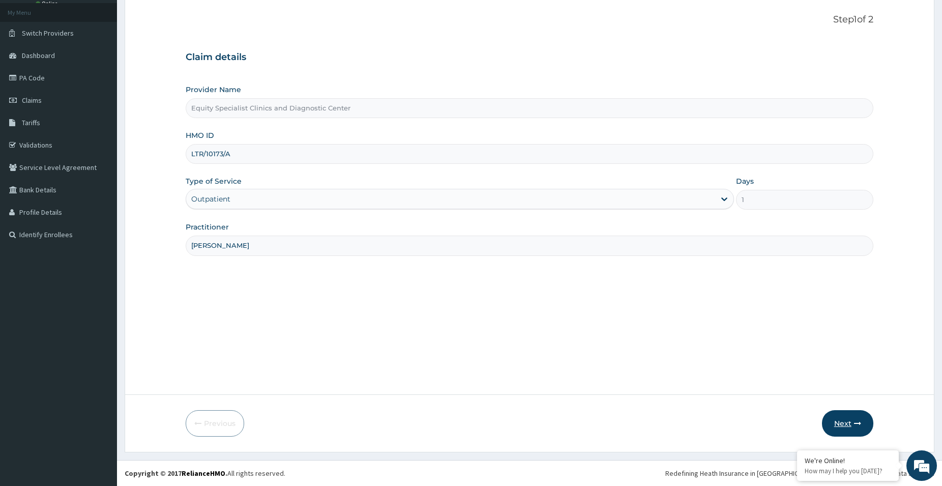
type input "[PERSON_NAME]"
click at [860, 425] on icon "button" at bounding box center [857, 423] width 7 height 7
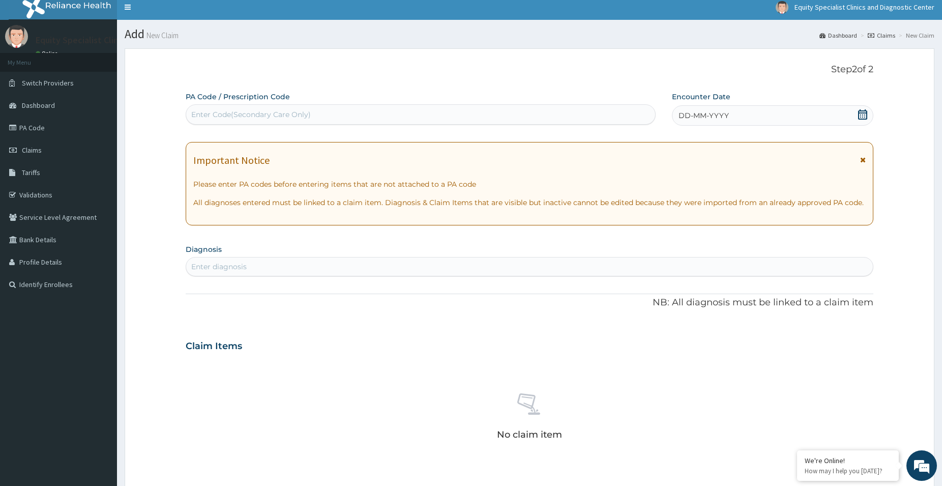
scroll to position [0, 0]
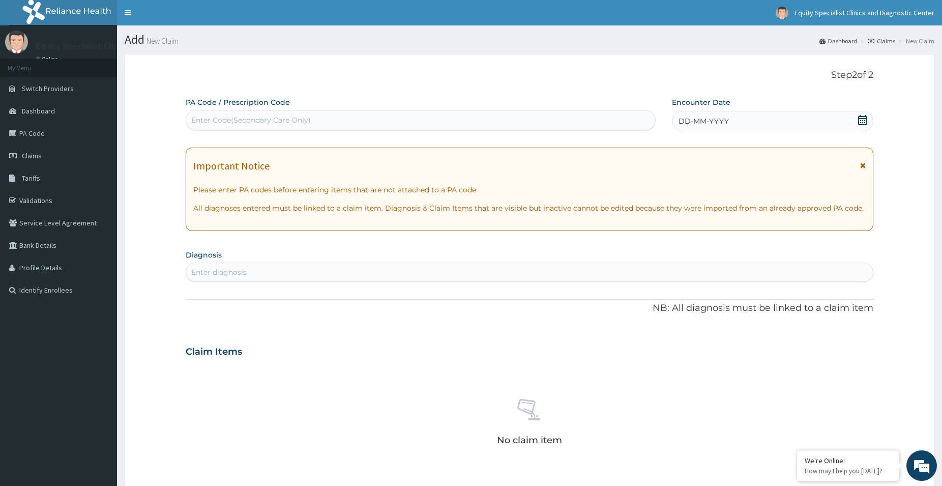
click at [348, 120] on div "Enter Code(Secondary Care Only)" at bounding box center [420, 120] width 469 height 16
paste input "PA/E1B9E6"
type input "PA/E1B9E6"
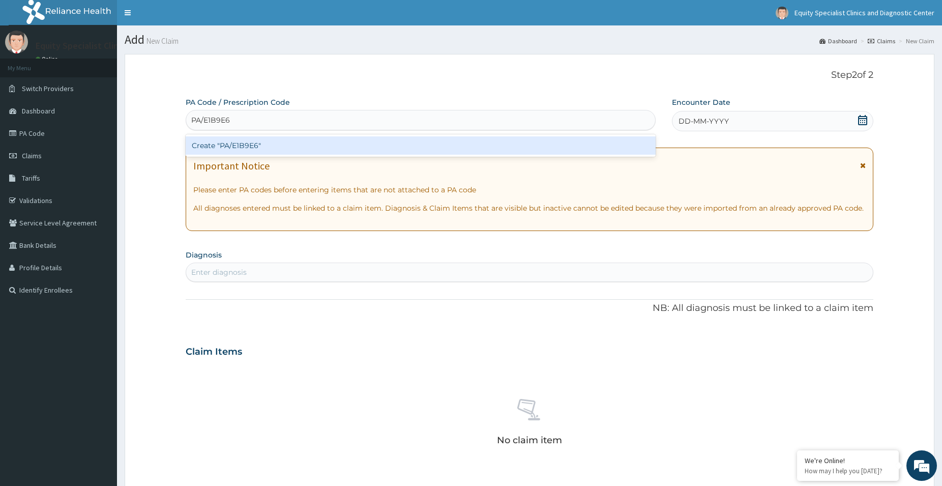
click at [310, 145] on div "Create "PA/E1B9E6"" at bounding box center [421, 145] width 470 height 18
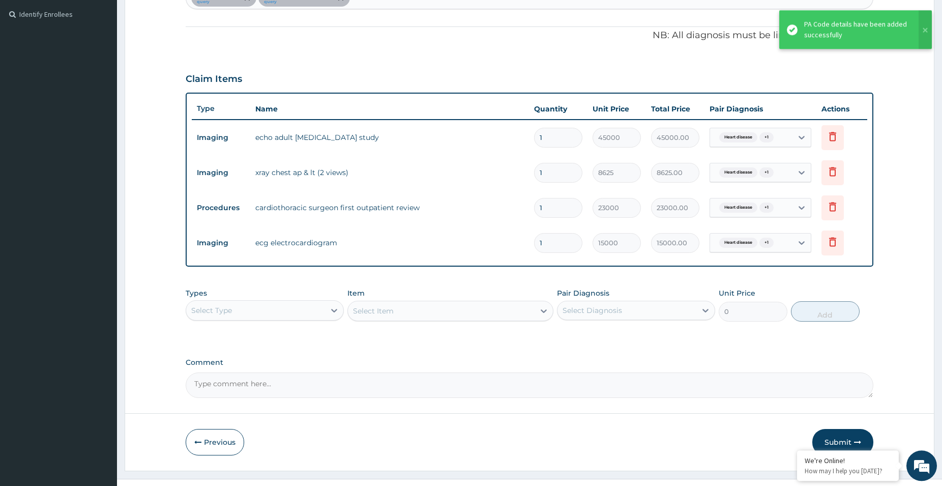
scroll to position [294, 0]
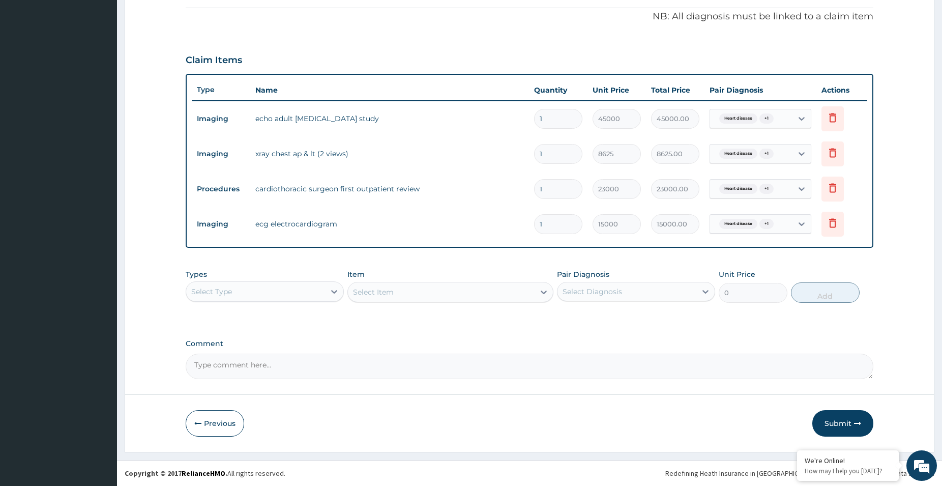
click at [844, 420] on button "Submit" at bounding box center [842, 423] width 61 height 26
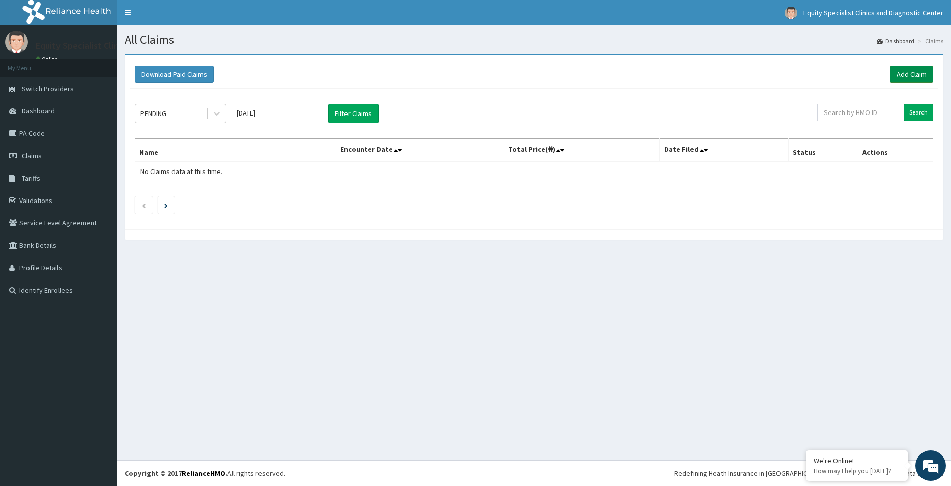
click at [919, 78] on link "Add Claim" at bounding box center [911, 74] width 43 height 17
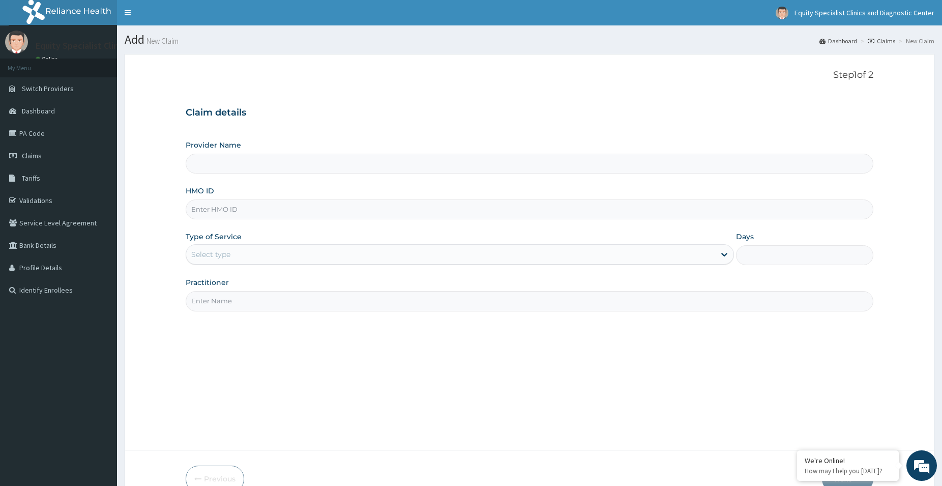
type input "Equity Specialist Clinics and Diagnostic Center"
click at [255, 213] on input "HMO ID" at bounding box center [530, 209] width 688 height 20
paste input "ltr/10173/a"
type input "LTR/10173/A"
click at [253, 250] on div "Select type" at bounding box center [450, 254] width 529 height 16
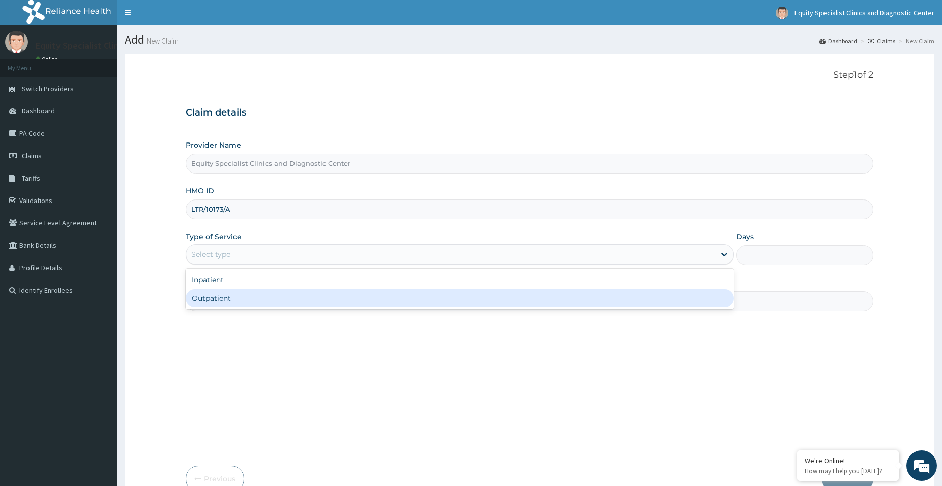
click at [515, 297] on div "Outpatient" at bounding box center [460, 298] width 548 height 18
type input "1"
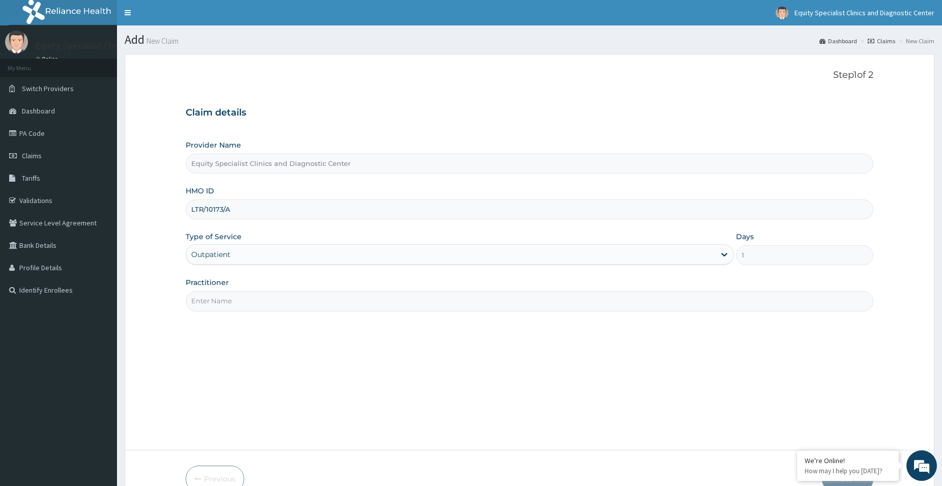
click at [440, 292] on input "Practitioner" at bounding box center [530, 301] width 688 height 20
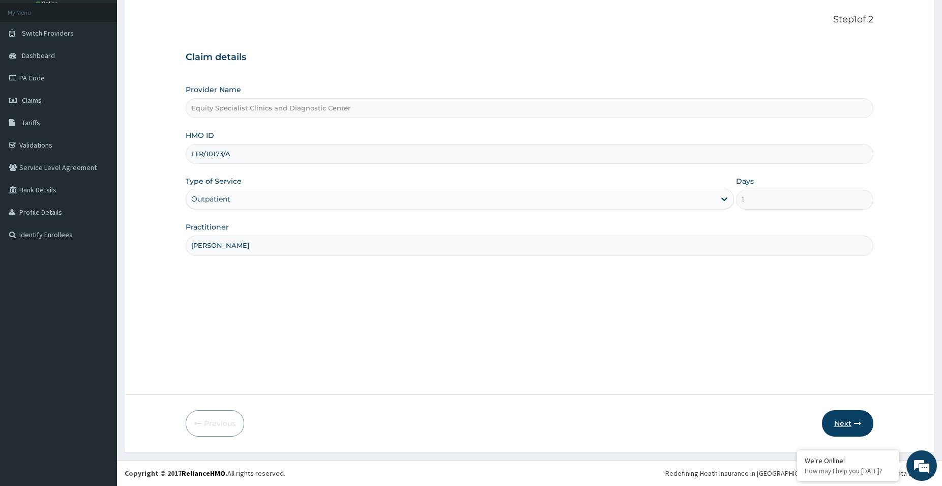
type input "DR CHUKWUDI"
click at [851, 424] on button "Next" at bounding box center [847, 423] width 51 height 26
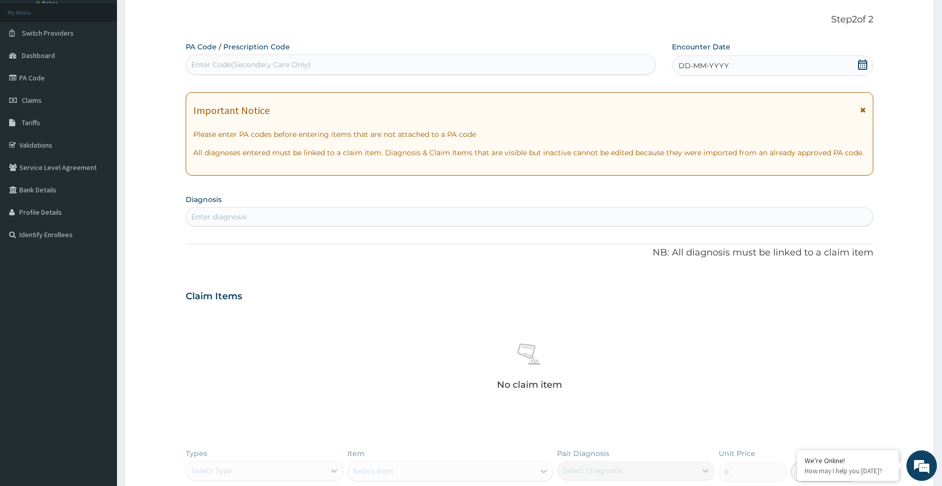
click at [352, 67] on div "Enter Code(Secondary Care Only)" at bounding box center [420, 64] width 469 height 16
paste input "PA/04A1B9"
type input "PA/04A1B9"
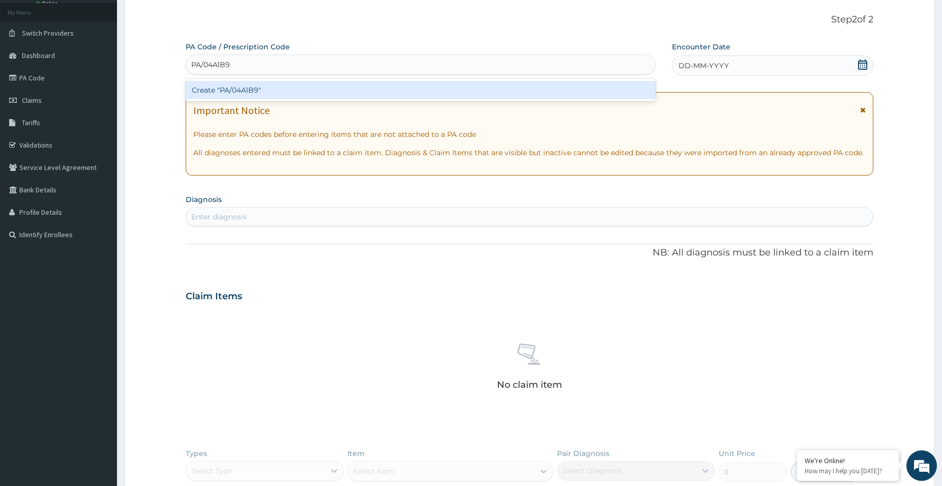
click at [317, 85] on div "Create "PA/04A1B9"" at bounding box center [421, 90] width 470 height 18
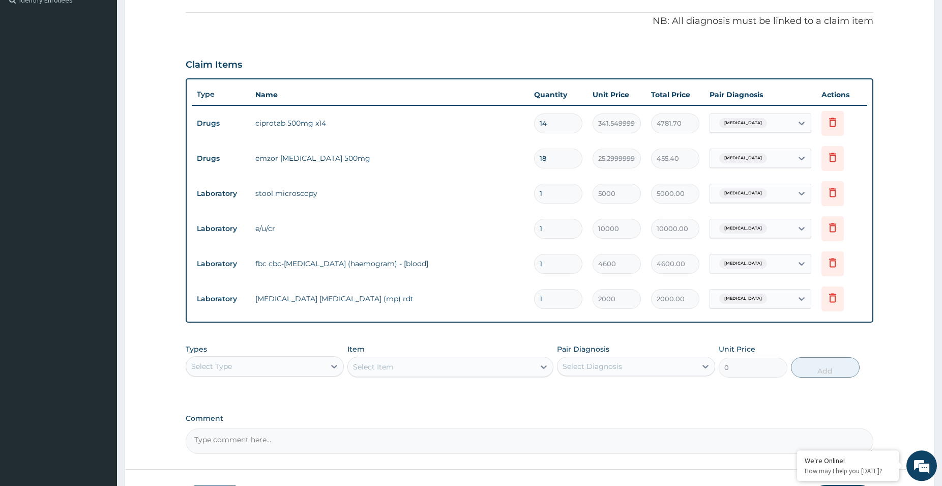
scroll to position [259, 0]
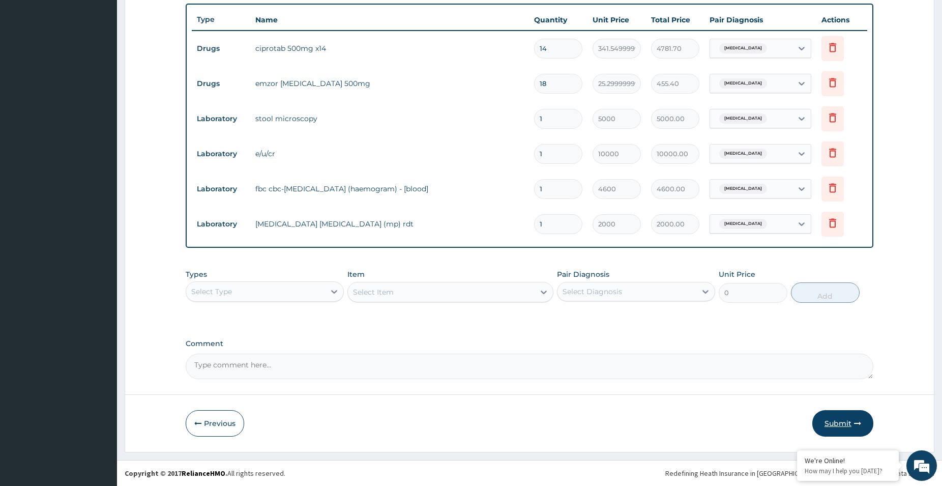
click at [841, 422] on button "Submit" at bounding box center [842, 423] width 61 height 26
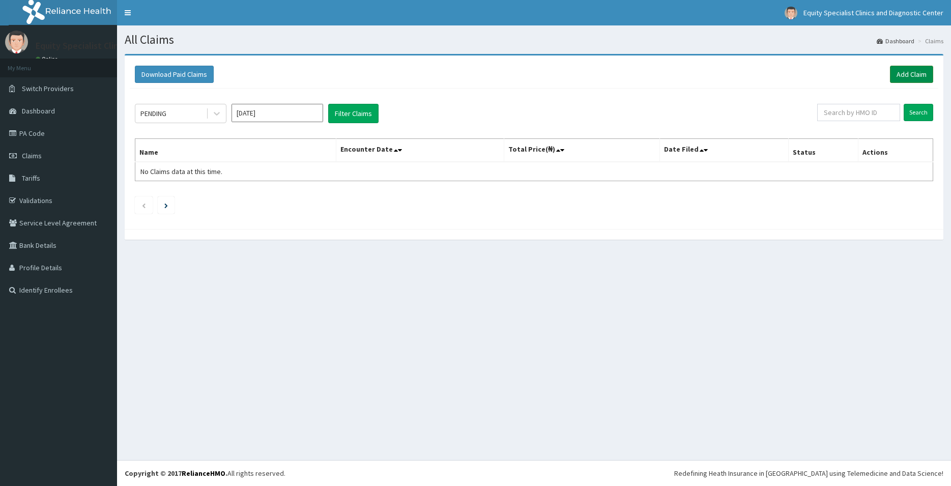
click at [910, 78] on link "Add Claim" at bounding box center [911, 74] width 43 height 17
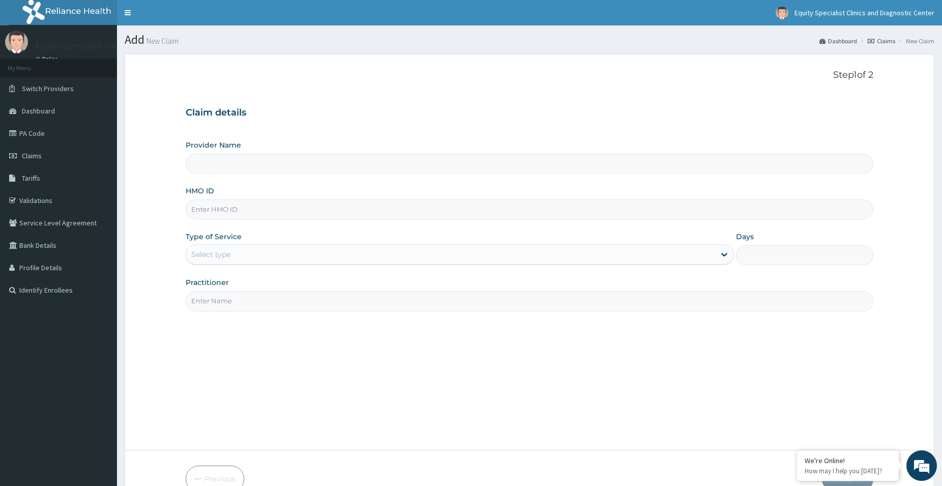
click at [247, 215] on input "HMO ID" at bounding box center [530, 209] width 688 height 20
type input "Equity Specialist Clinics and Diagnostic Center"
paste input "LTR/10173/A"
type input "LTR/10173/A"
click at [249, 251] on div "Select type" at bounding box center [450, 254] width 529 height 16
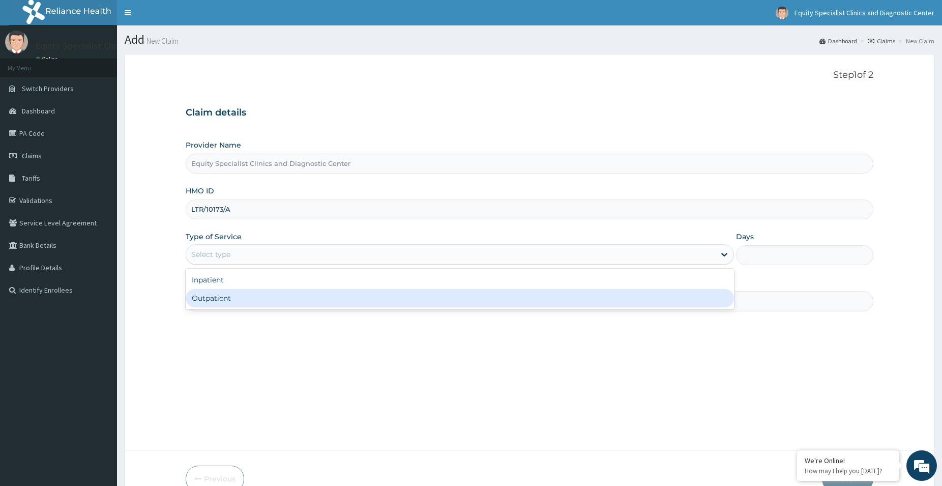
click at [249, 290] on div "Outpatient" at bounding box center [460, 298] width 548 height 18
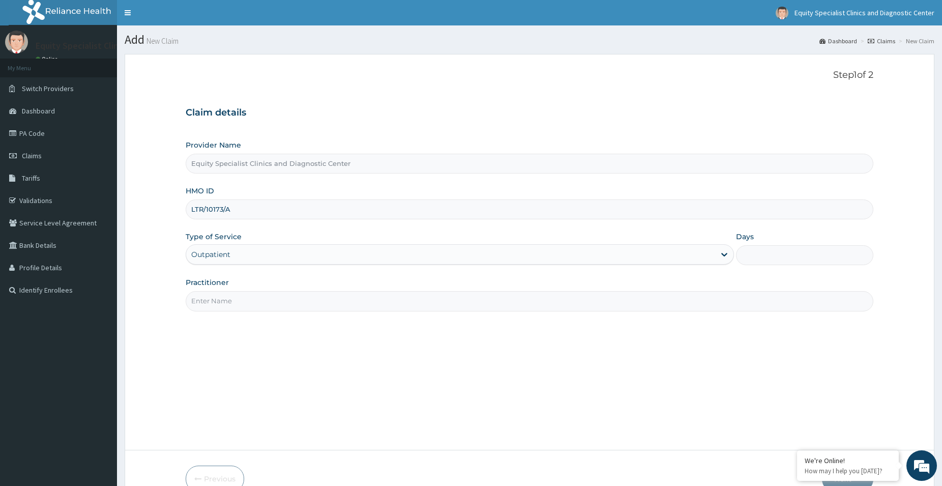
type input "1"
click at [248, 293] on input "Practitioner" at bounding box center [530, 301] width 688 height 20
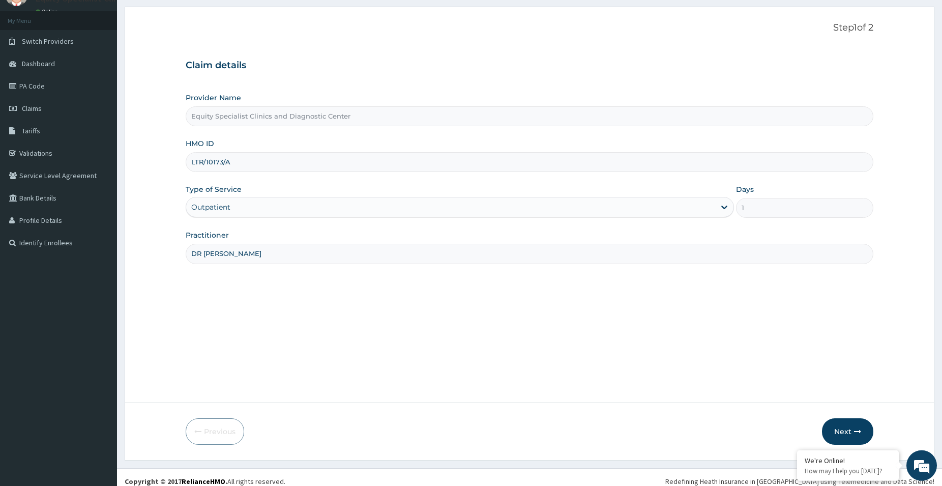
scroll to position [55, 0]
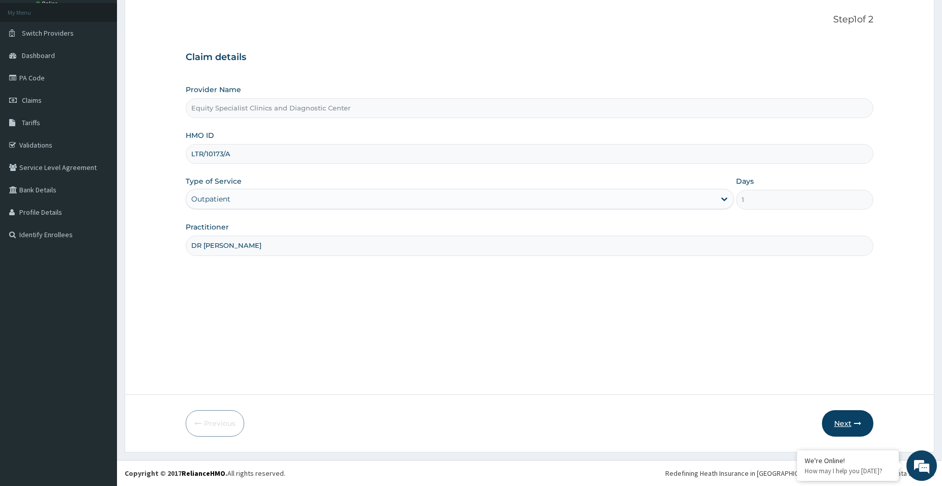
type input "DR [PERSON_NAME]"
click at [843, 424] on button "Next" at bounding box center [847, 423] width 51 height 26
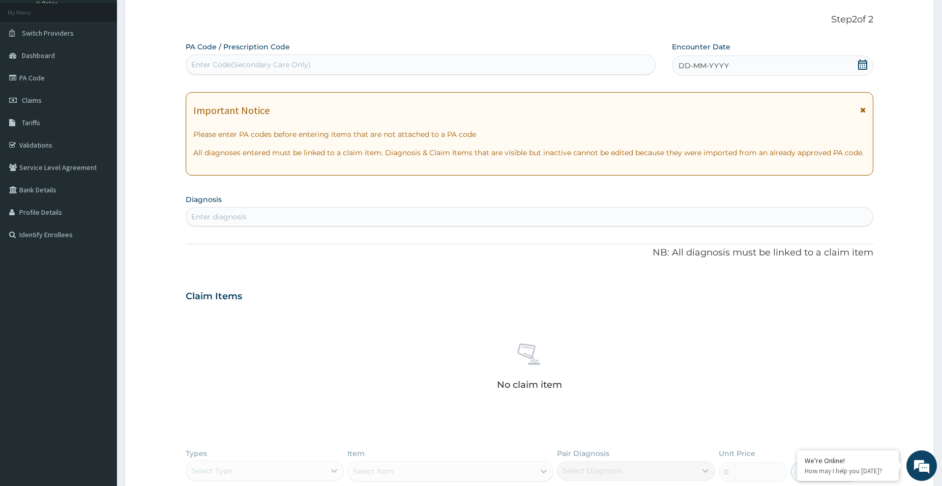
click at [343, 67] on div "Enter Code(Secondary Care Only)" at bounding box center [420, 64] width 469 height 16
paste input "PA/62468D"
type input "PA/62468D"
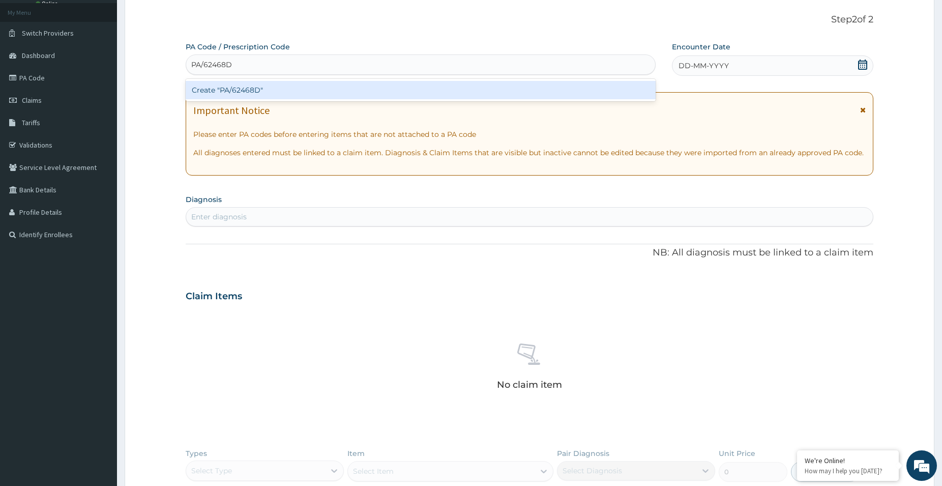
click at [303, 88] on div "Create "PA/62468D"" at bounding box center [421, 90] width 470 height 18
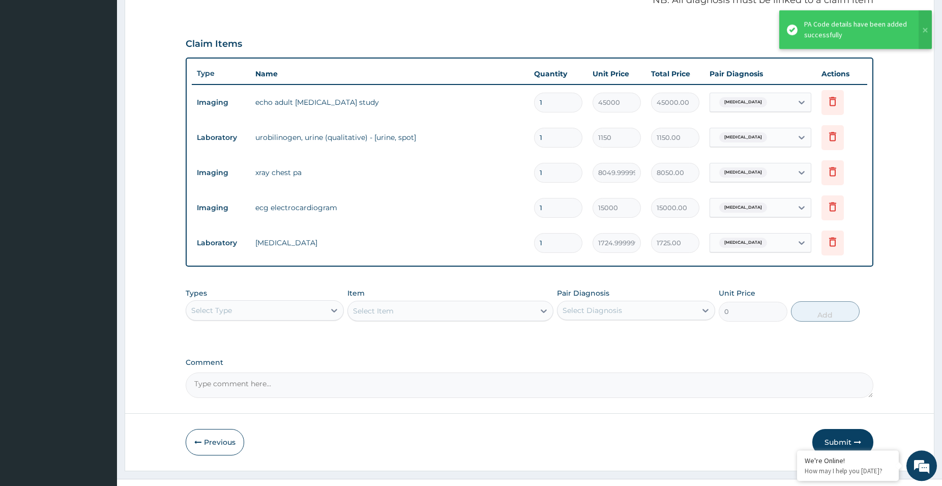
scroll to position [330, 0]
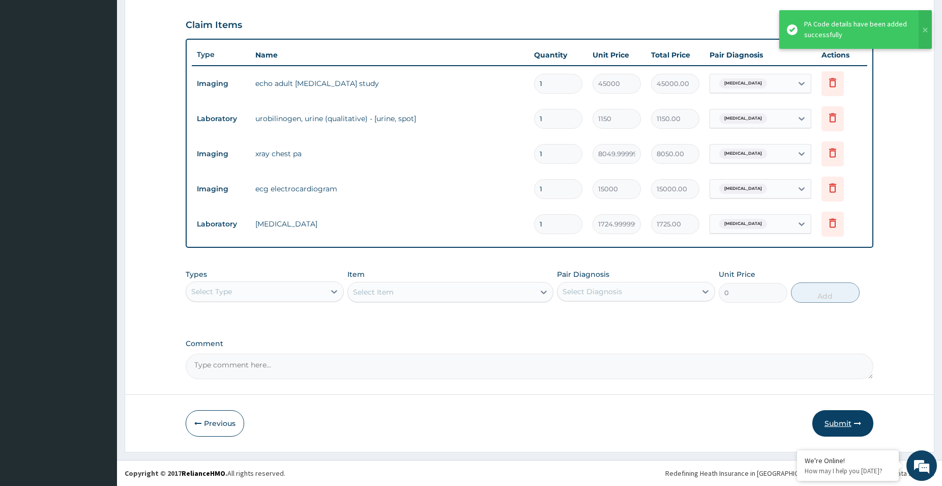
click at [840, 420] on button "Submit" at bounding box center [842, 423] width 61 height 26
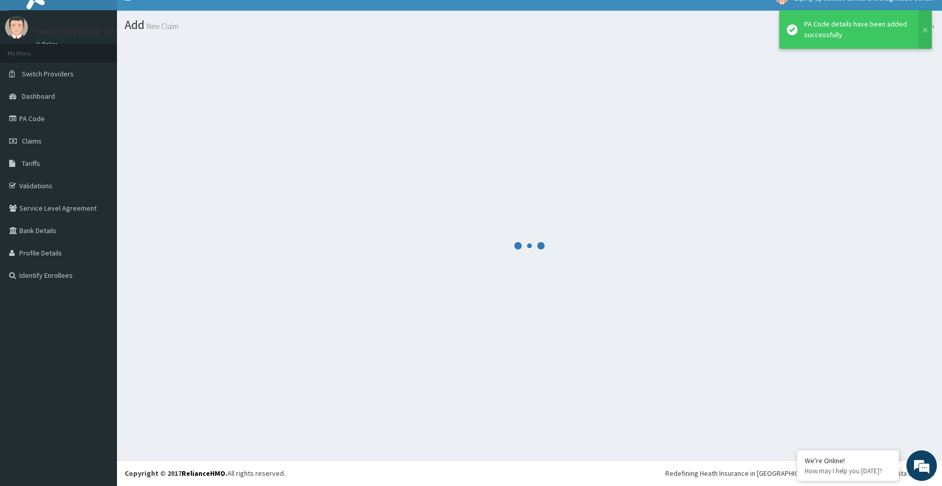
scroll to position [15, 0]
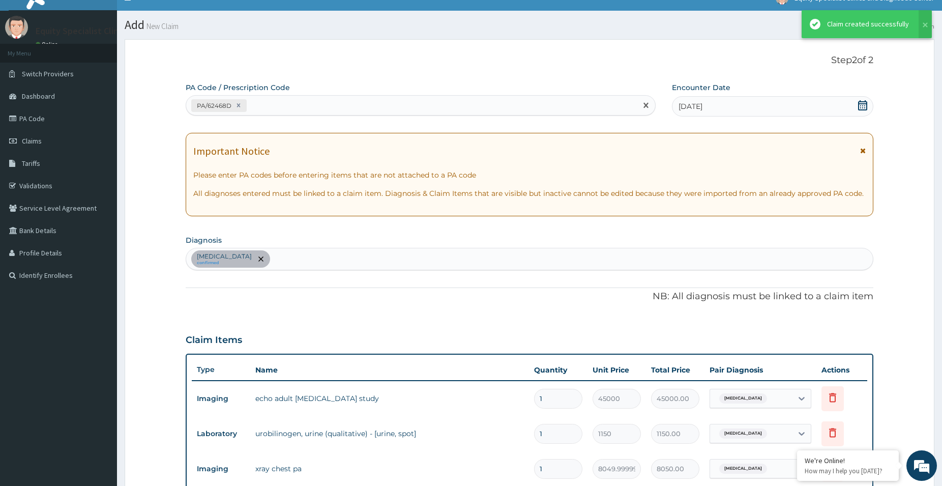
click at [315, 102] on div "PA/62468D" at bounding box center [411, 105] width 451 height 17
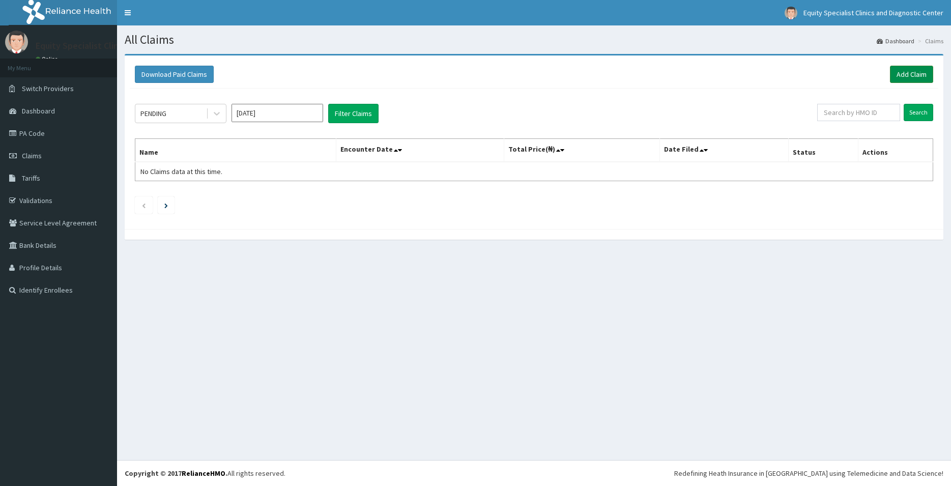
click at [902, 74] on link "Add Claim" at bounding box center [911, 74] width 43 height 17
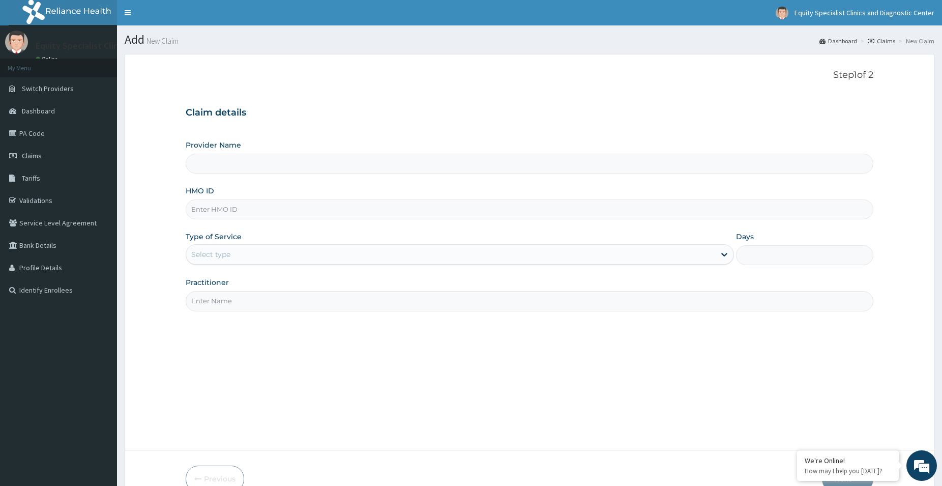
click at [259, 214] on input "HMO ID" at bounding box center [530, 209] width 688 height 20
type input "Equity Specialist Clinics and Diagnostic Center"
click at [209, 203] on input "PA/458333" at bounding box center [530, 209] width 688 height 20
type input "PA/458333"
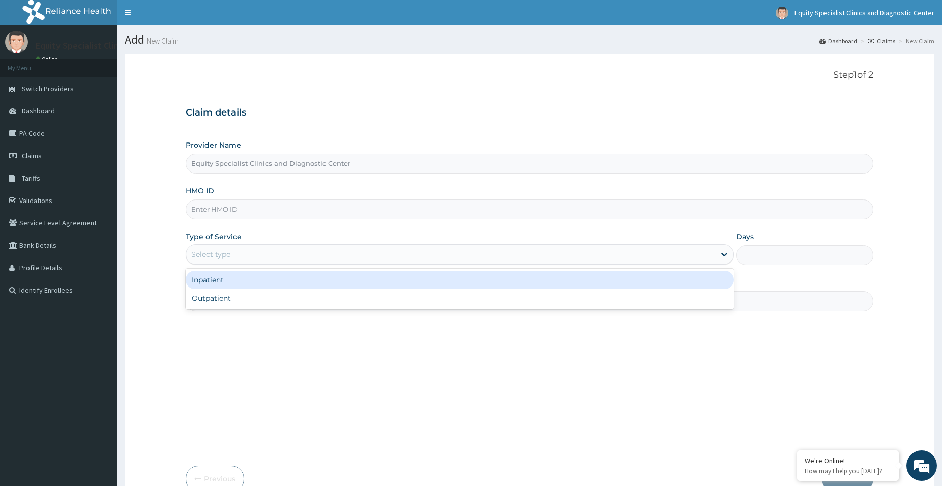
click at [246, 248] on div "Select type" at bounding box center [450, 254] width 529 height 16
click at [249, 208] on input "HMO ID" at bounding box center [530, 209] width 688 height 20
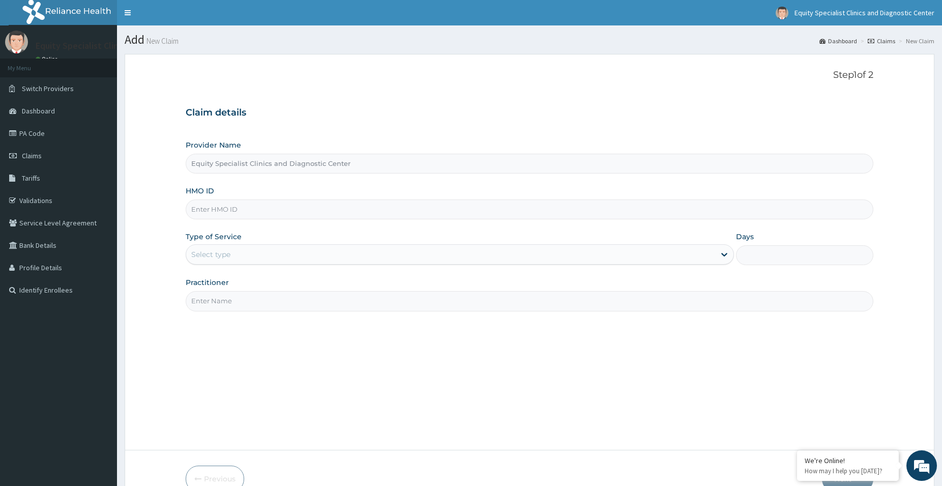
paste input "LTR/10173/A"
type input "LTR/10173/A"
click at [234, 250] on div "Select type" at bounding box center [450, 254] width 529 height 16
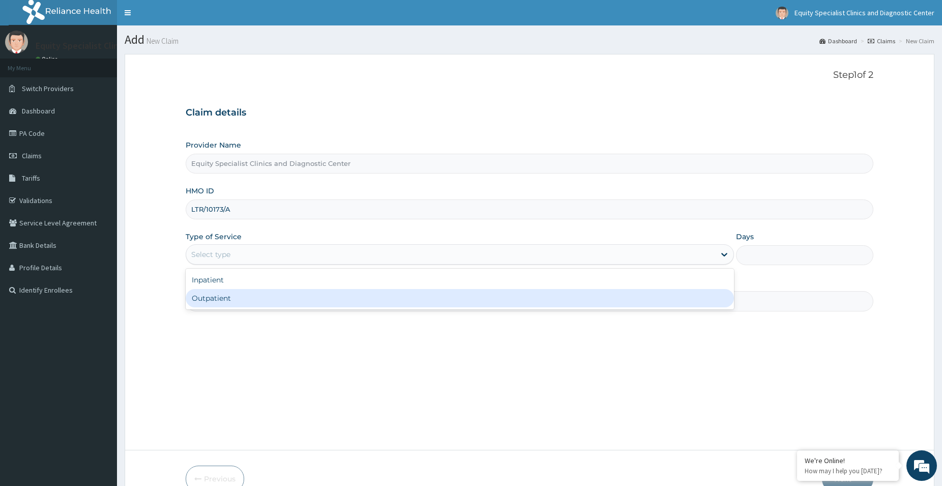
click at [234, 300] on div "Outpatient" at bounding box center [460, 298] width 548 height 18
type input "1"
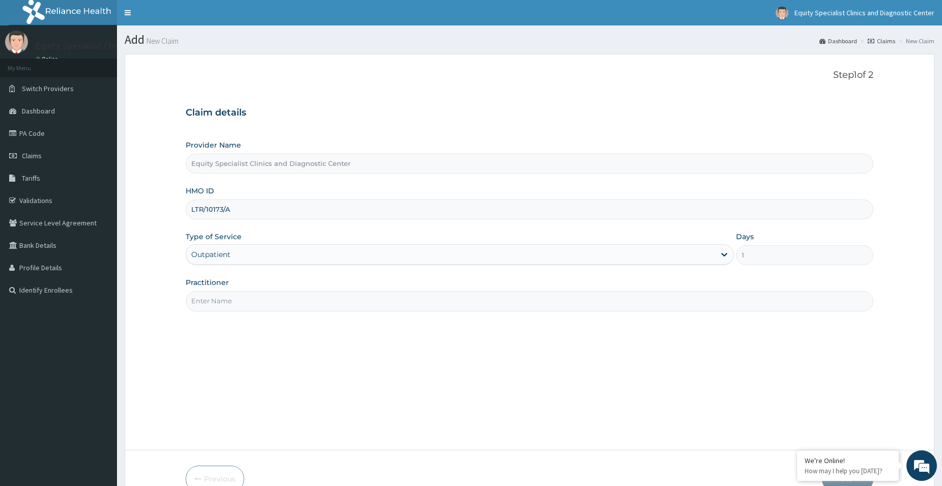
click at [235, 300] on input "Practitioner" at bounding box center [530, 301] width 688 height 20
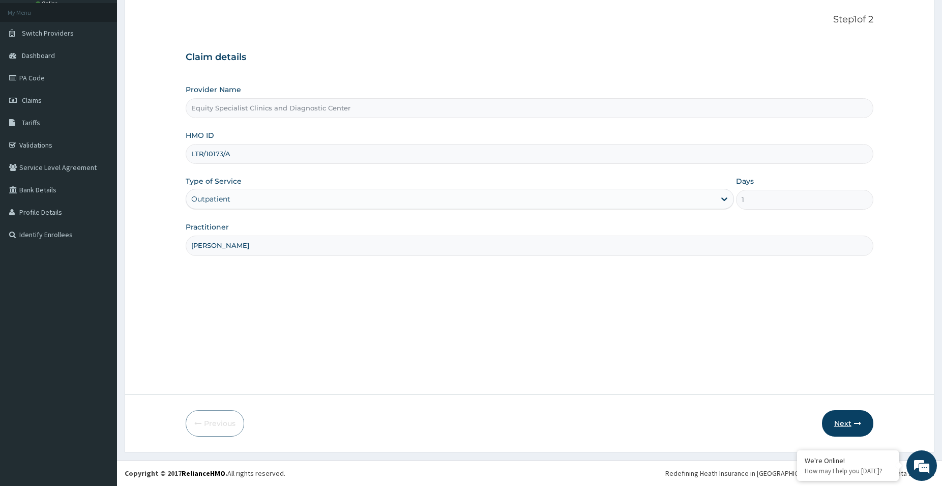
type input "DR CHUKWUDI"
click at [851, 424] on button "Next" at bounding box center [847, 423] width 51 height 26
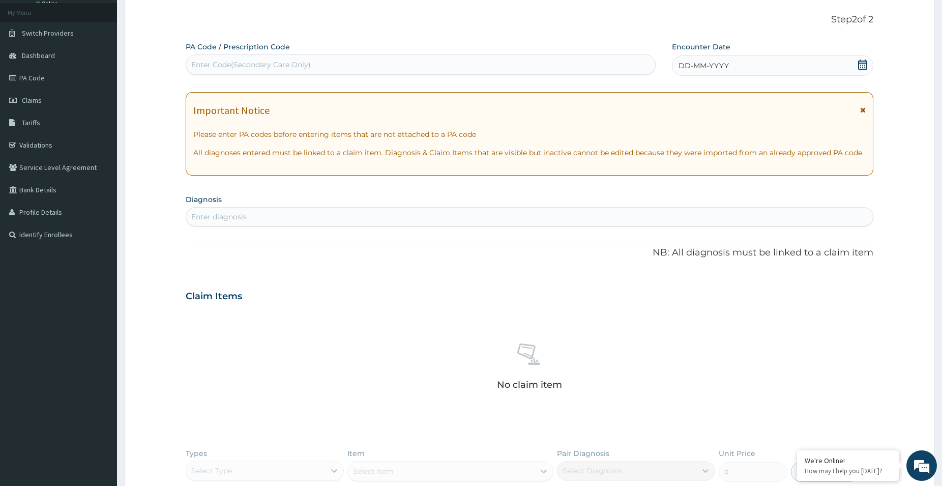
click at [380, 67] on div "Enter Code(Secondary Care Only)" at bounding box center [420, 64] width 469 height 16
paste input "PA/458333"
type input "PA/458333"
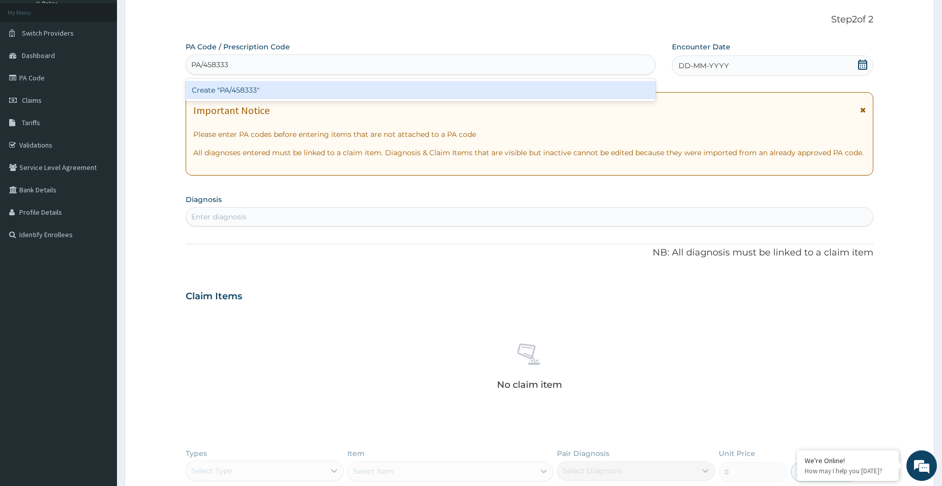
click at [342, 92] on div "Create "PA/458333"" at bounding box center [421, 90] width 470 height 18
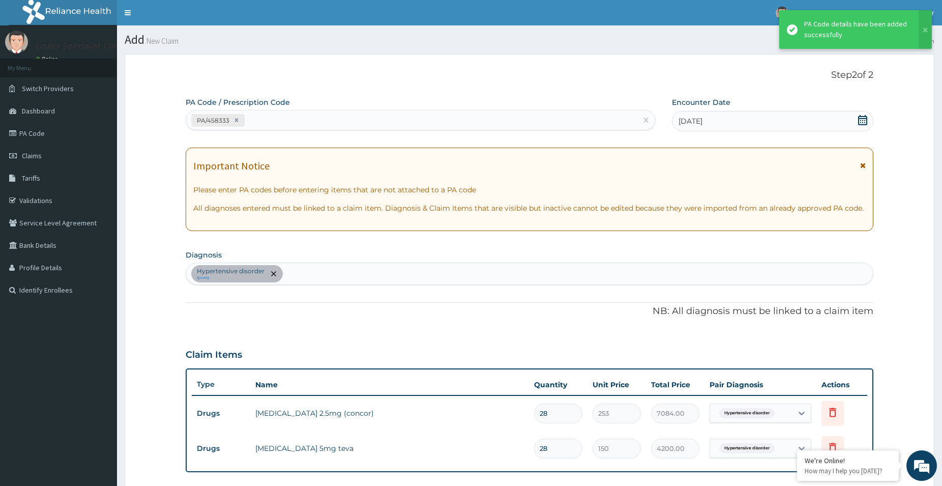
scroll to position [224, 0]
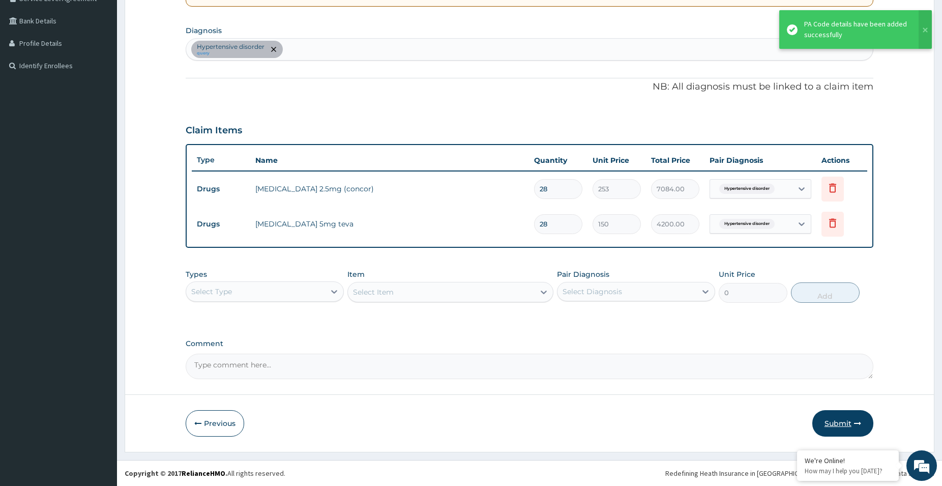
click at [846, 422] on button "Submit" at bounding box center [842, 423] width 61 height 26
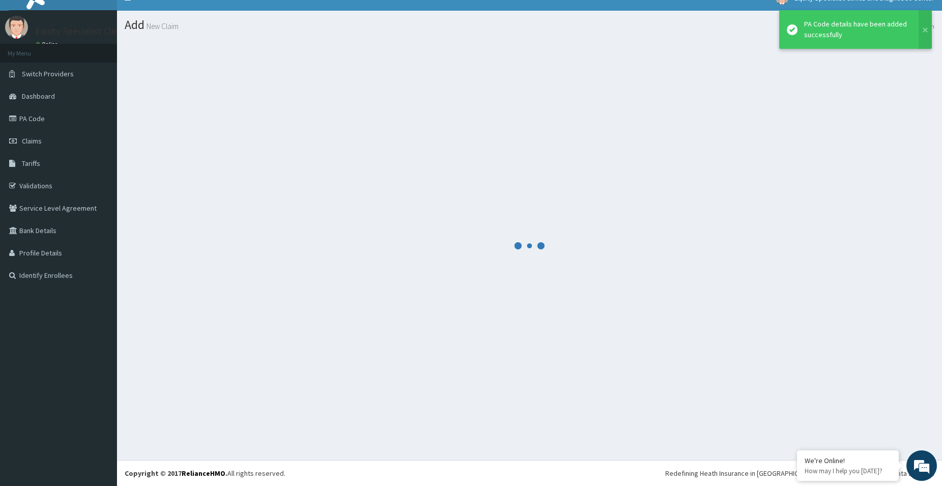
scroll to position [15, 0]
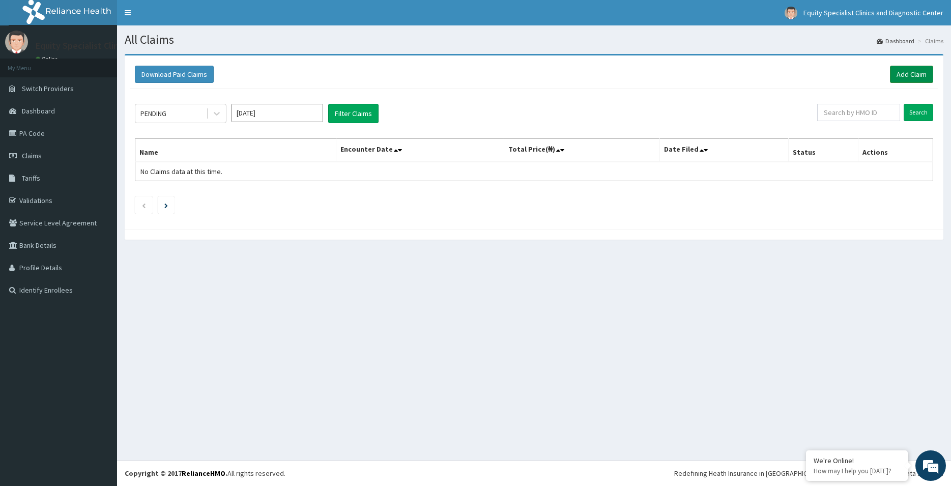
click at [898, 73] on link "Add Claim" at bounding box center [911, 74] width 43 height 17
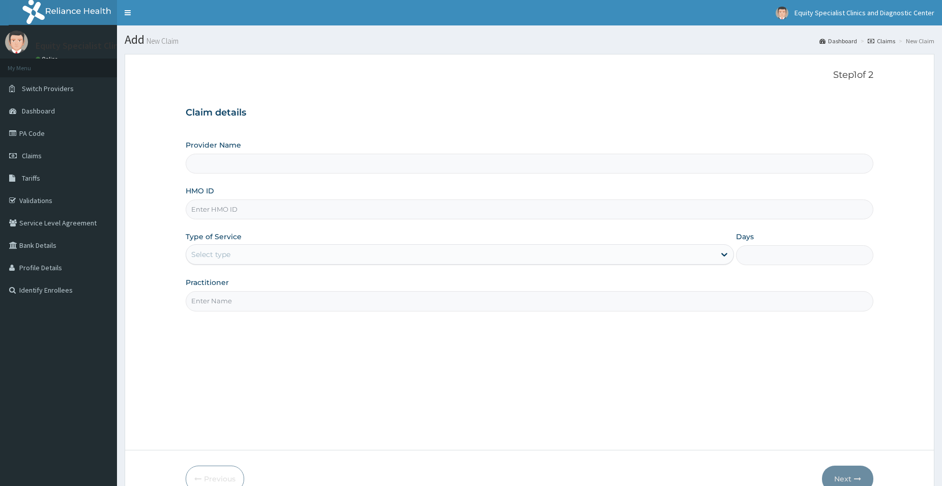
type input "Equity Specialist Clinics and Diagnostic Center"
type input "LTR/10051/a"
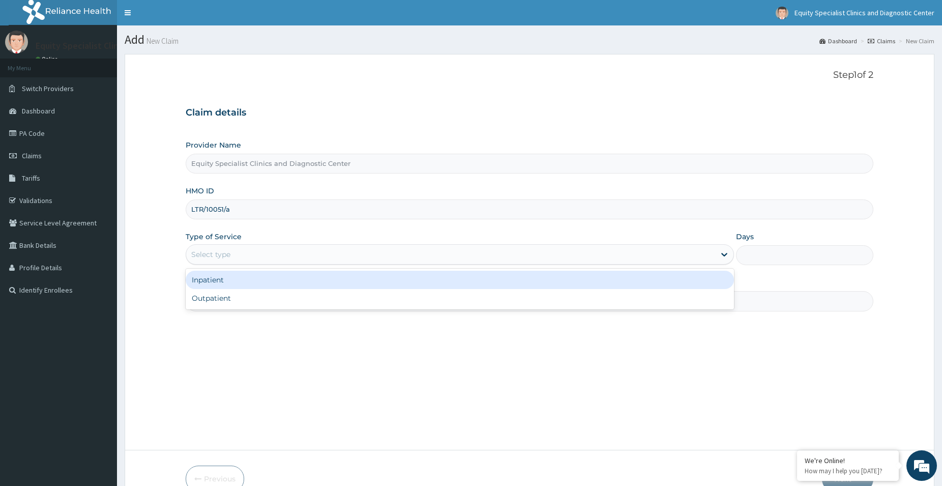
click at [254, 249] on div "Select type" at bounding box center [450, 254] width 529 height 16
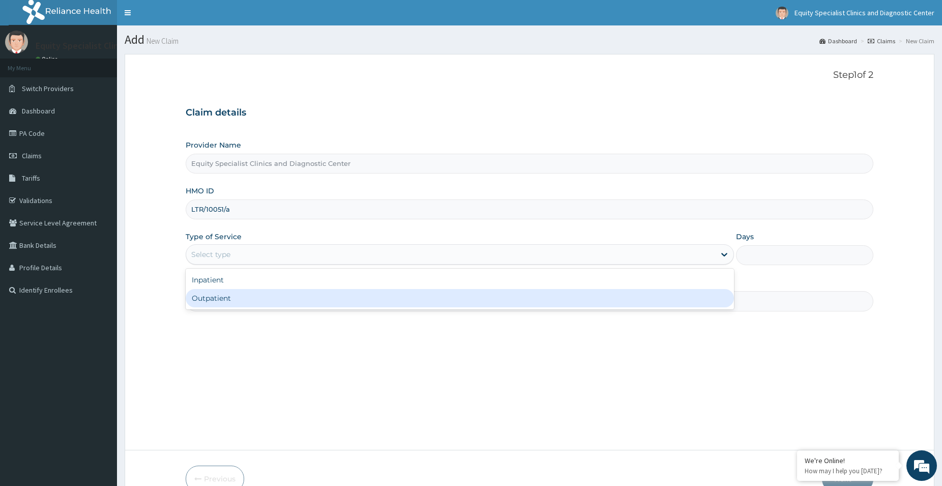
click at [226, 302] on div "Outpatient" at bounding box center [460, 298] width 548 height 18
type input "1"
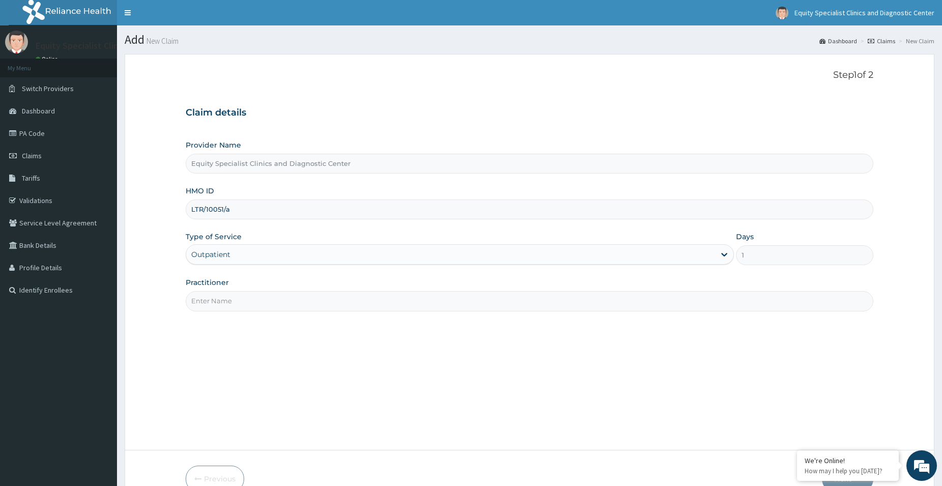
click at [231, 300] on input "Practitioner" at bounding box center [530, 301] width 688 height 20
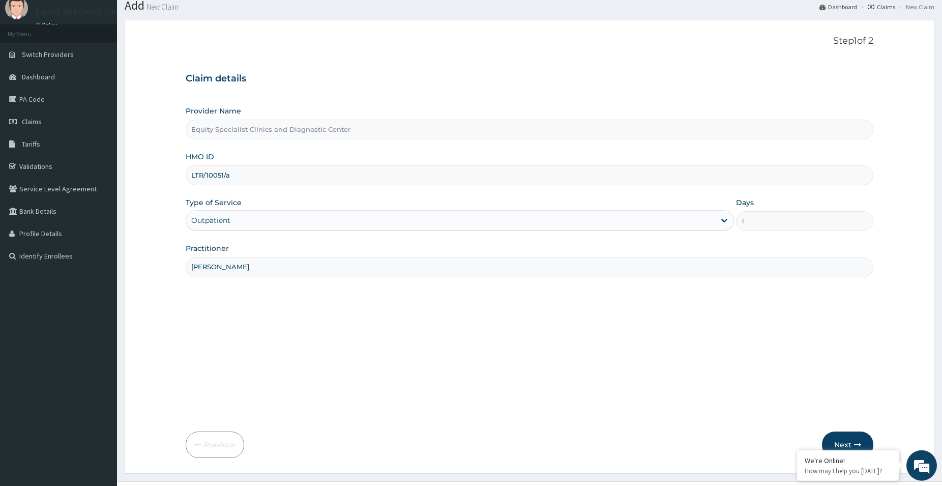
scroll to position [55, 0]
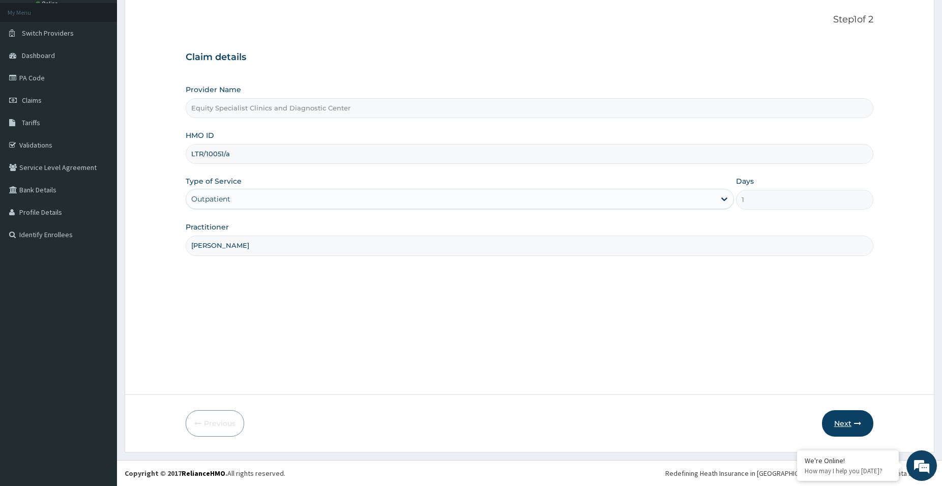
type input "DR GERALD"
click at [851, 423] on button "Next" at bounding box center [847, 423] width 51 height 26
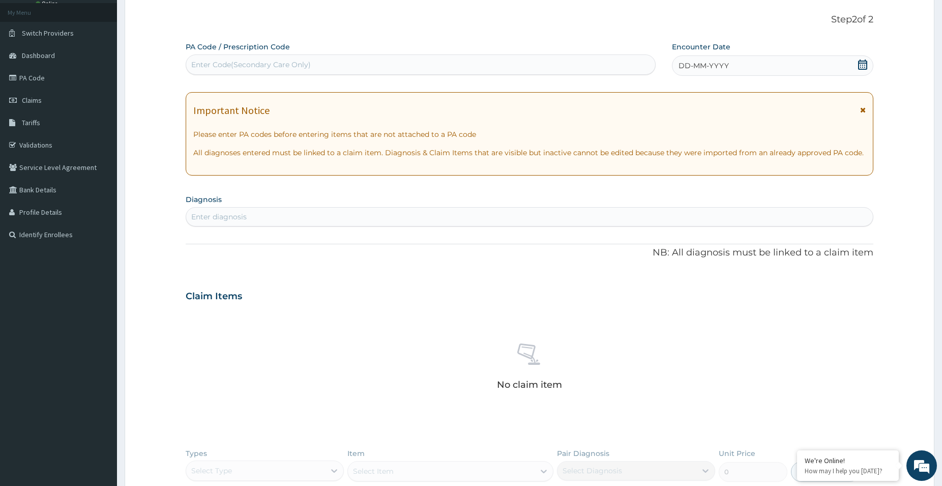
scroll to position [0, 0]
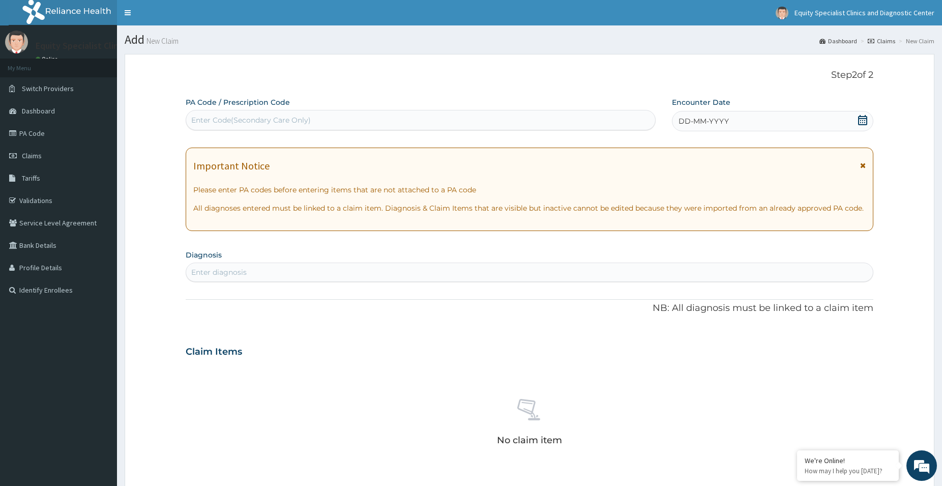
click at [306, 117] on div "Enter Code(Secondary Care Only)" at bounding box center [251, 120] width 120 height 10
paste input "PA/DB2C3E"
type input "PA/DB2C3E"
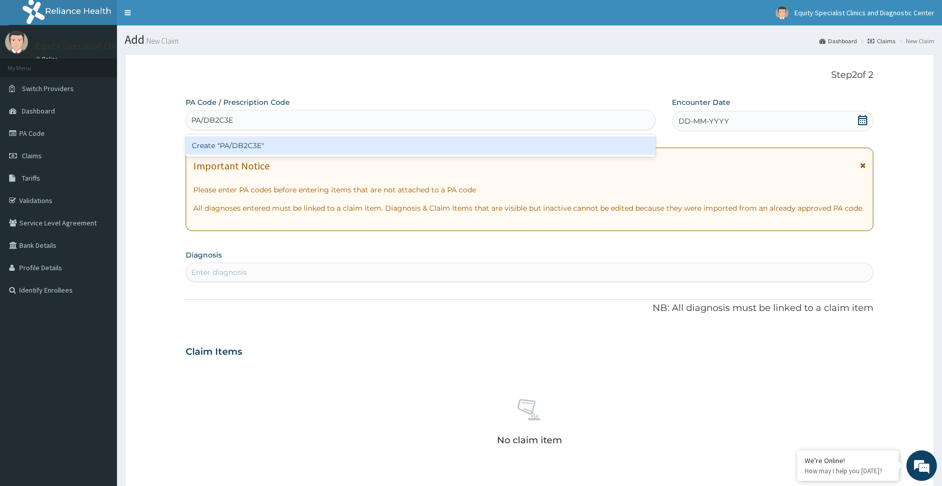
click at [303, 142] on div "Create "PA/DB2C3E"" at bounding box center [421, 145] width 470 height 18
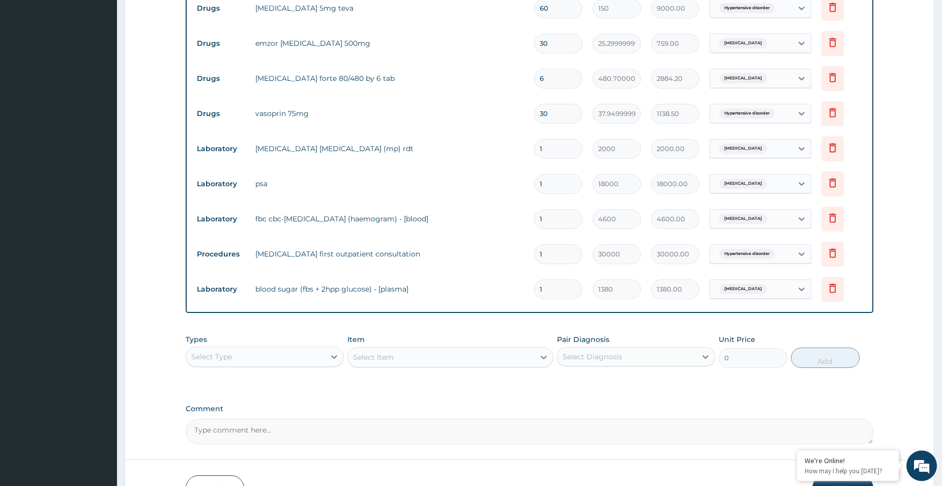
scroll to position [467, 0]
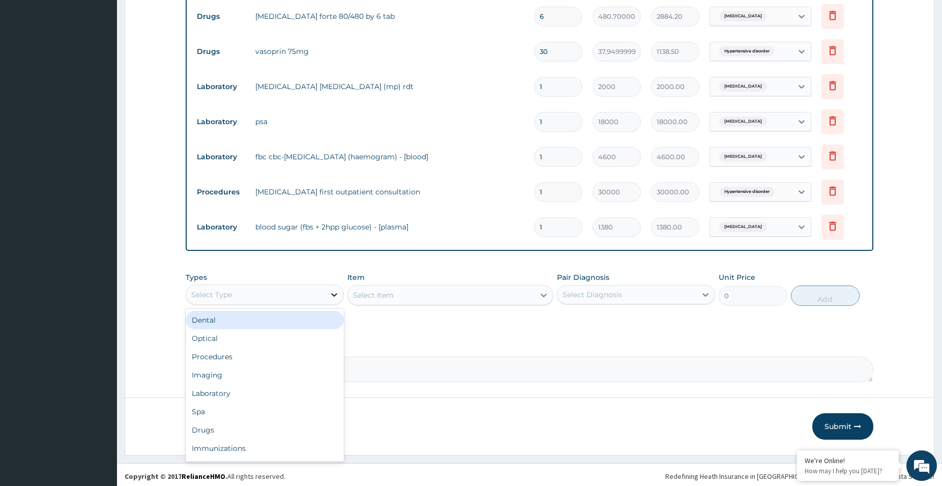
click at [342, 297] on div at bounding box center [334, 294] width 18 height 18
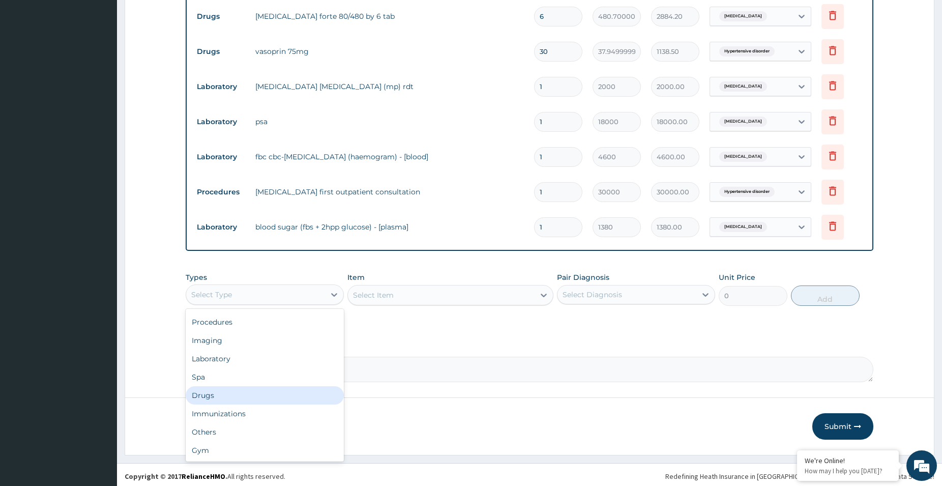
scroll to position [0, 0]
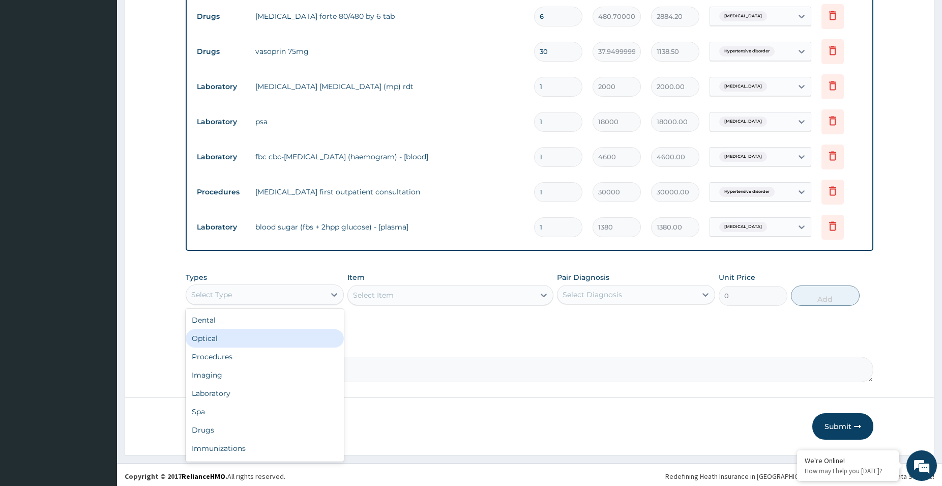
click at [266, 347] on div "Optical" at bounding box center [265, 338] width 158 height 18
click at [272, 297] on div "Optical" at bounding box center [255, 294] width 139 height 16
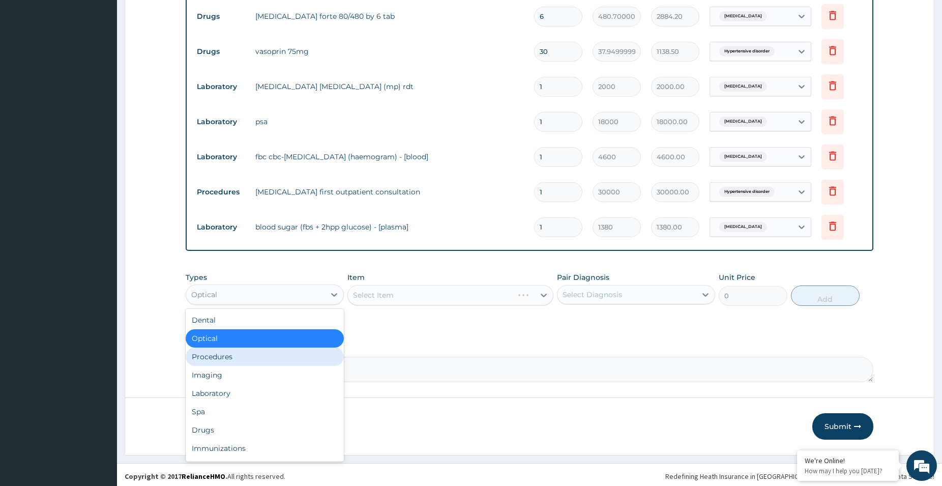
click at [258, 356] on div "Procedures" at bounding box center [265, 356] width 158 height 18
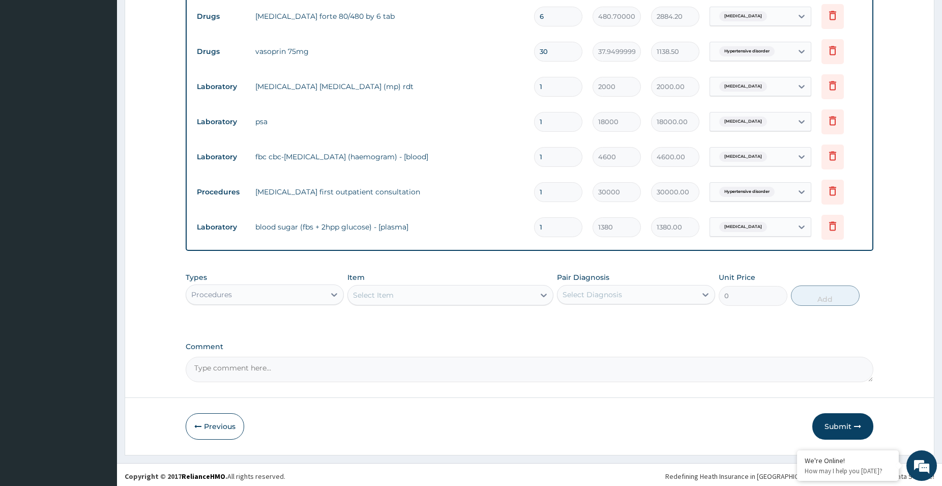
click at [427, 299] on div "Select Item" at bounding box center [441, 295] width 187 height 16
click at [434, 298] on div "Select Item" at bounding box center [441, 295] width 187 height 16
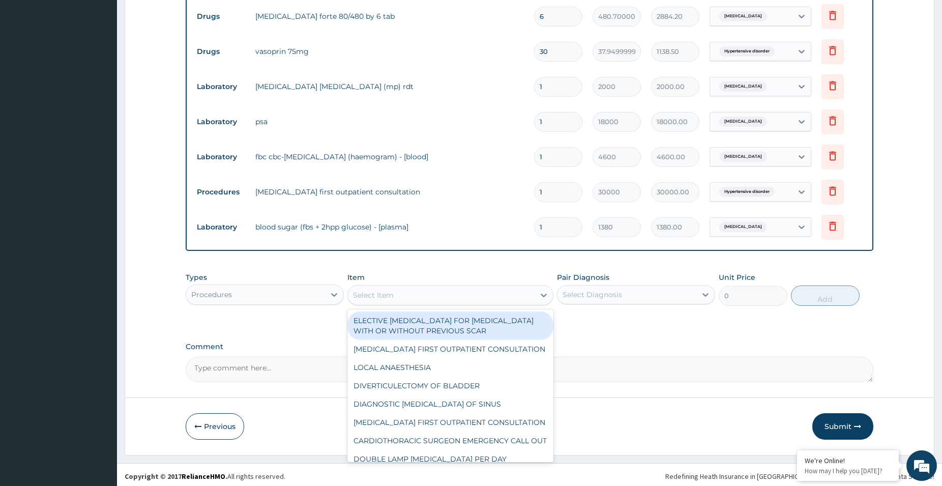
click at [434, 298] on div "Select Item" at bounding box center [441, 295] width 187 height 16
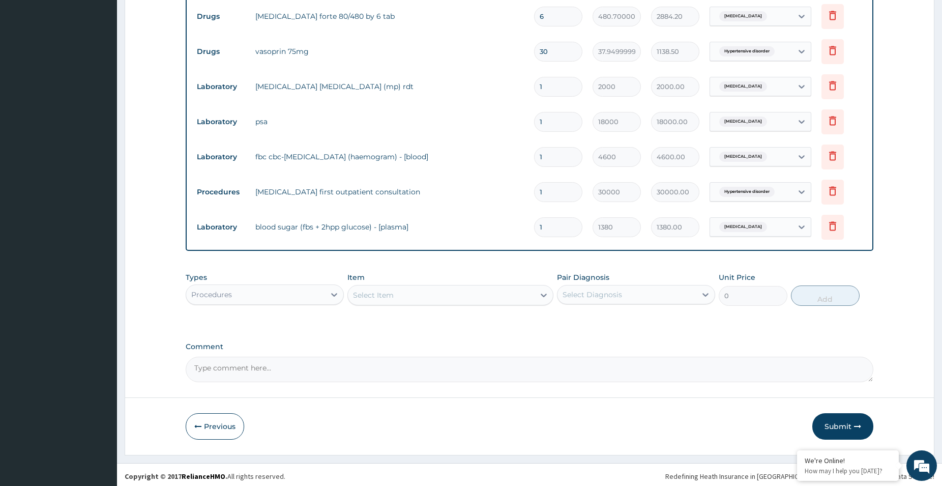
click at [515, 296] on div "Select Item" at bounding box center [441, 295] width 187 height 16
click at [515, 295] on div "Select Item" at bounding box center [441, 295] width 187 height 16
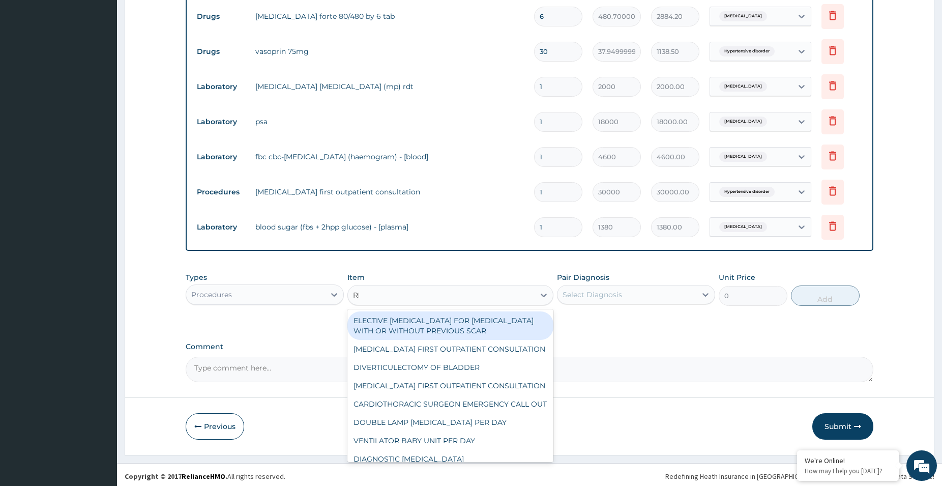
type input "REG"
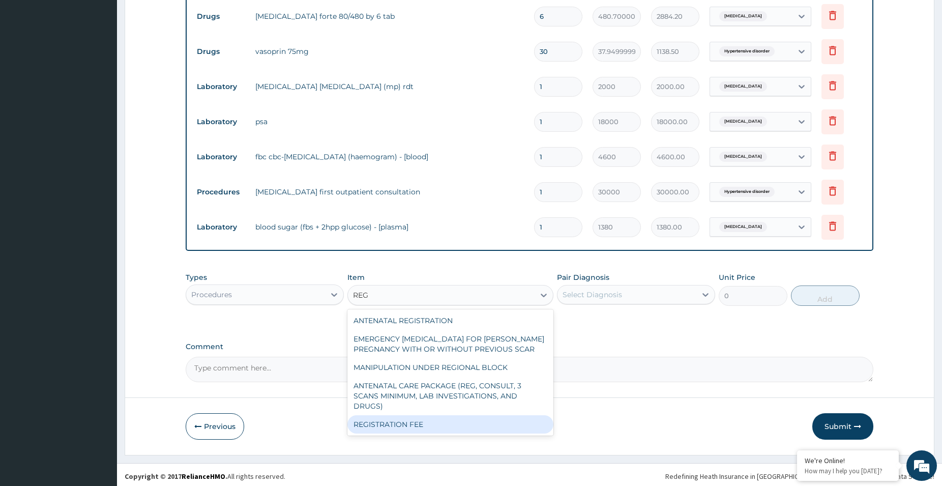
click at [515, 415] on div "REGISTRATION FEE" at bounding box center [450, 424] width 206 height 18
type input "2300"
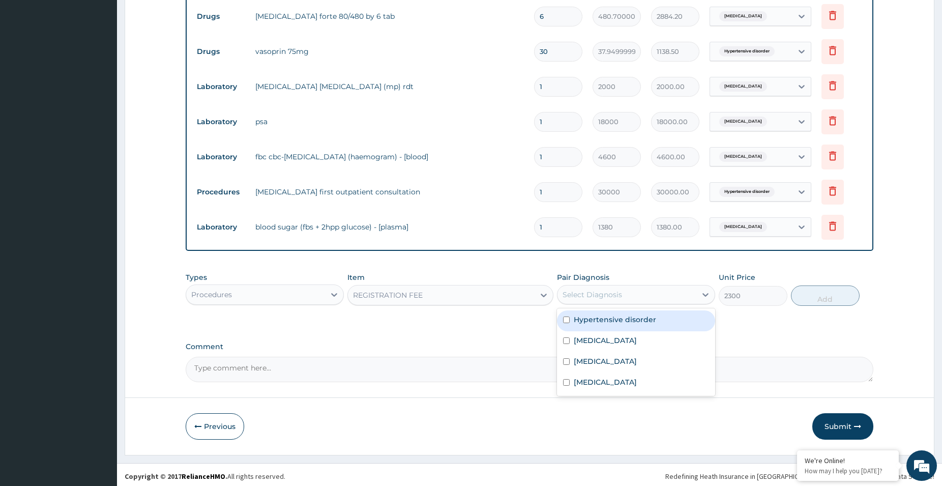
click at [678, 299] on div "Select Diagnosis" at bounding box center [626, 294] width 139 height 16
drag, startPoint x: 617, startPoint y: 348, endPoint x: 675, endPoint y: 334, distance: 59.2
click at [618, 348] on div "Falciparum malaria" at bounding box center [636, 341] width 158 height 21
checkbox input "true"
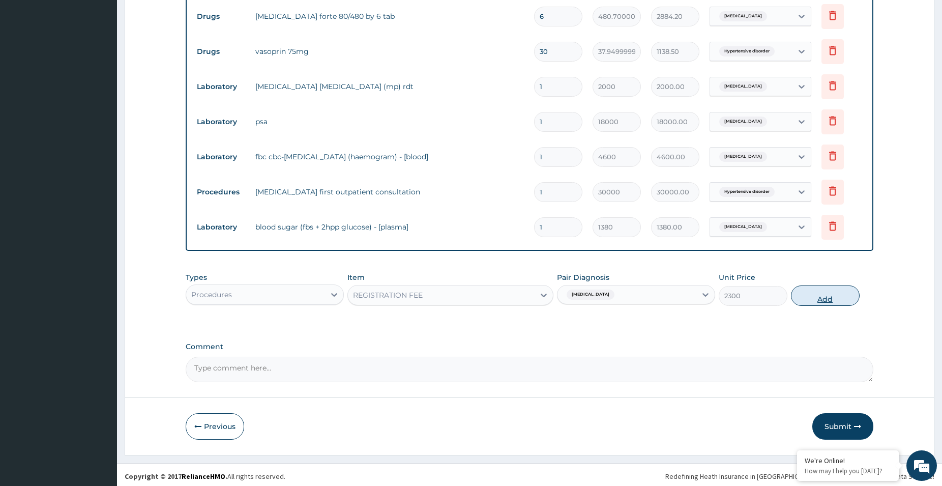
click at [833, 303] on button "Add" at bounding box center [825, 295] width 69 height 20
type input "0"
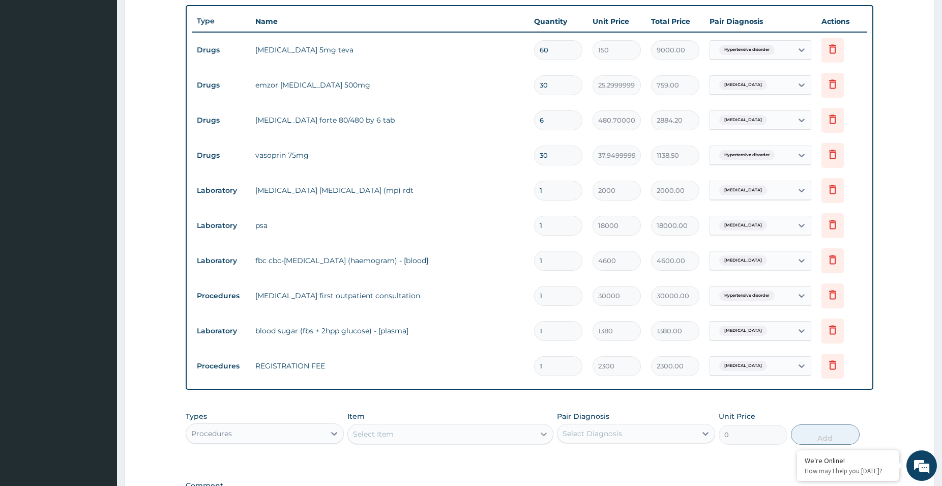
scroll to position [505, 0]
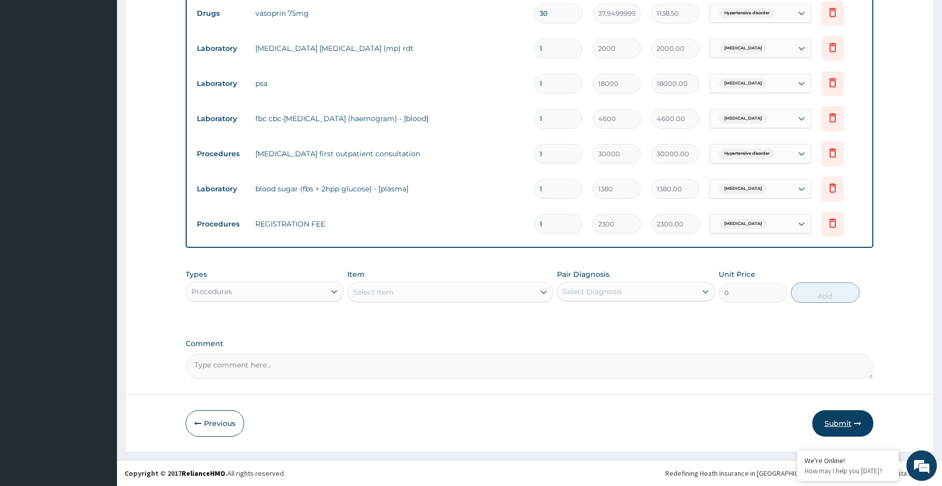
click at [848, 427] on button "Submit" at bounding box center [842, 423] width 61 height 26
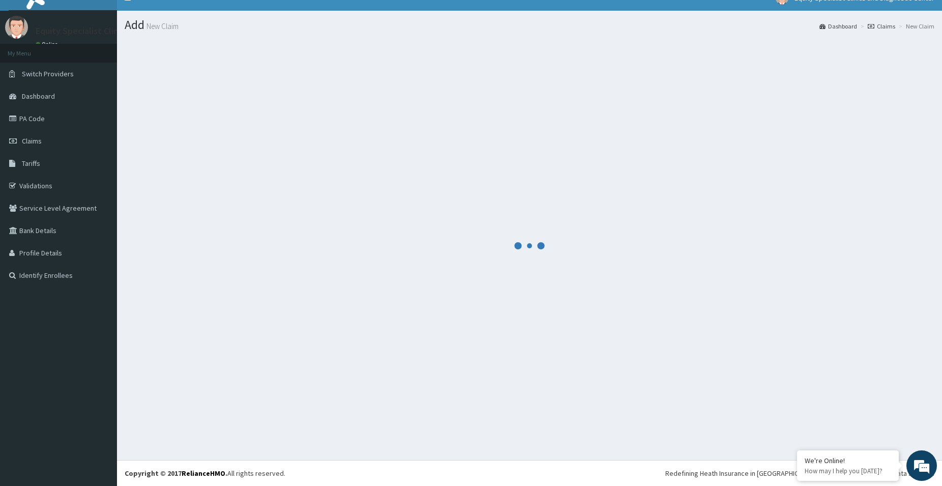
scroll to position [0, 0]
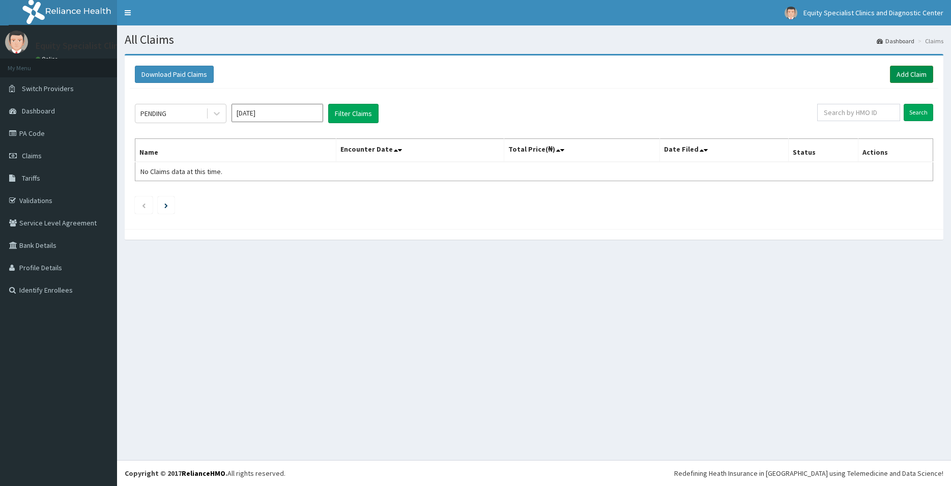
click at [902, 68] on link "Add Claim" at bounding box center [911, 74] width 43 height 17
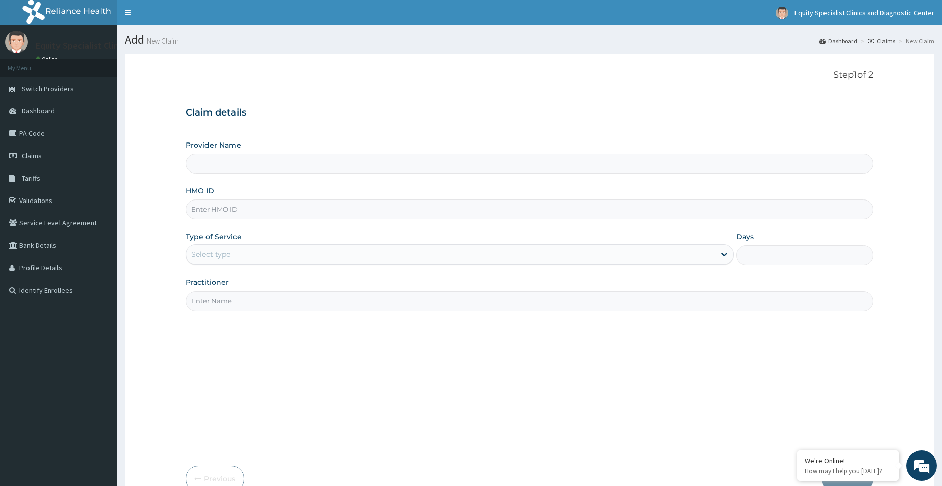
type input "ltr/10051/a"
type input "Equity Specialist Clinics and Diagnostic Center"
type input "LTR/10051/a"
click at [282, 241] on div "Type of Service Select type" at bounding box center [460, 248] width 548 height 34
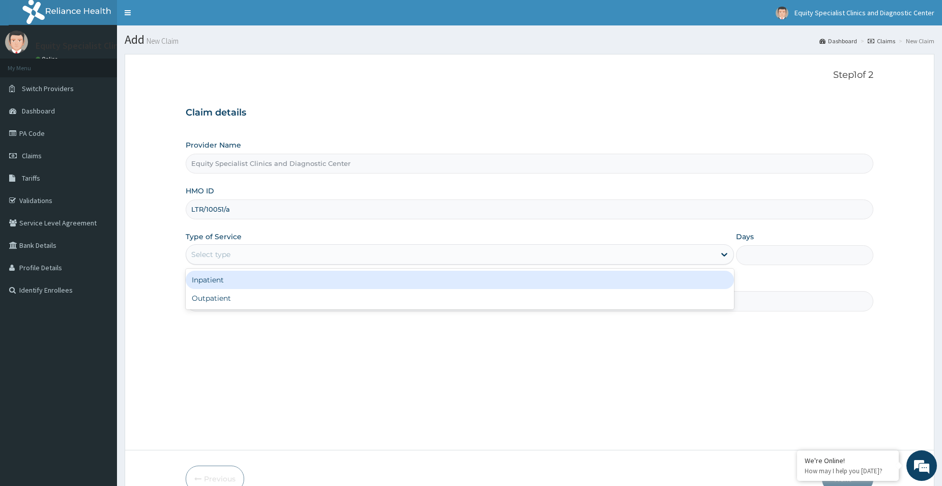
click at [277, 251] on div "Select type" at bounding box center [450, 254] width 529 height 16
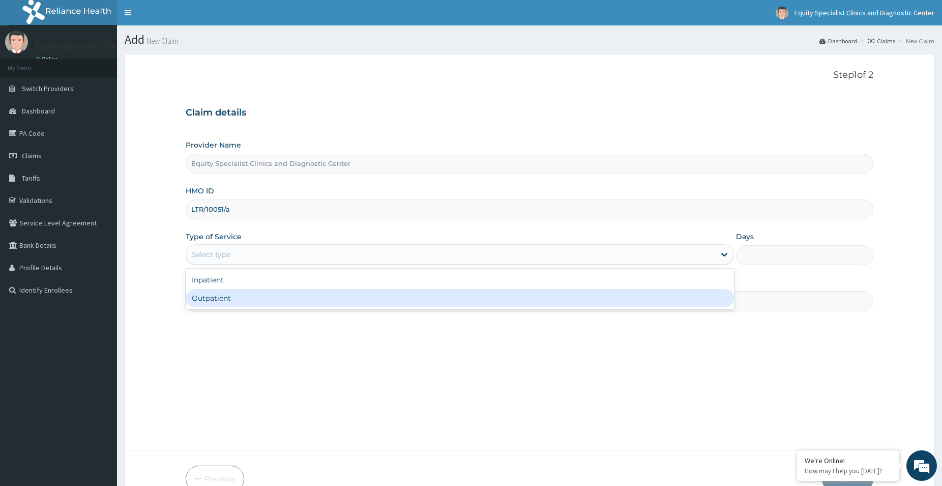
click at [255, 302] on div "Outpatient" at bounding box center [460, 298] width 548 height 18
type input "1"
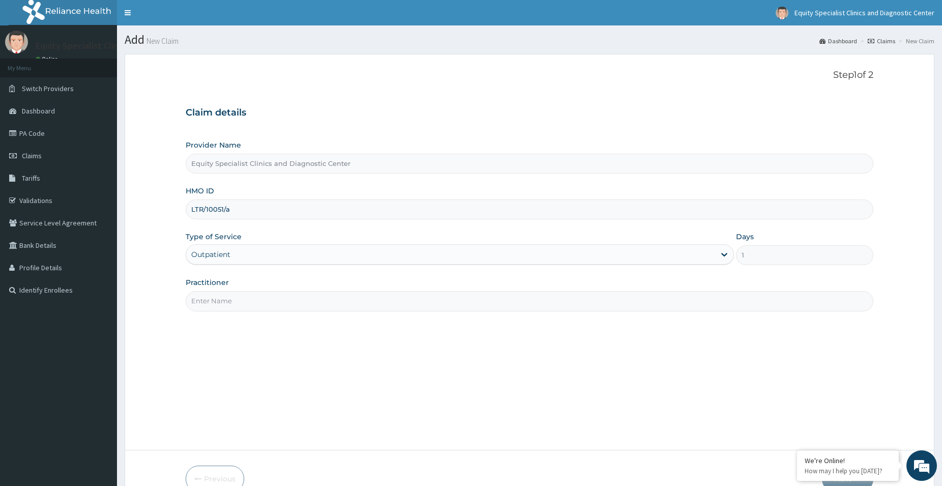
click at [266, 304] on input "Practitioner" at bounding box center [530, 301] width 688 height 20
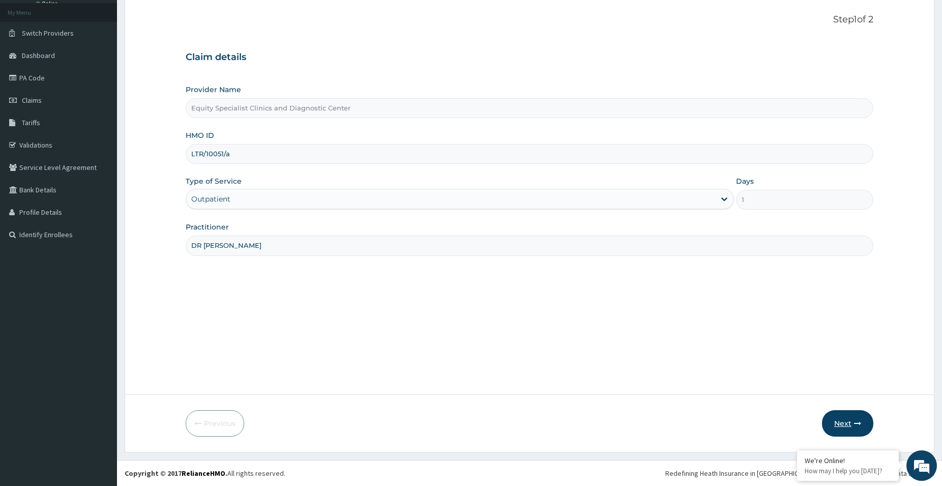
type input "DR [PERSON_NAME]"
click at [849, 417] on button "Next" at bounding box center [847, 423] width 51 height 26
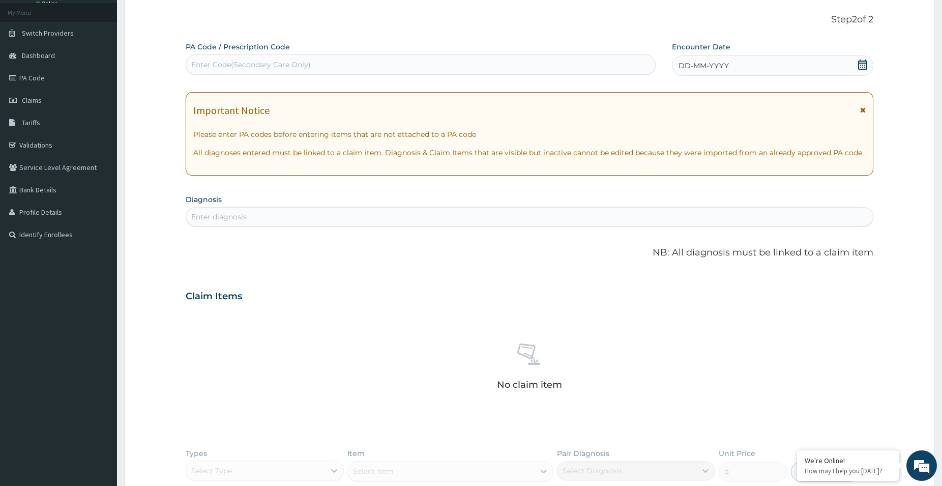
click at [273, 63] on div "Enter Code(Secondary Care Only)" at bounding box center [251, 65] width 120 height 10
paste input "PA/47B99A"
type input "PA/47B99A"
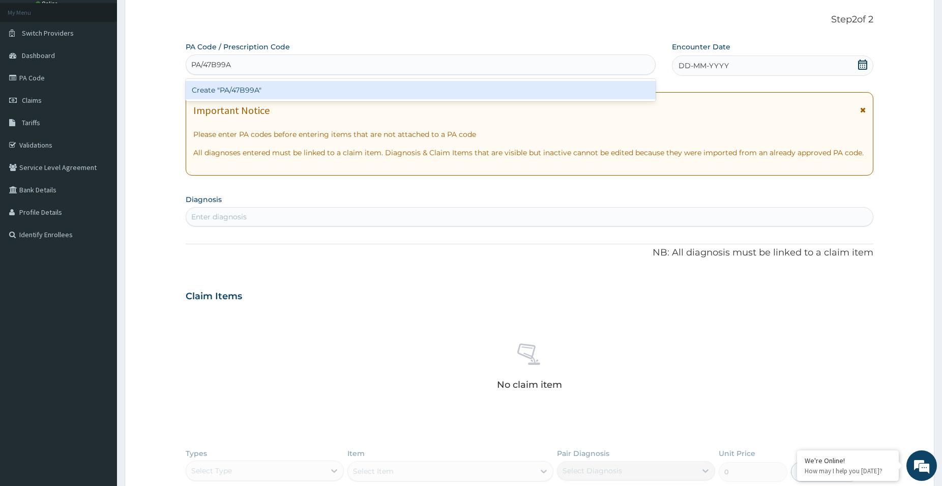
click at [274, 89] on div "Create "PA/47B99A"" at bounding box center [421, 90] width 470 height 18
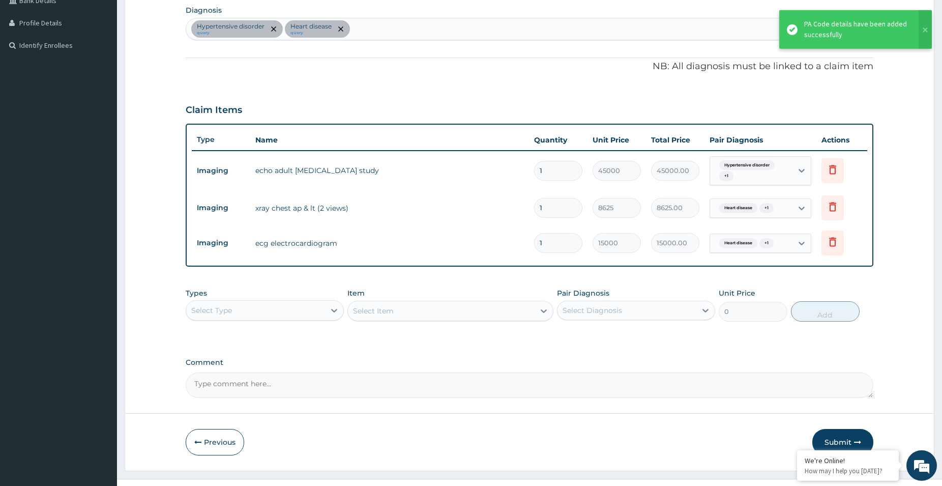
scroll to position [263, 0]
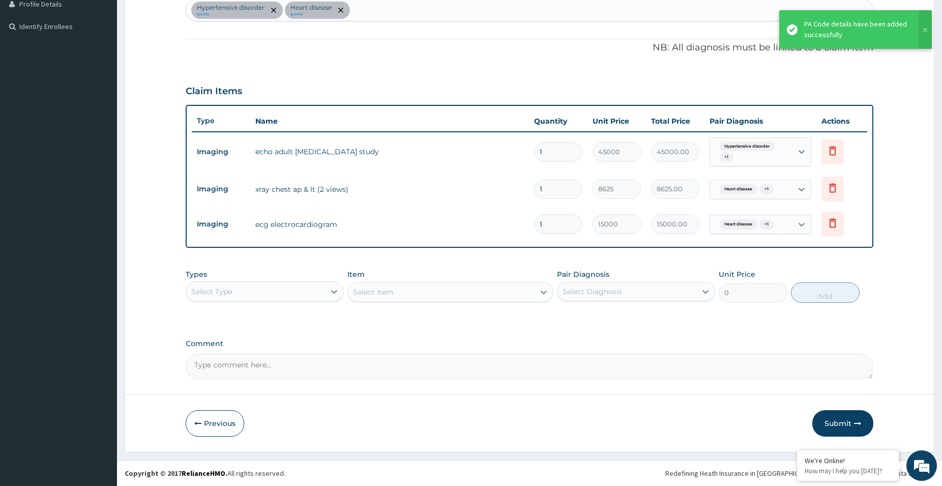
drag, startPoint x: 842, startPoint y: 419, endPoint x: 841, endPoint y: 409, distance: 9.2
click at [843, 419] on button "Submit" at bounding box center [842, 423] width 61 height 26
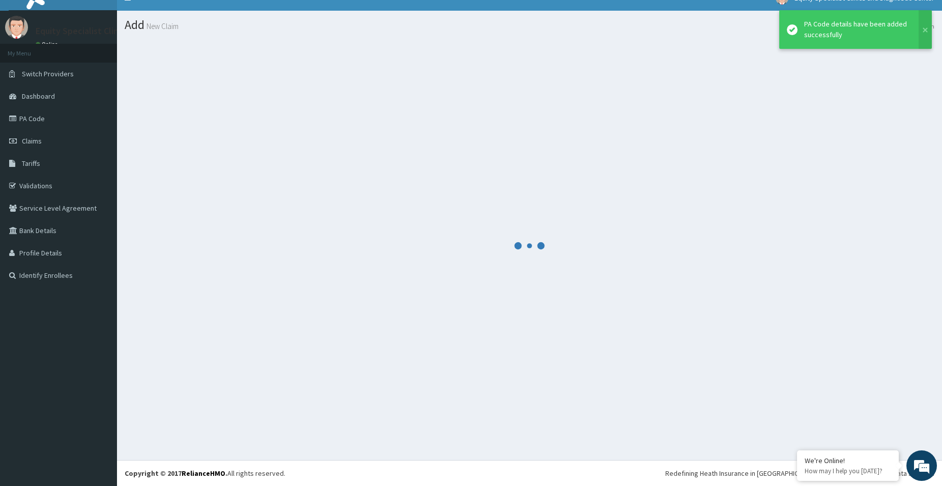
scroll to position [15, 0]
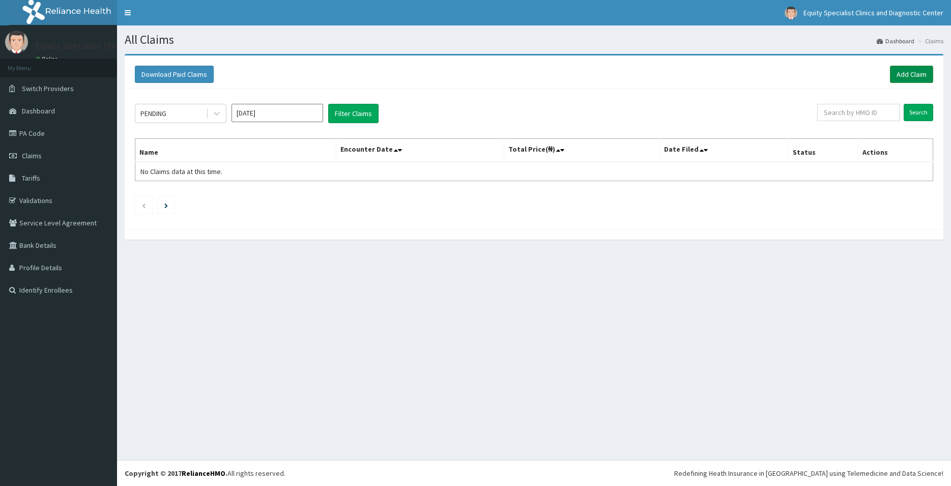
click at [914, 71] on link "Add Claim" at bounding box center [911, 74] width 43 height 17
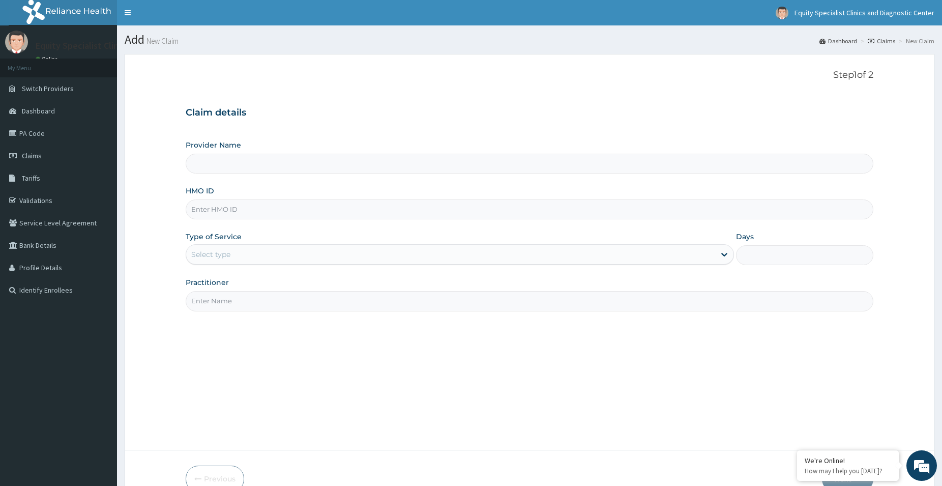
type input "Equity Specialist Clinics and Diagnostic Center"
click at [241, 215] on input "HMO ID" at bounding box center [530, 209] width 688 height 20
paste input "ltr/10051/a"
type input "LTR/10051/a"
